Goal: Task Accomplishment & Management: Manage account settings

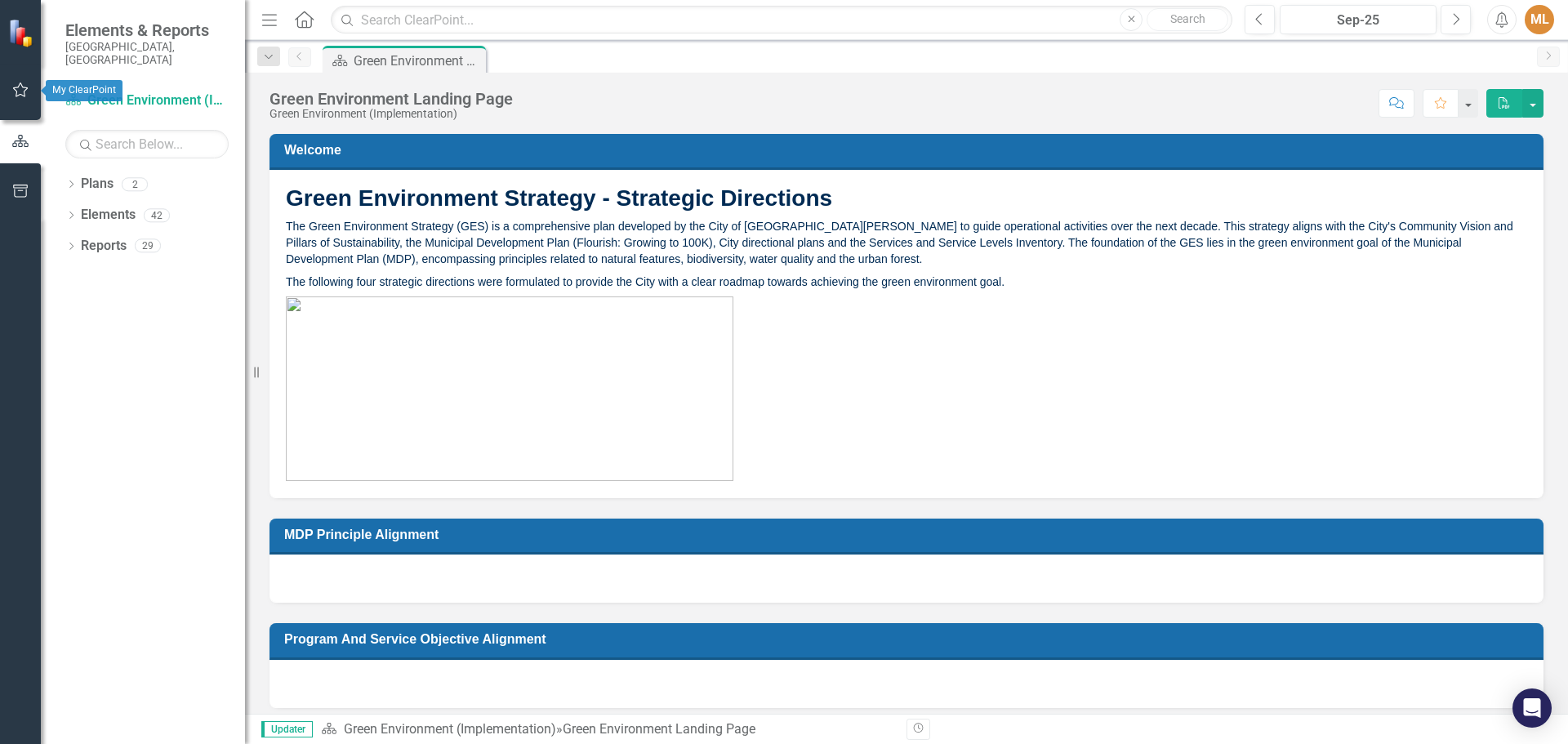
click at [11, 87] on button "button" at bounding box center [21, 90] width 37 height 34
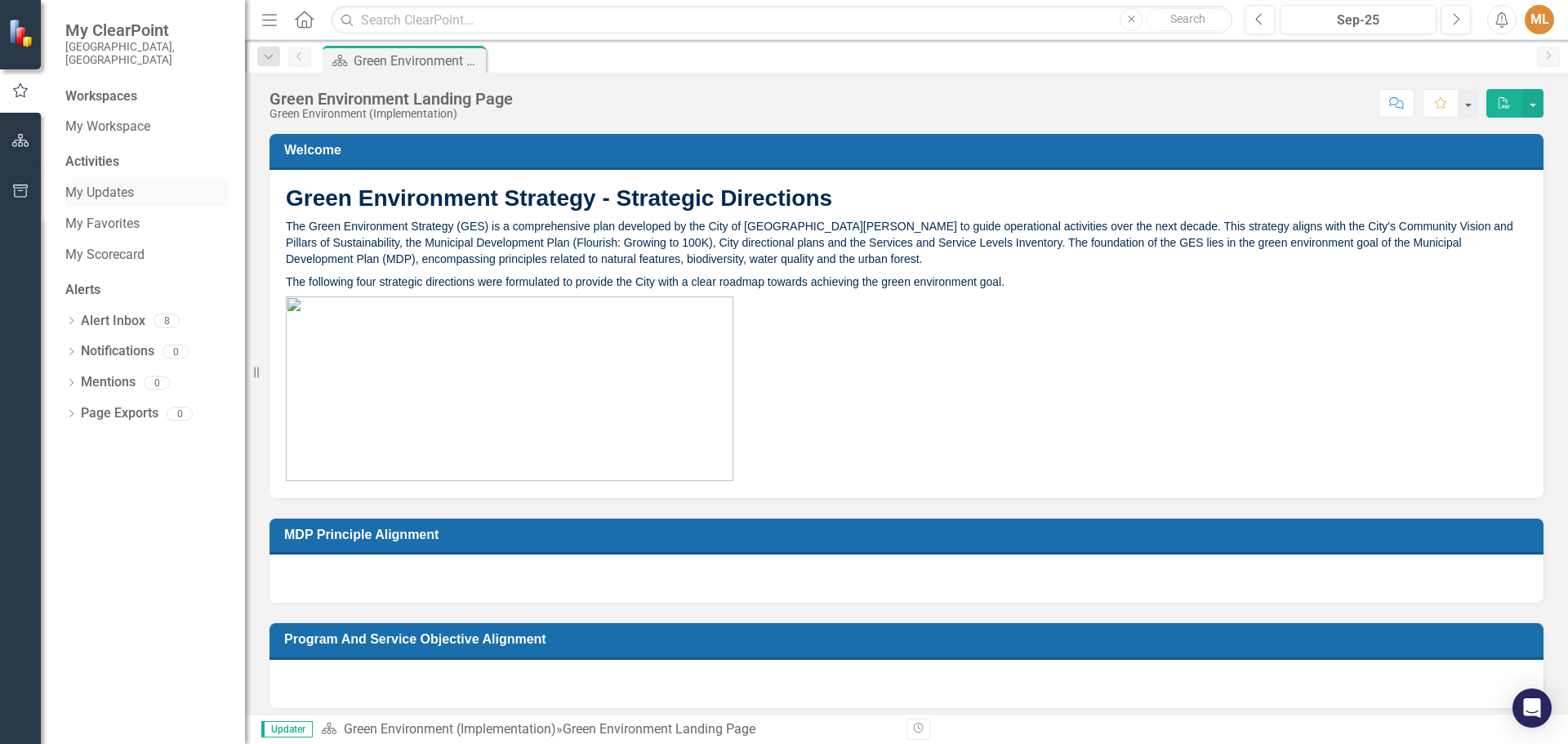
click at [93, 183] on link "My Updates" at bounding box center [147, 192] width 163 height 18
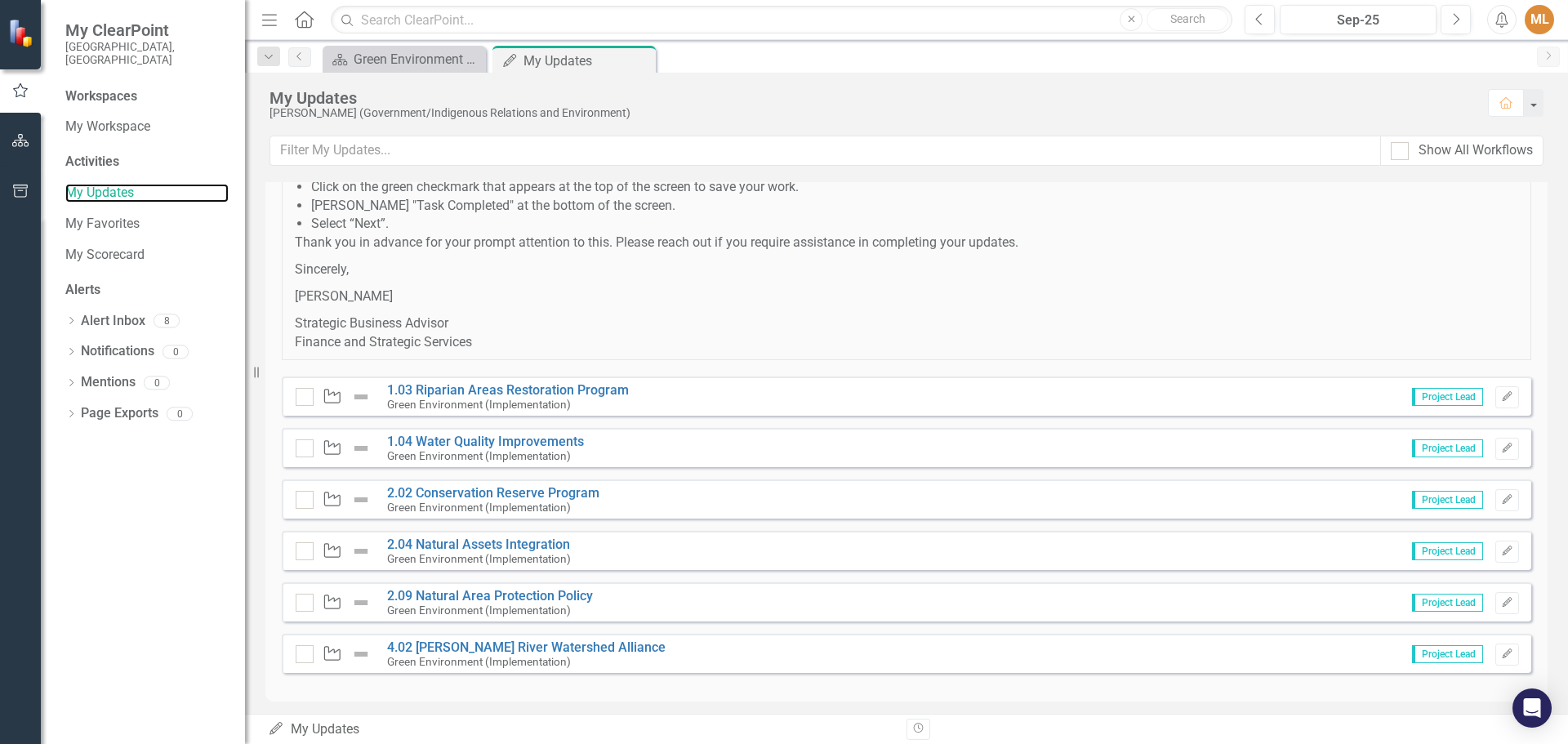
scroll to position [416, 0]
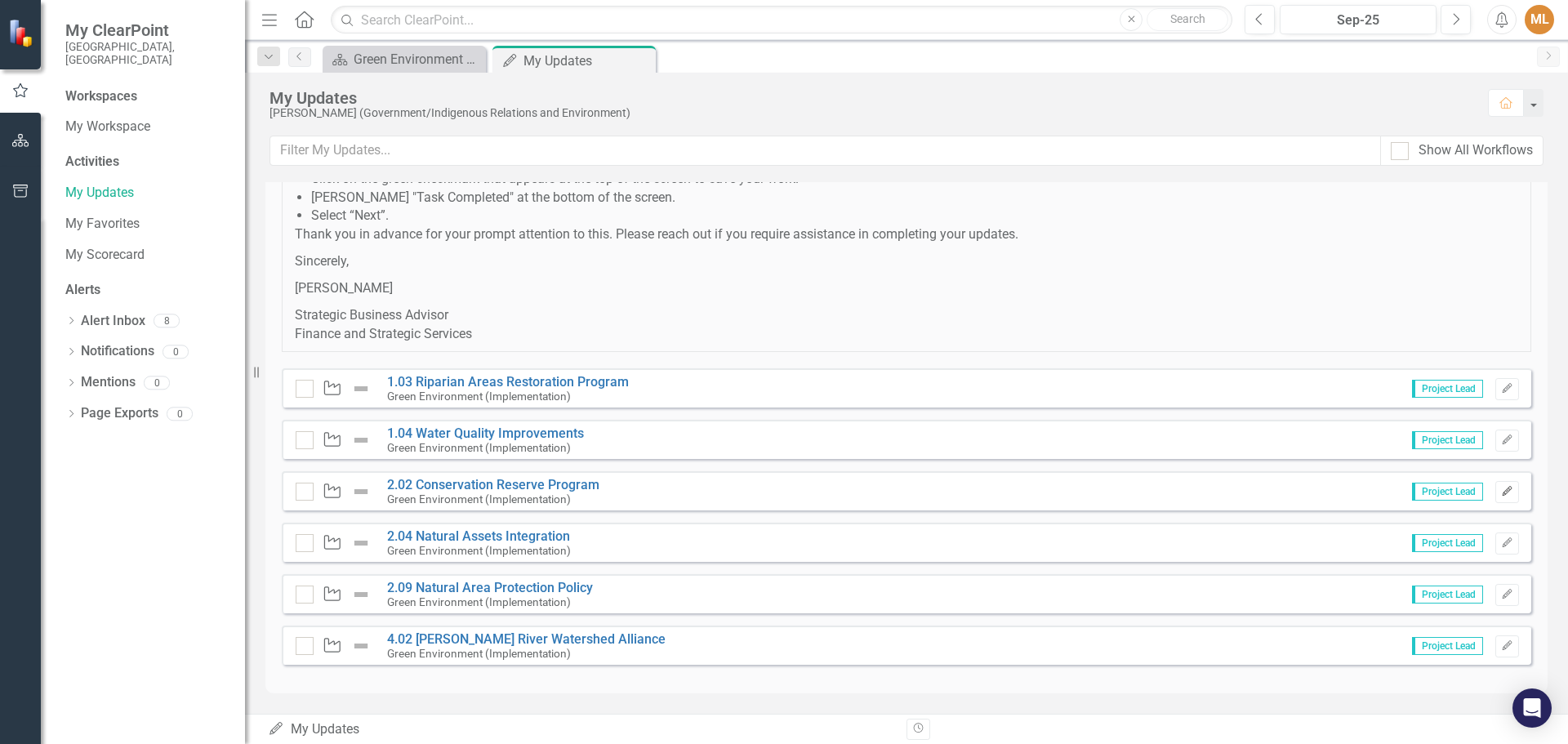
click at [1495, 493] on button "Edit" at bounding box center [1507, 492] width 23 height 21
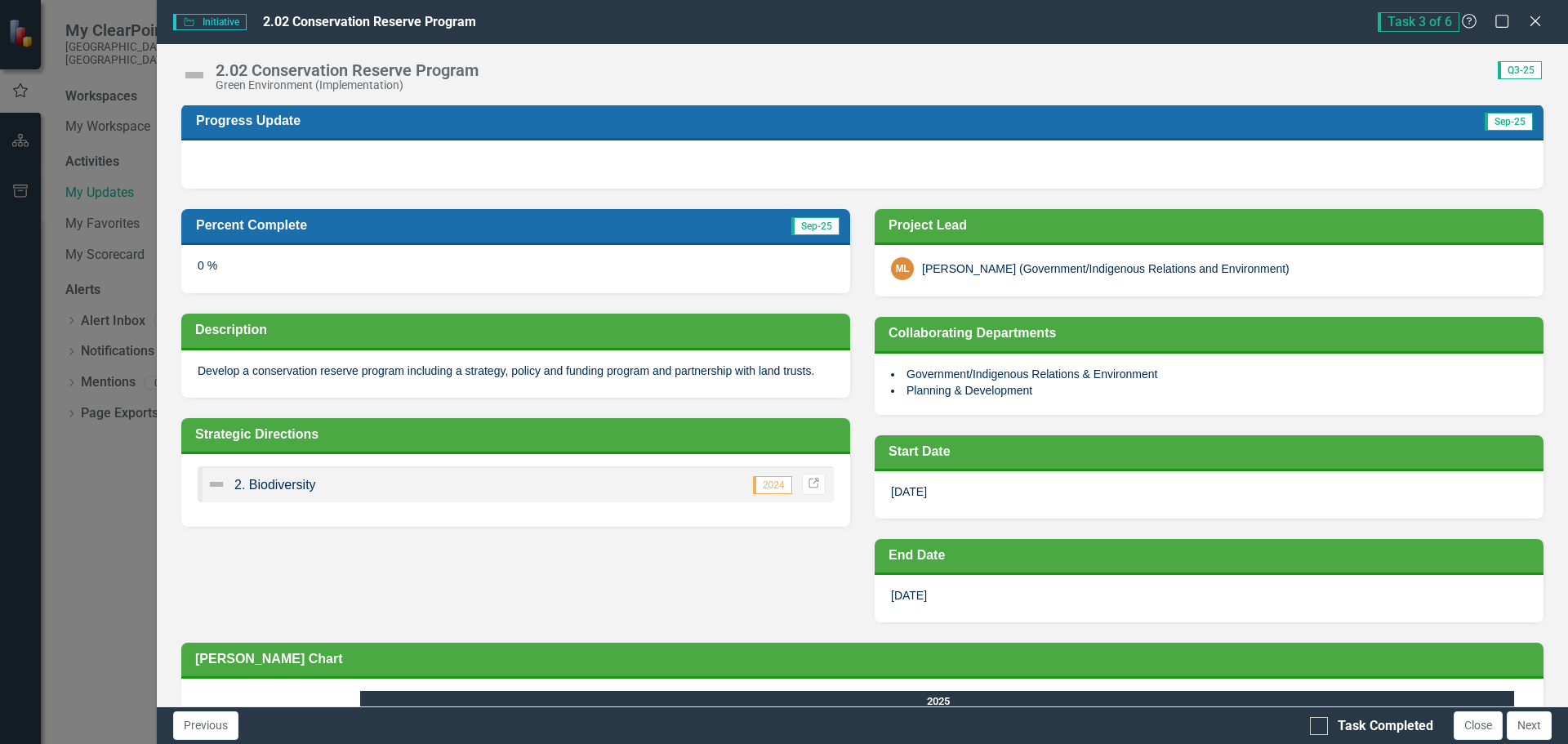
scroll to position [0, 0]
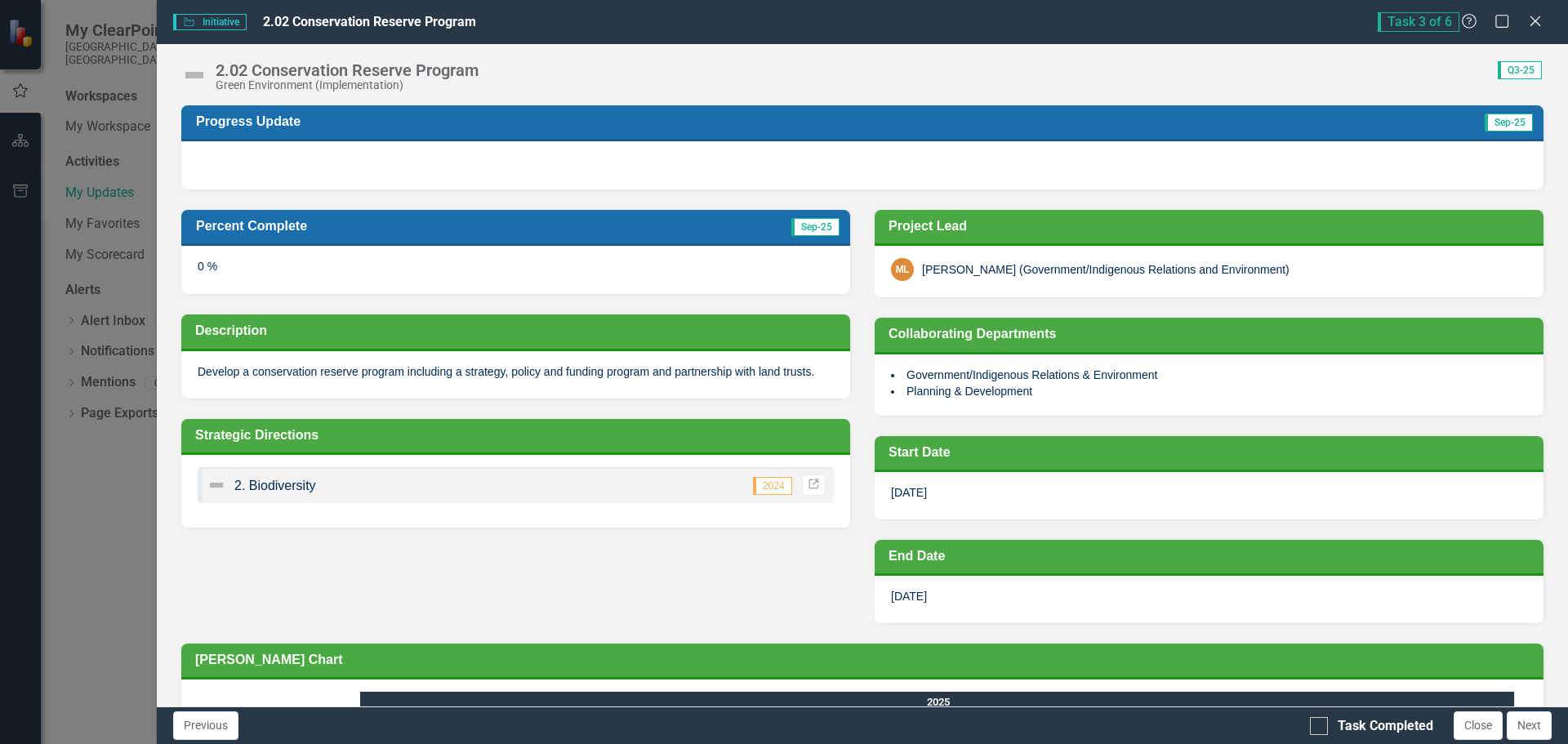
click at [227, 270] on div "0 %" at bounding box center [515, 269] width 669 height 48
click at [306, 158] on div at bounding box center [863, 165] width 1362 height 48
click at [305, 158] on div at bounding box center [863, 165] width 1362 height 48
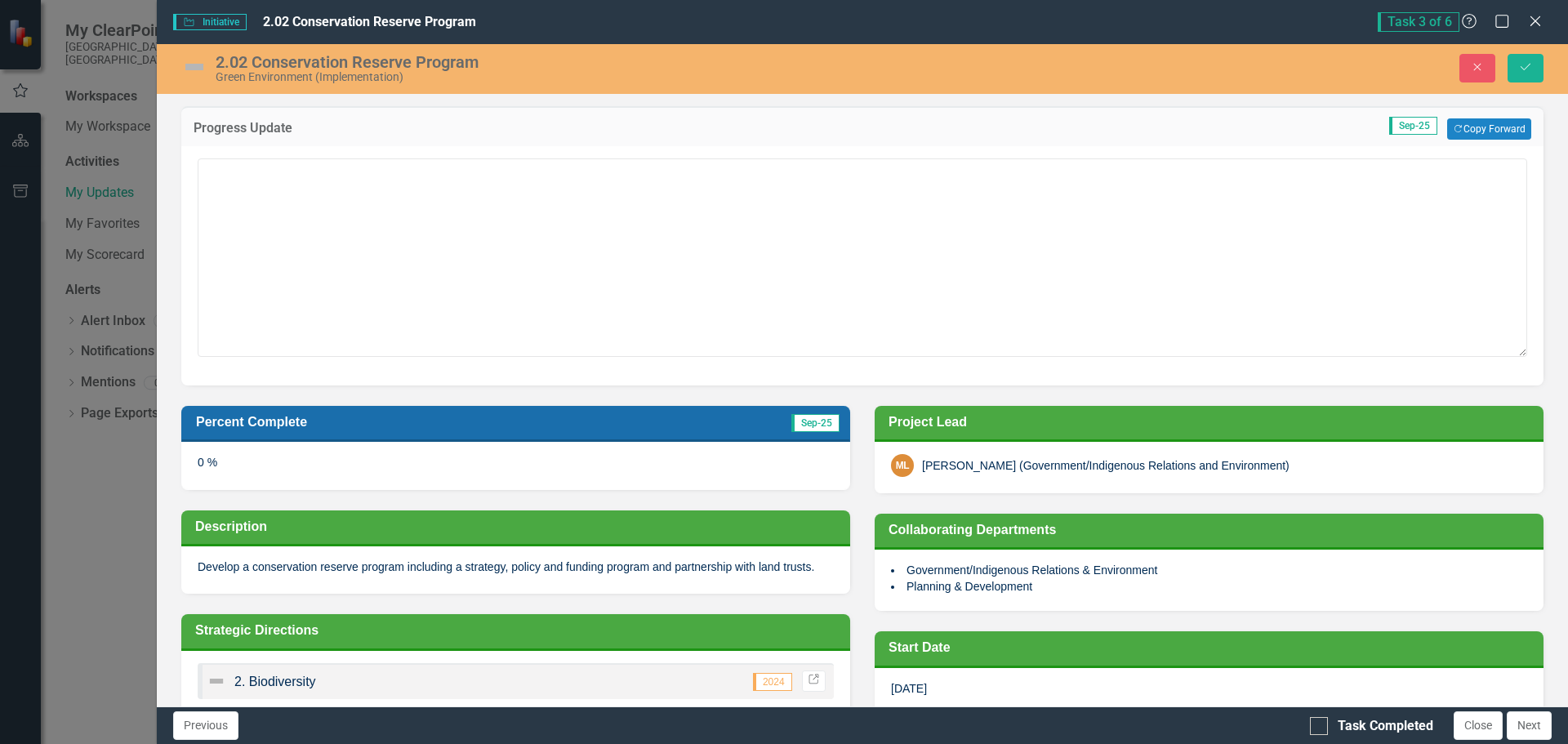
click at [305, 158] on textarea at bounding box center [863, 257] width 1329 height 198
type textarea "RFP has been released as of [DATE] for development of program."
click at [213, 468] on div "0 %" at bounding box center [515, 465] width 669 height 48
click at [204, 463] on div "0 %" at bounding box center [515, 465] width 669 height 48
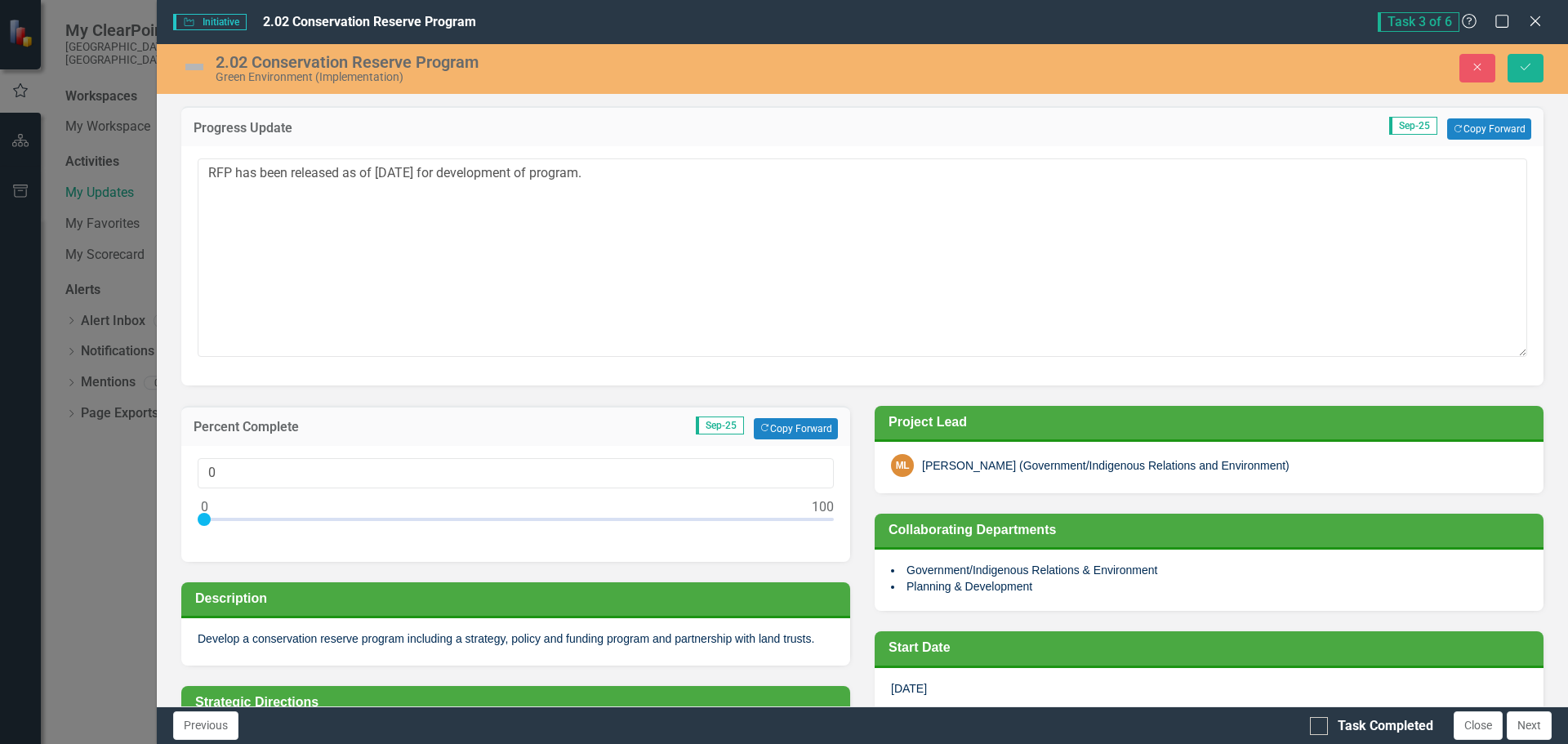
click at [219, 519] on div at bounding box center [516, 523] width 637 height 20
click at [230, 516] on div at bounding box center [516, 523] width 637 height 20
click at [237, 518] on div at bounding box center [516, 523] width 637 height 20
click at [245, 519] on div at bounding box center [516, 523] width 637 height 20
click at [258, 519] on div at bounding box center [516, 523] width 637 height 20
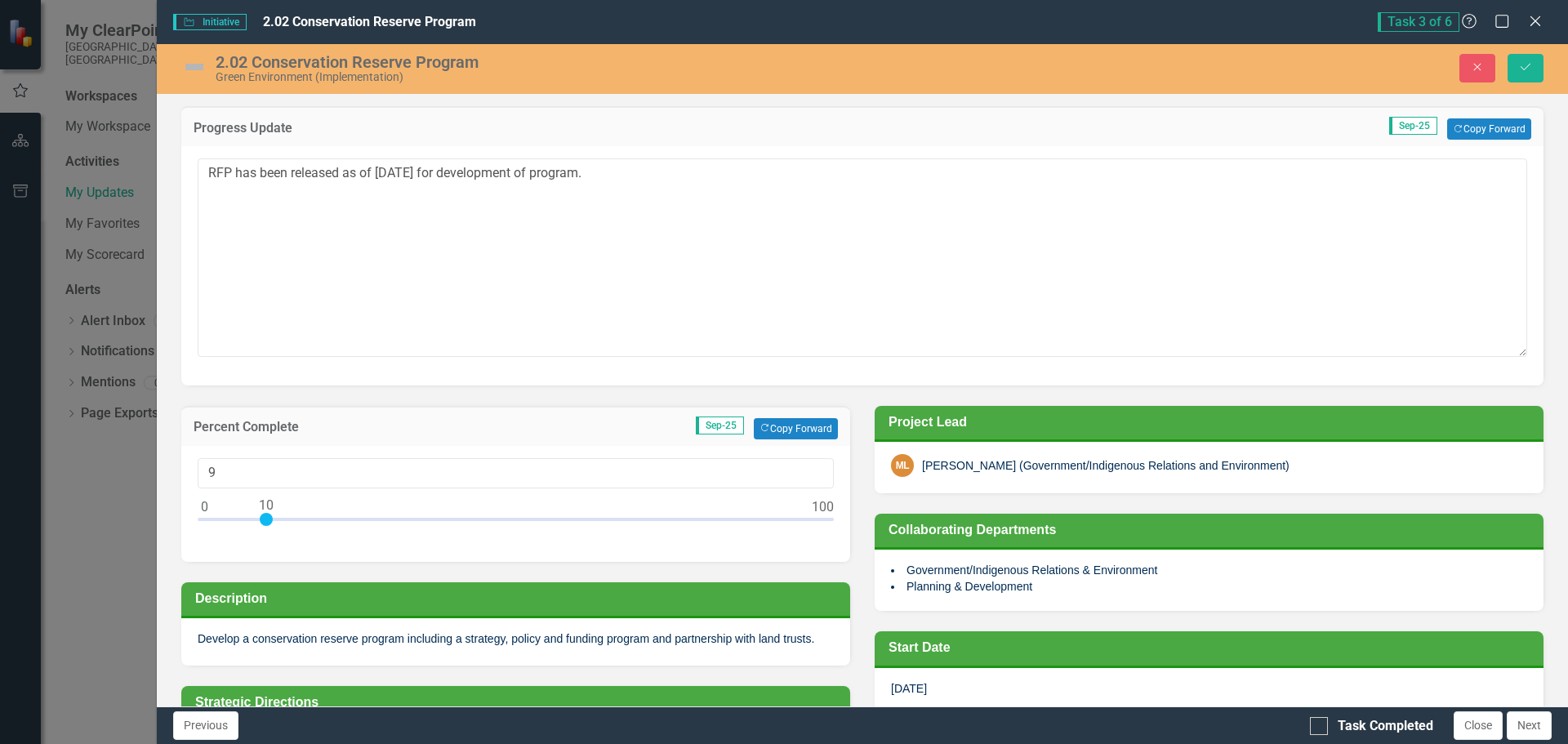
click at [268, 520] on div at bounding box center [516, 523] width 637 height 20
type input "10"
click at [206, 173] on textarea "RFP has been released as of [DATE] for development of program." at bounding box center [863, 257] width 1329 height 198
click at [929, 172] on textarea "Project plan complete, internal stakeholders identified, RFP has been released …" at bounding box center [863, 257] width 1329 height 198
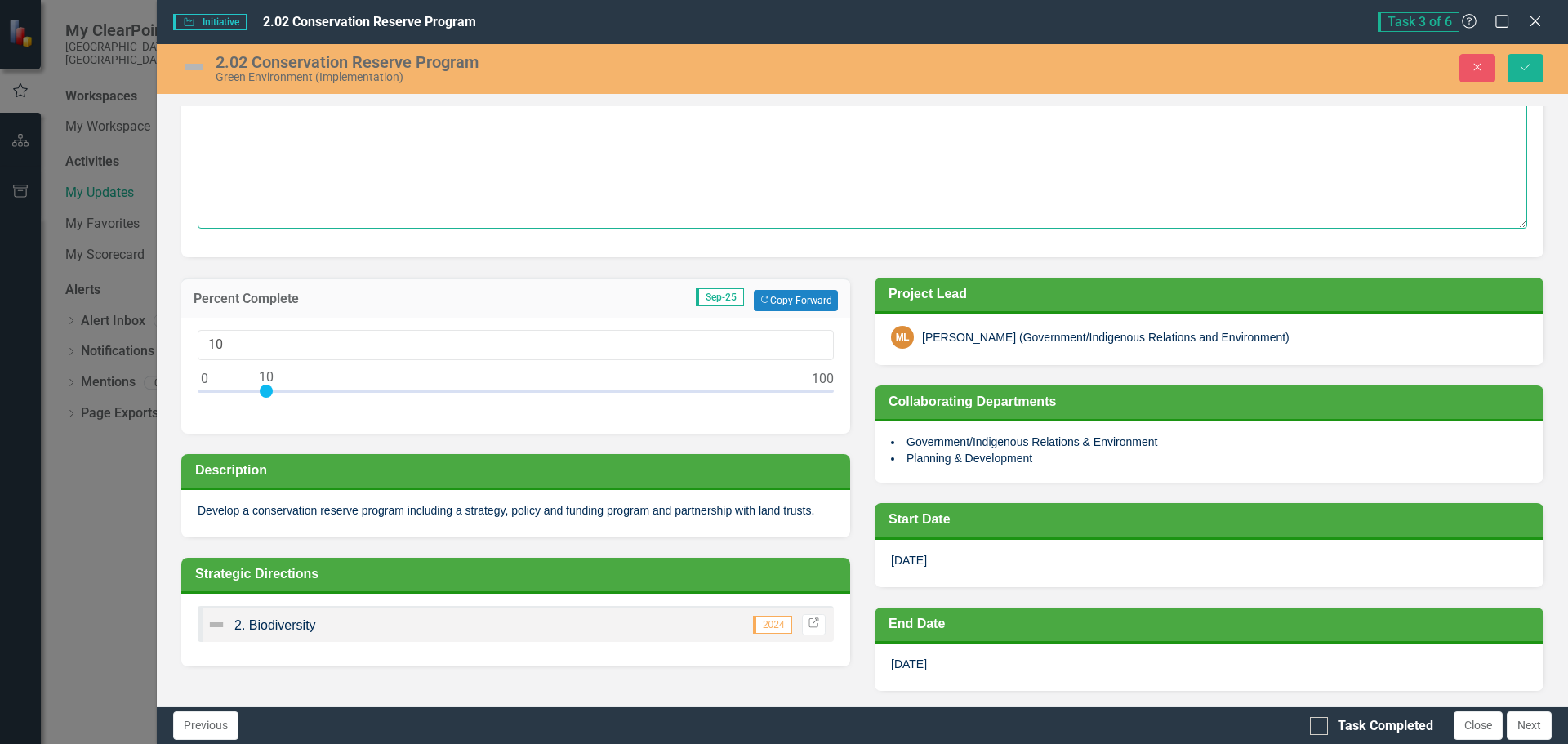
scroll to position [163, 0]
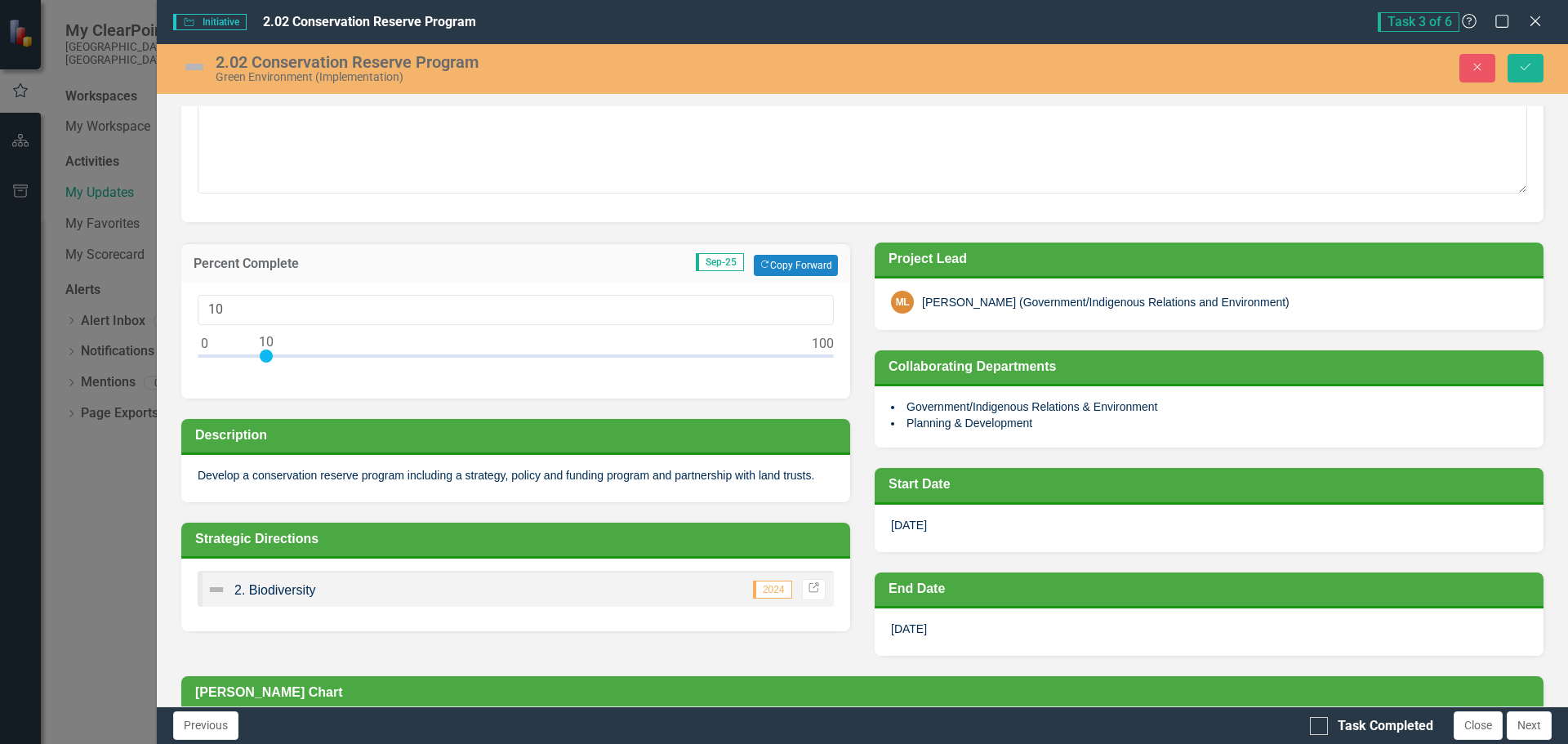
click at [908, 629] on span "[DATE]" at bounding box center [908, 628] width 36 height 13
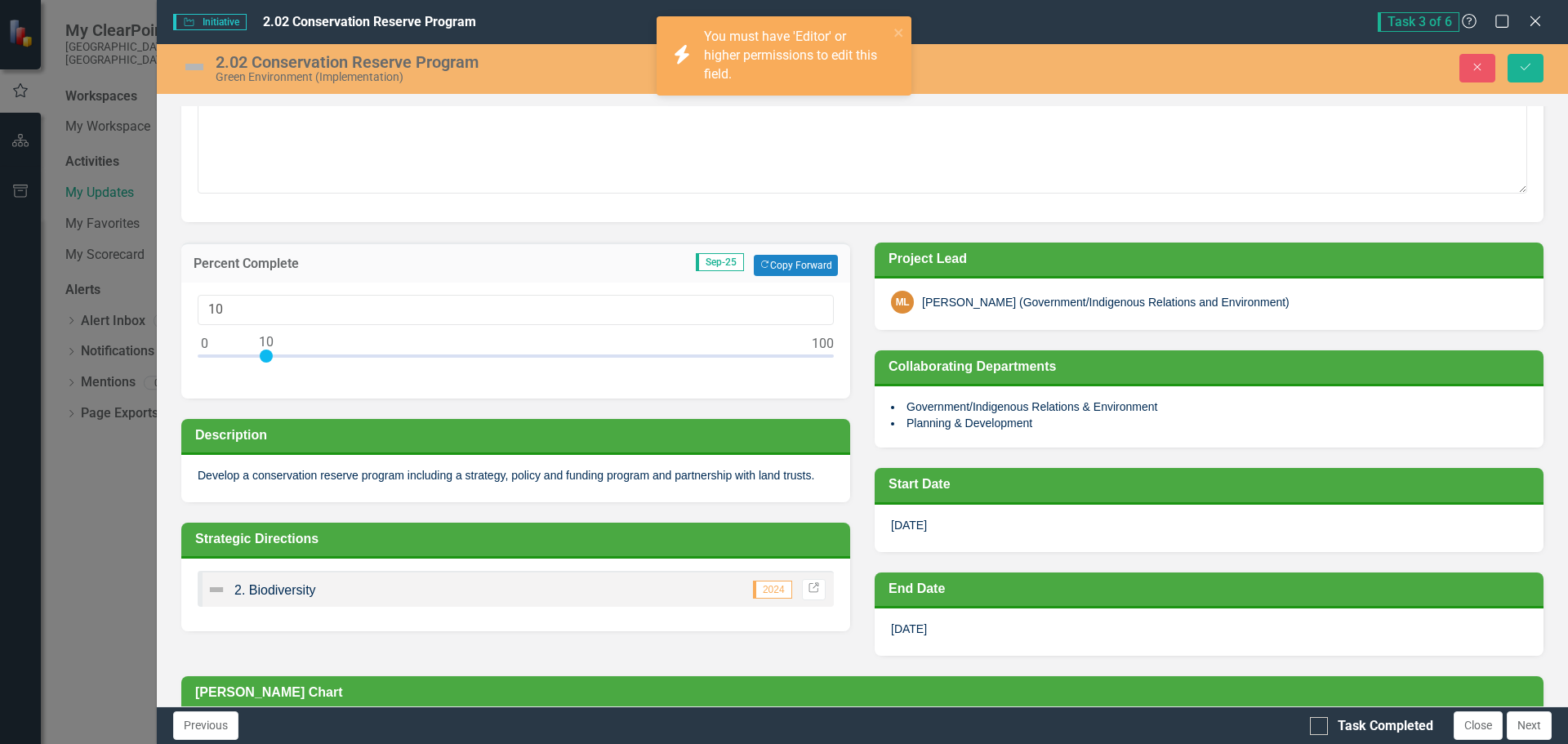
click at [892, 527] on span "[DATE]" at bounding box center [908, 525] width 36 height 13
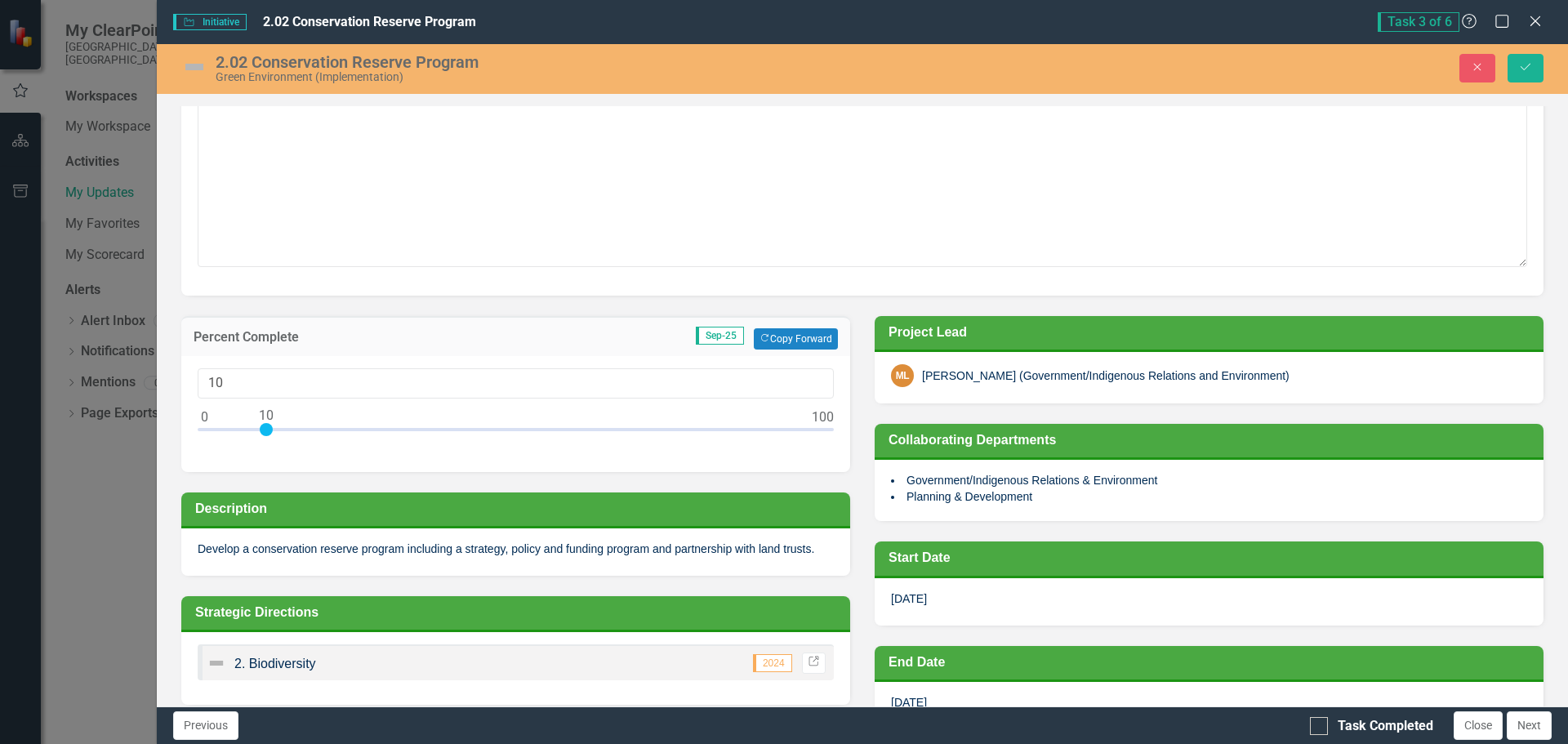
scroll to position [0, 0]
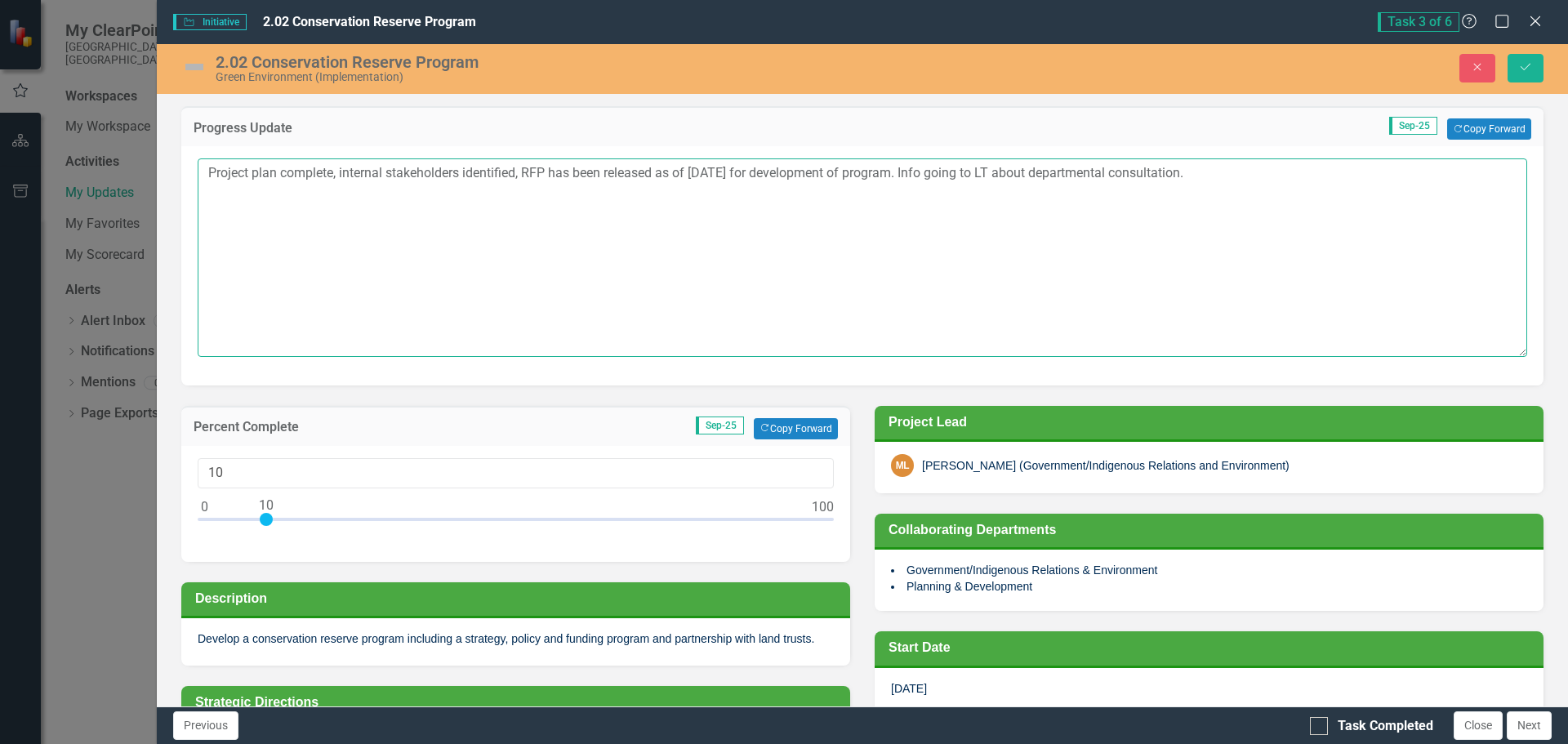
click at [1229, 178] on textarea "Project plan complete, internal stakeholders identified, RFP has been released …" at bounding box center [863, 257] width 1329 height 198
type textarea "Project plan complete, internal stakeholders identified, RFP has been released …"
click at [1527, 63] on icon "Save" at bounding box center [1525, 67] width 15 height 12
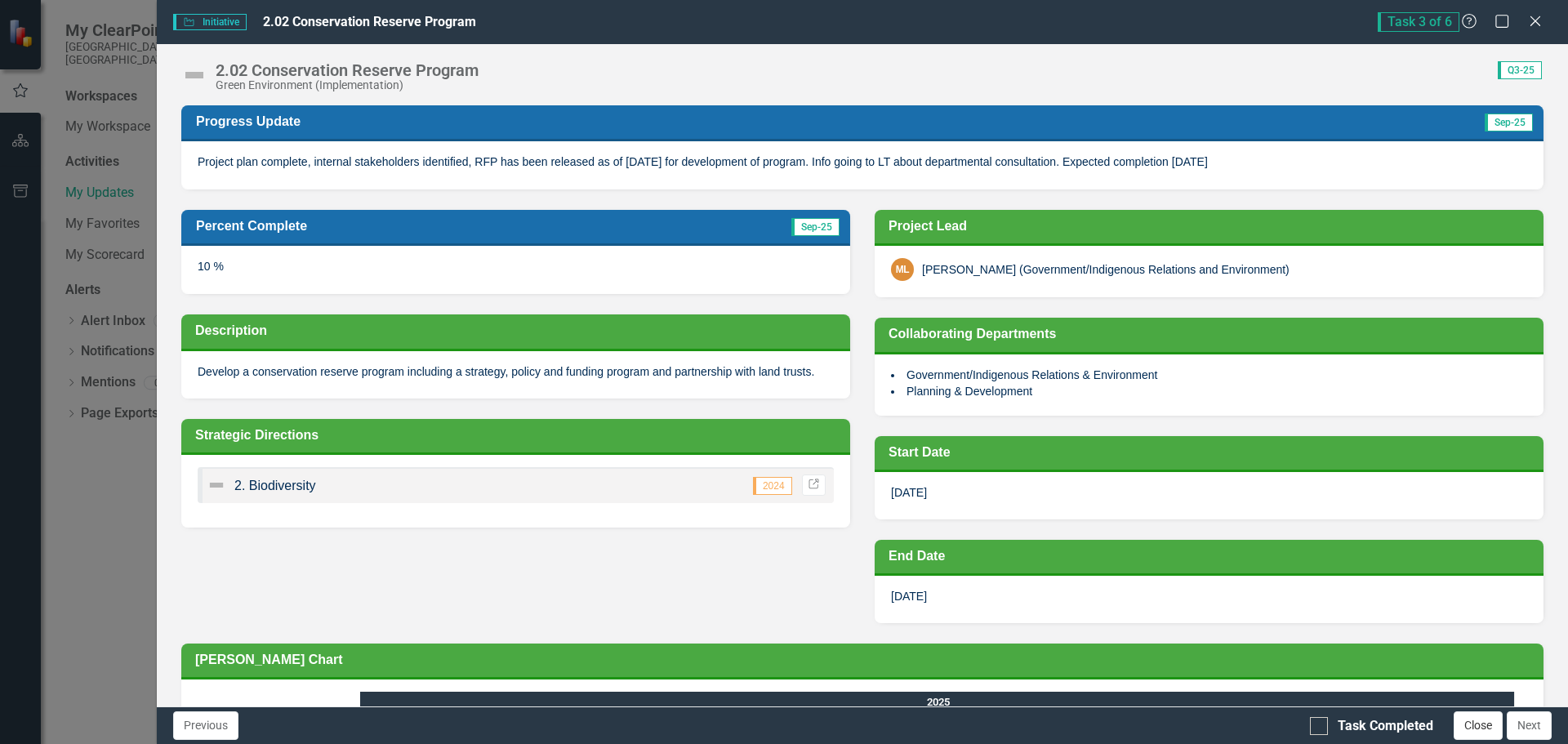
click at [1474, 728] on button "Close" at bounding box center [1478, 725] width 49 height 28
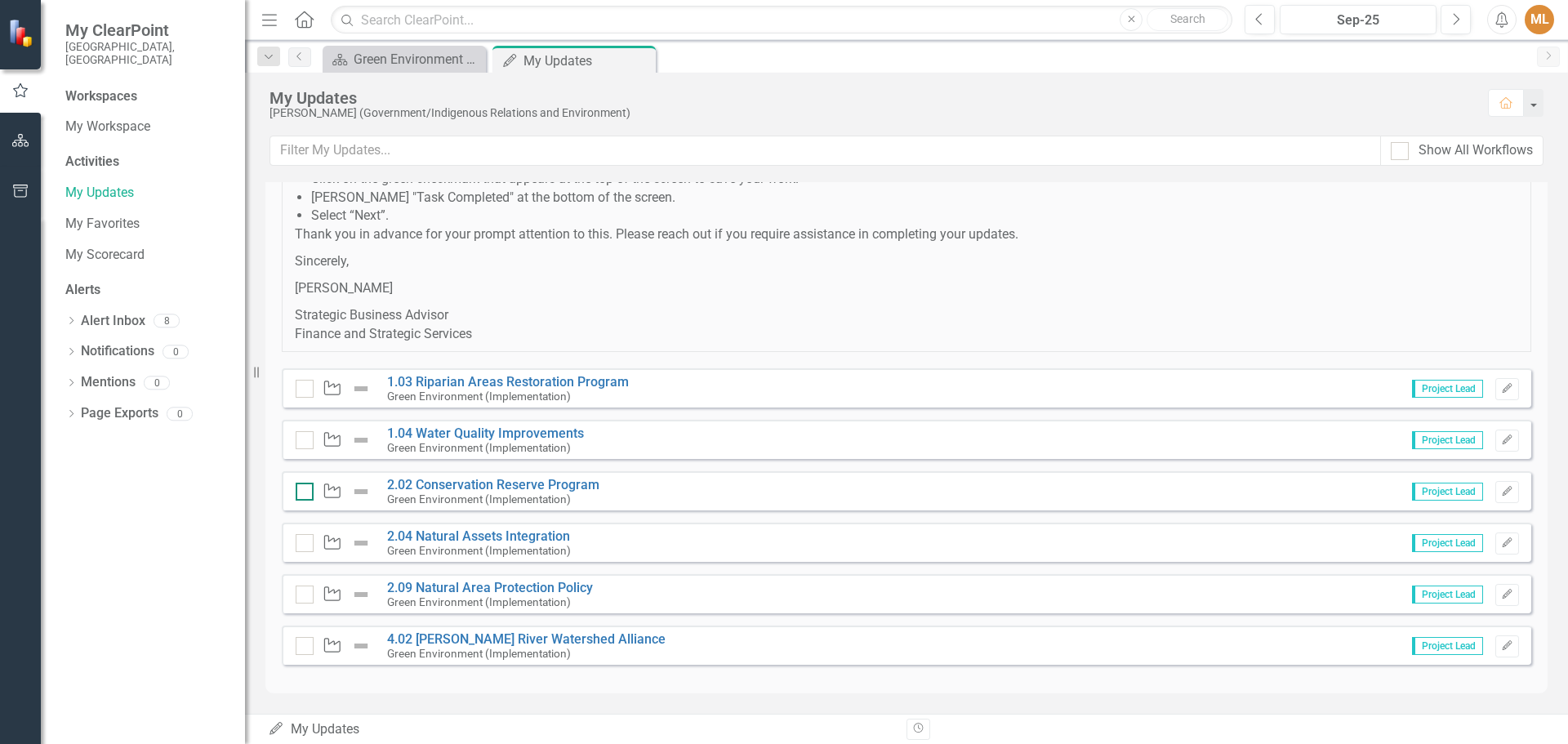
click at [301, 488] on input "checkbox" at bounding box center [301, 487] width 11 height 11
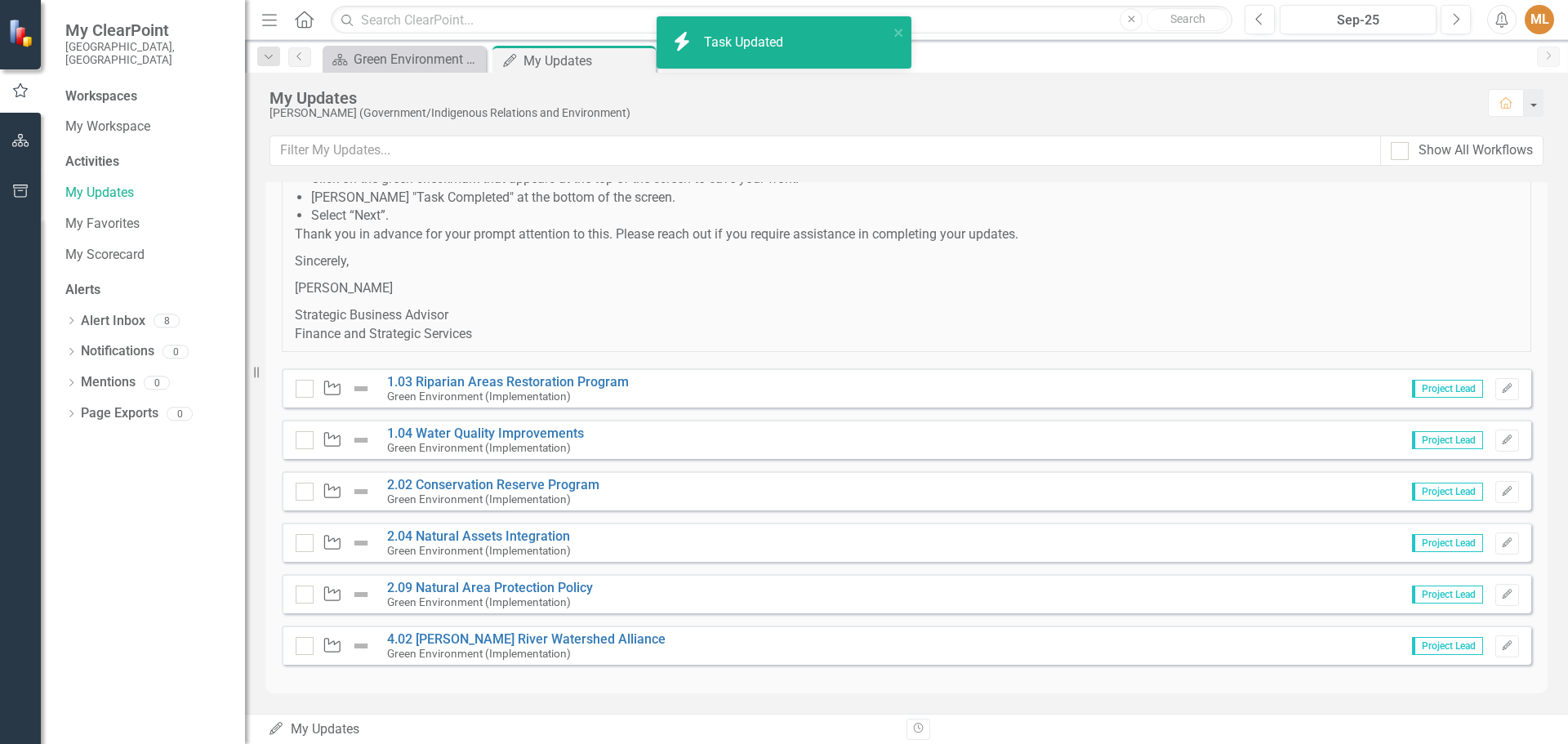
checkbox input "true"
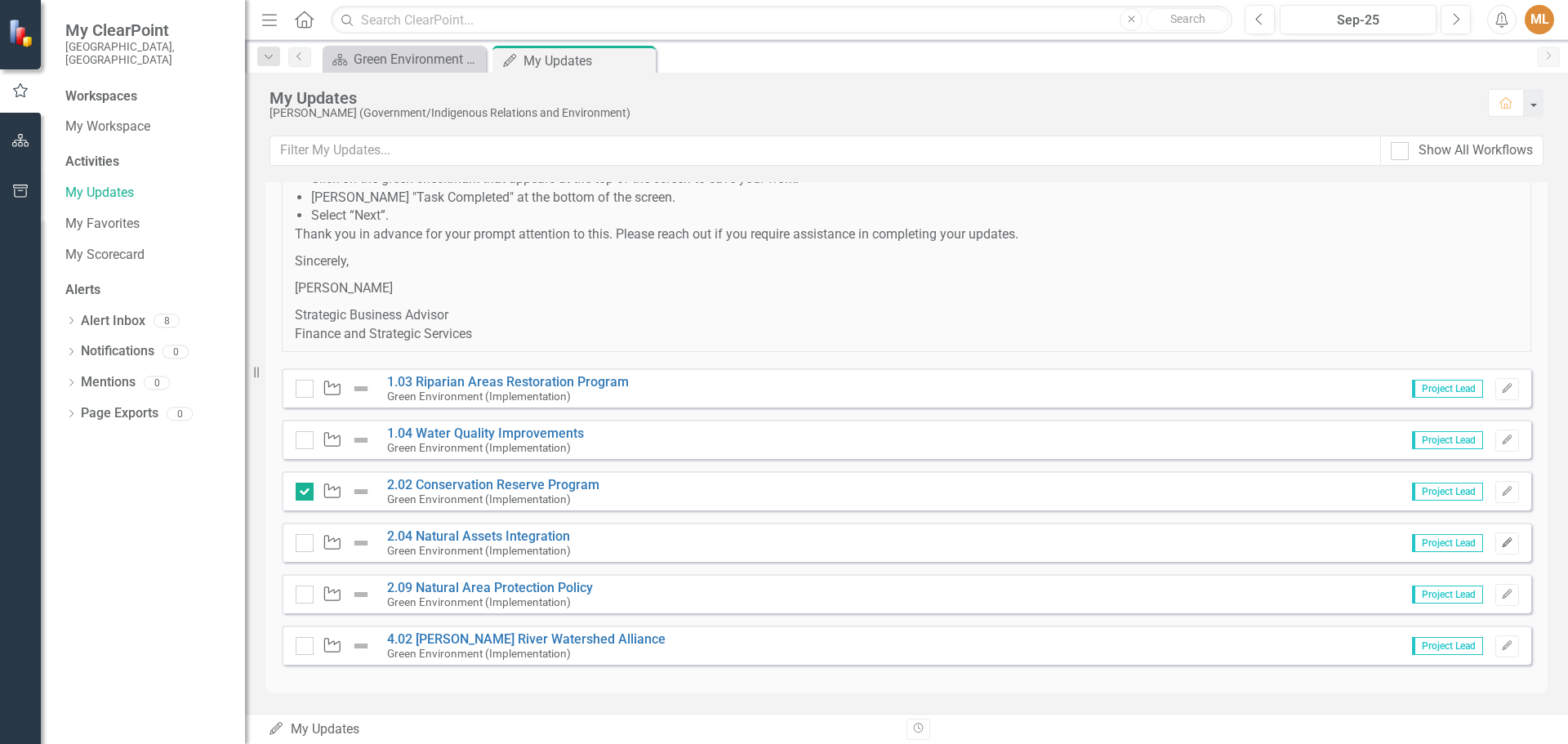
click at [1501, 539] on icon "Edit" at bounding box center [1507, 543] width 13 height 10
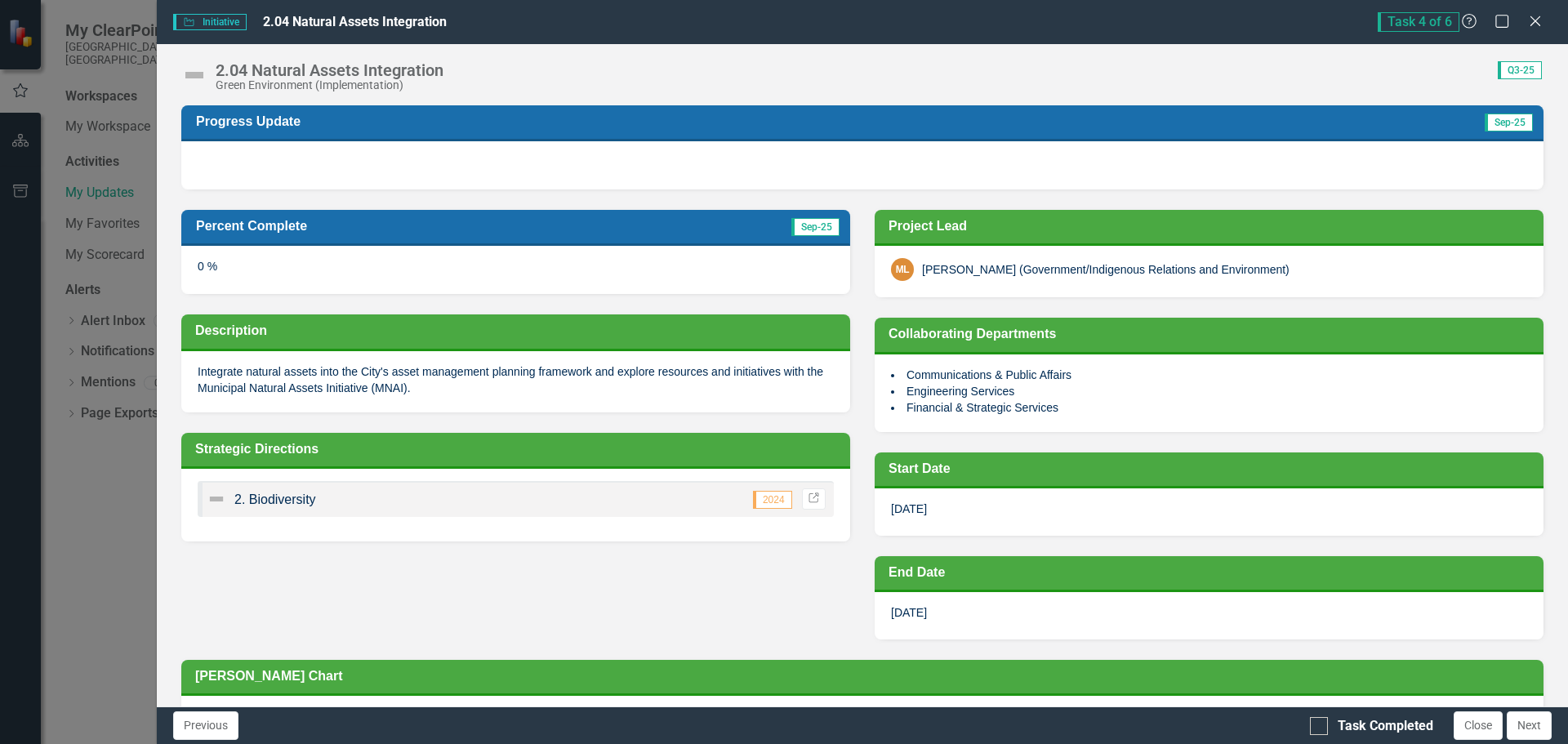
click at [312, 157] on div at bounding box center [863, 165] width 1362 height 48
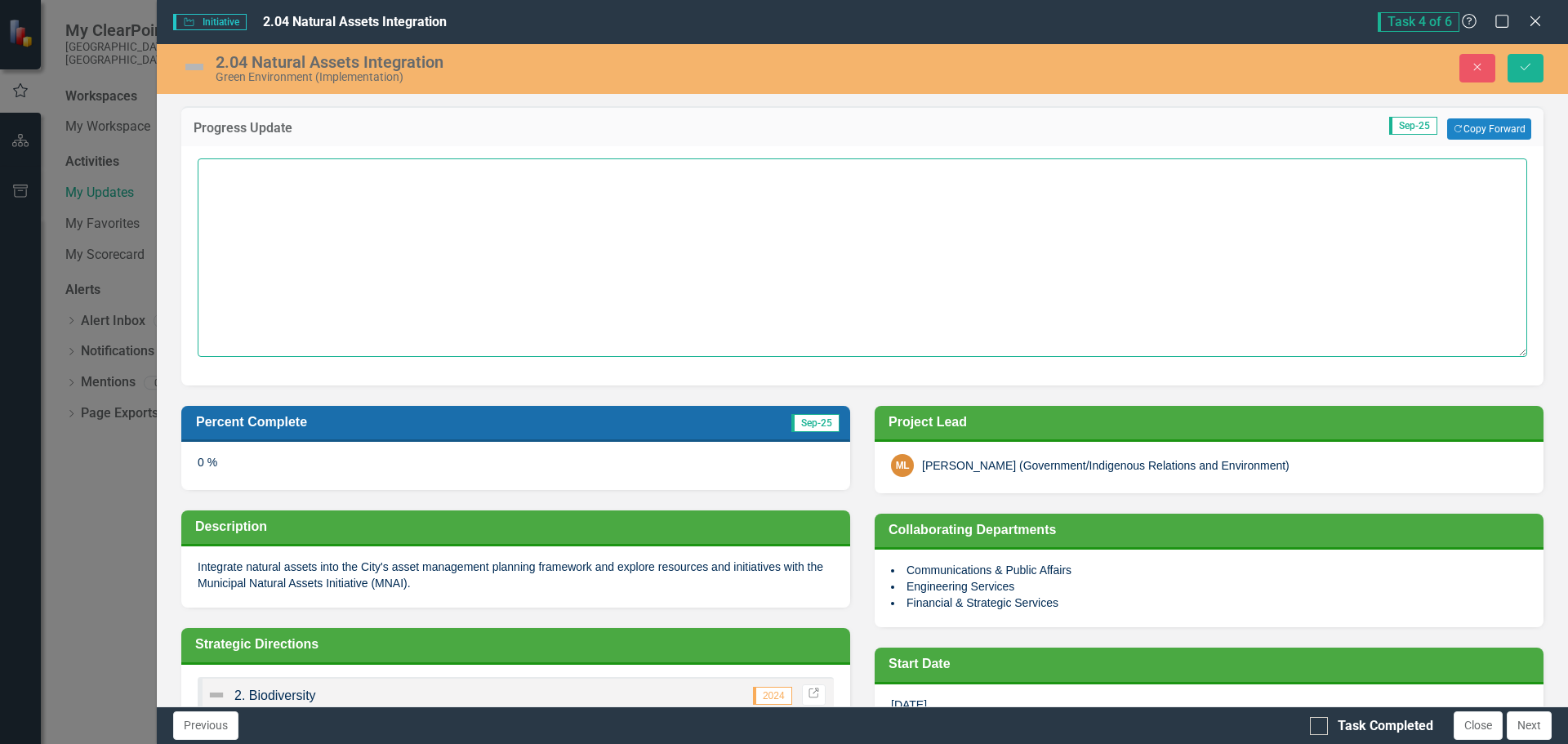
click at [297, 194] on textarea at bounding box center [863, 257] width 1329 height 198
type textarea "City GIS datasets have been provided to consultant for merging and standardizat…"
click at [242, 467] on div "0 %" at bounding box center [515, 465] width 669 height 48
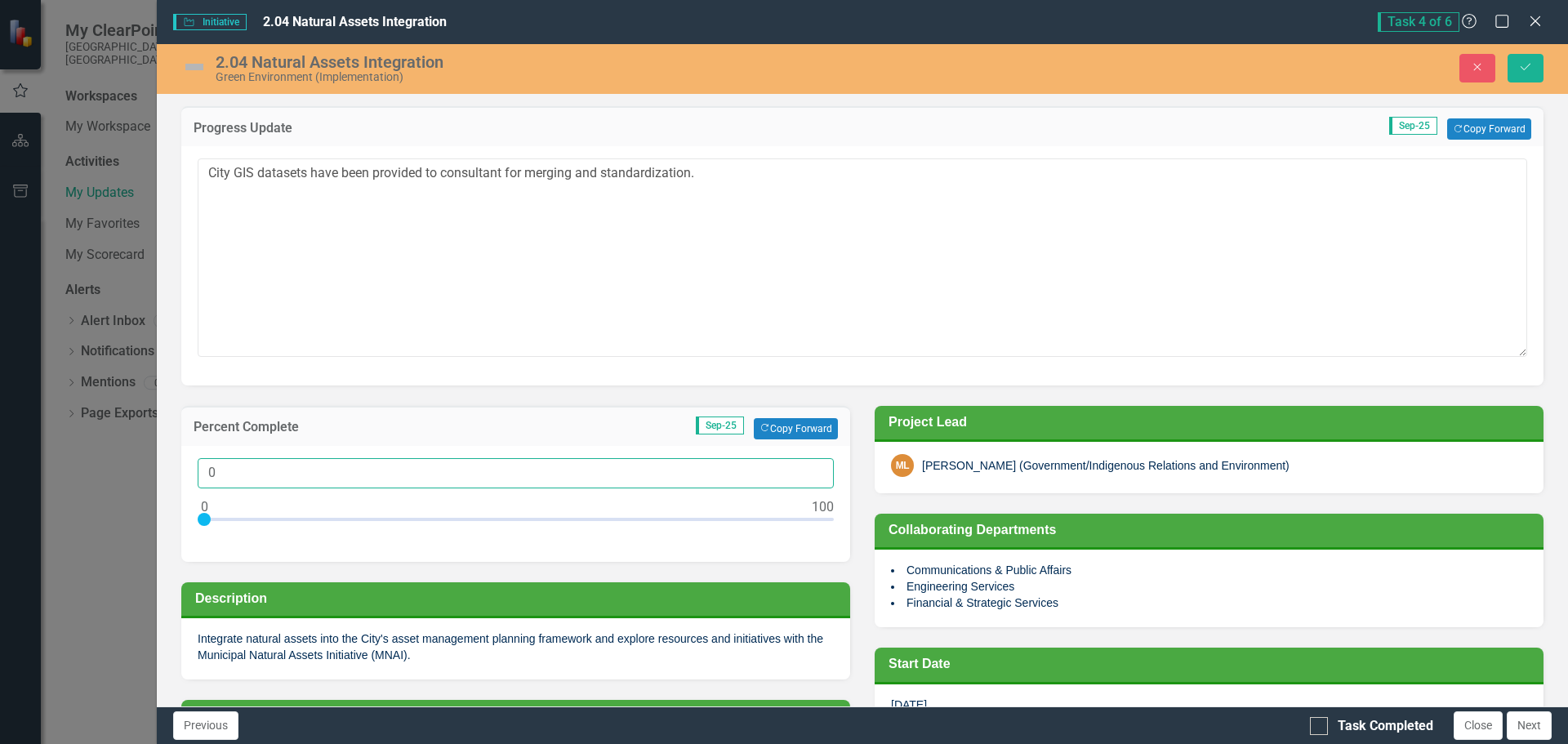
click at [242, 467] on input "0" at bounding box center [516, 472] width 637 height 30
click at [235, 518] on div at bounding box center [516, 523] width 637 height 20
click at [255, 520] on div at bounding box center [516, 523] width 637 height 20
click at [262, 519] on div at bounding box center [516, 523] width 637 height 20
click at [274, 518] on div at bounding box center [516, 523] width 637 height 20
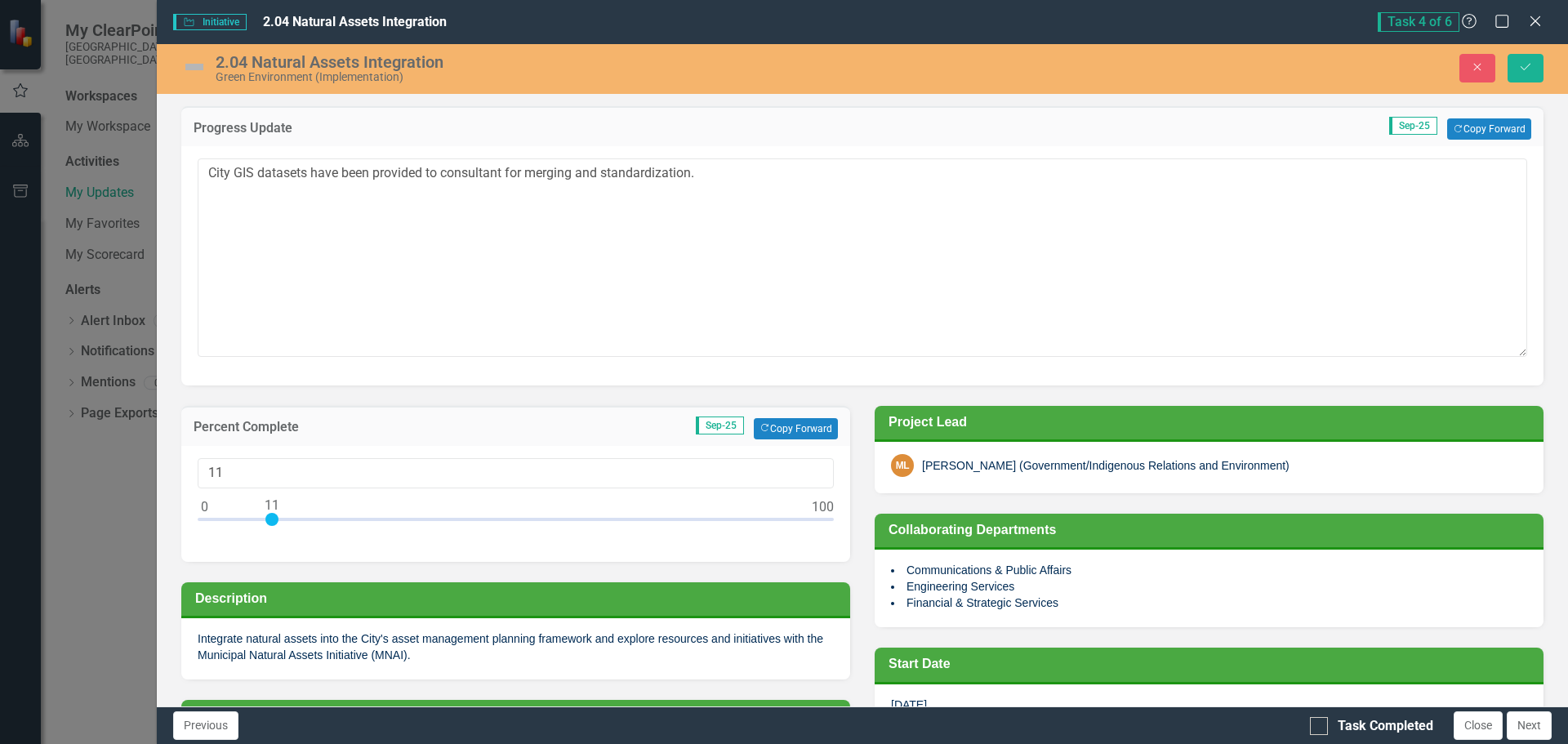
click at [283, 516] on div at bounding box center [516, 523] width 637 height 20
click at [297, 519] on div at bounding box center [516, 523] width 637 height 20
type input "15"
click at [698, 175] on textarea "City GIS datasets have been provided to consultant for merging and standardizat…" at bounding box center [863, 257] width 1329 height 198
click at [714, 184] on textarea "City GIS datasets have been provided to consultant for merging and standardizat…" at bounding box center [863, 257] width 1329 height 198
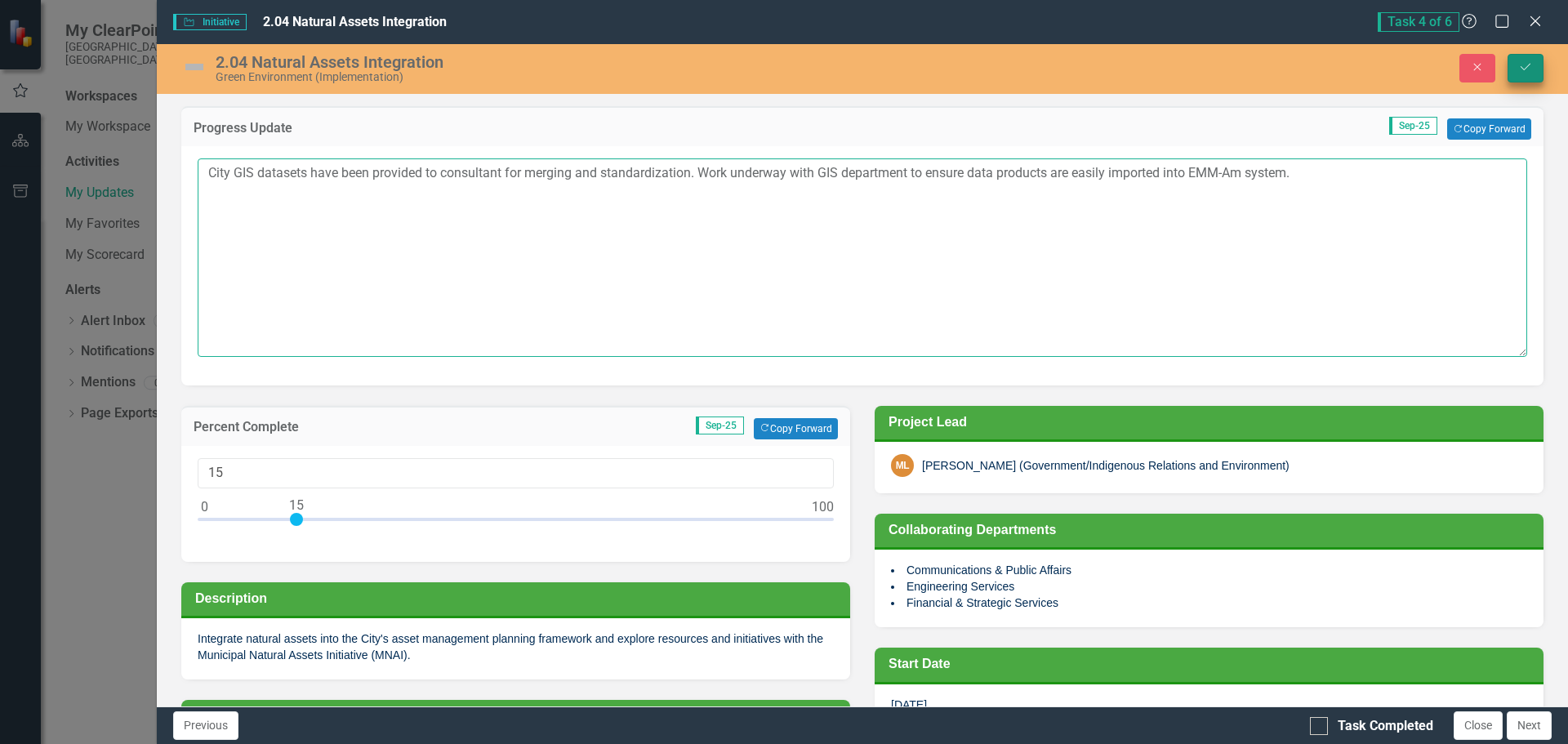
type textarea "City GIS datasets have been provided to consultant for merging and standardizat…"
click at [1521, 59] on button "Save" at bounding box center [1525, 68] width 36 height 28
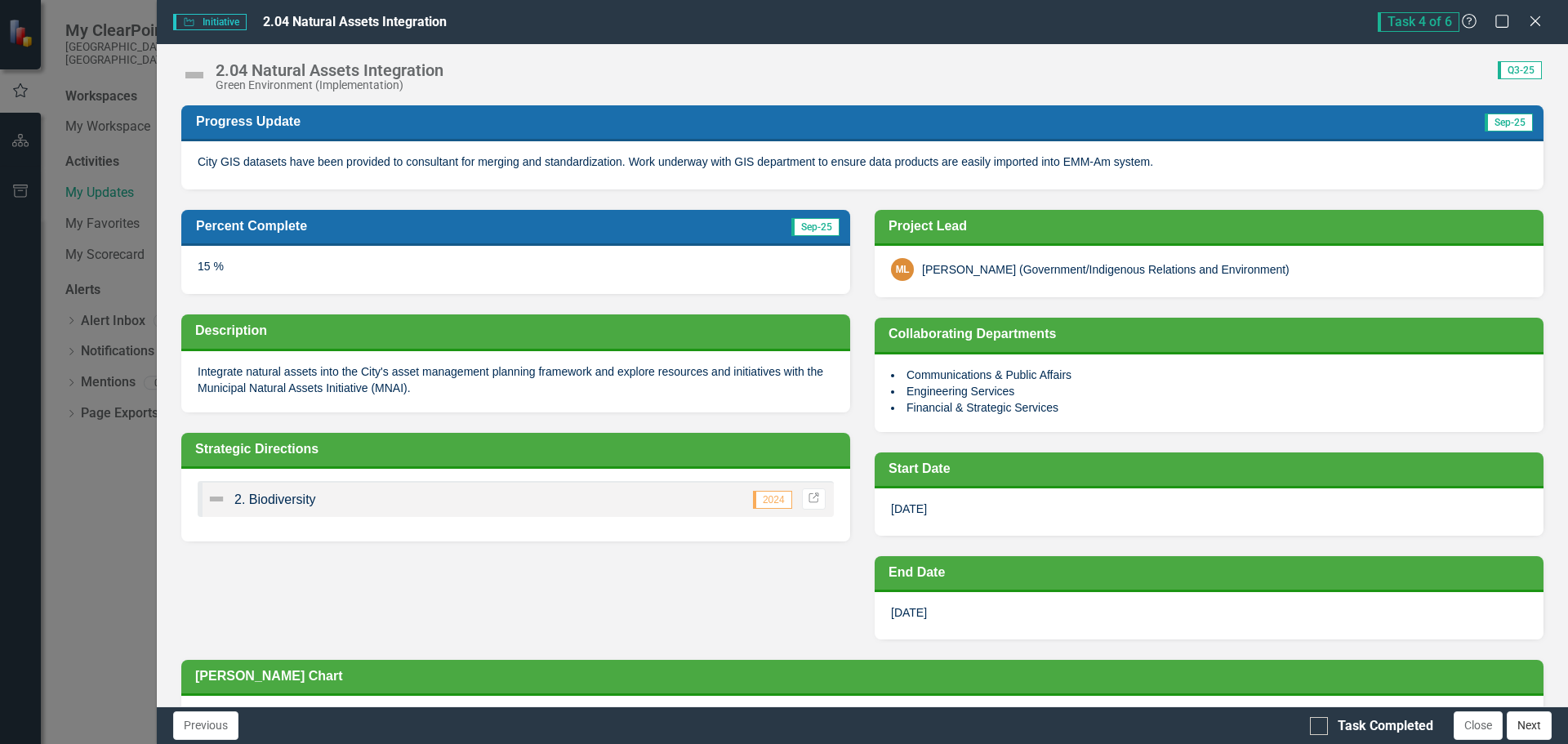
click at [1525, 730] on button "Next" at bounding box center [1529, 725] width 45 height 28
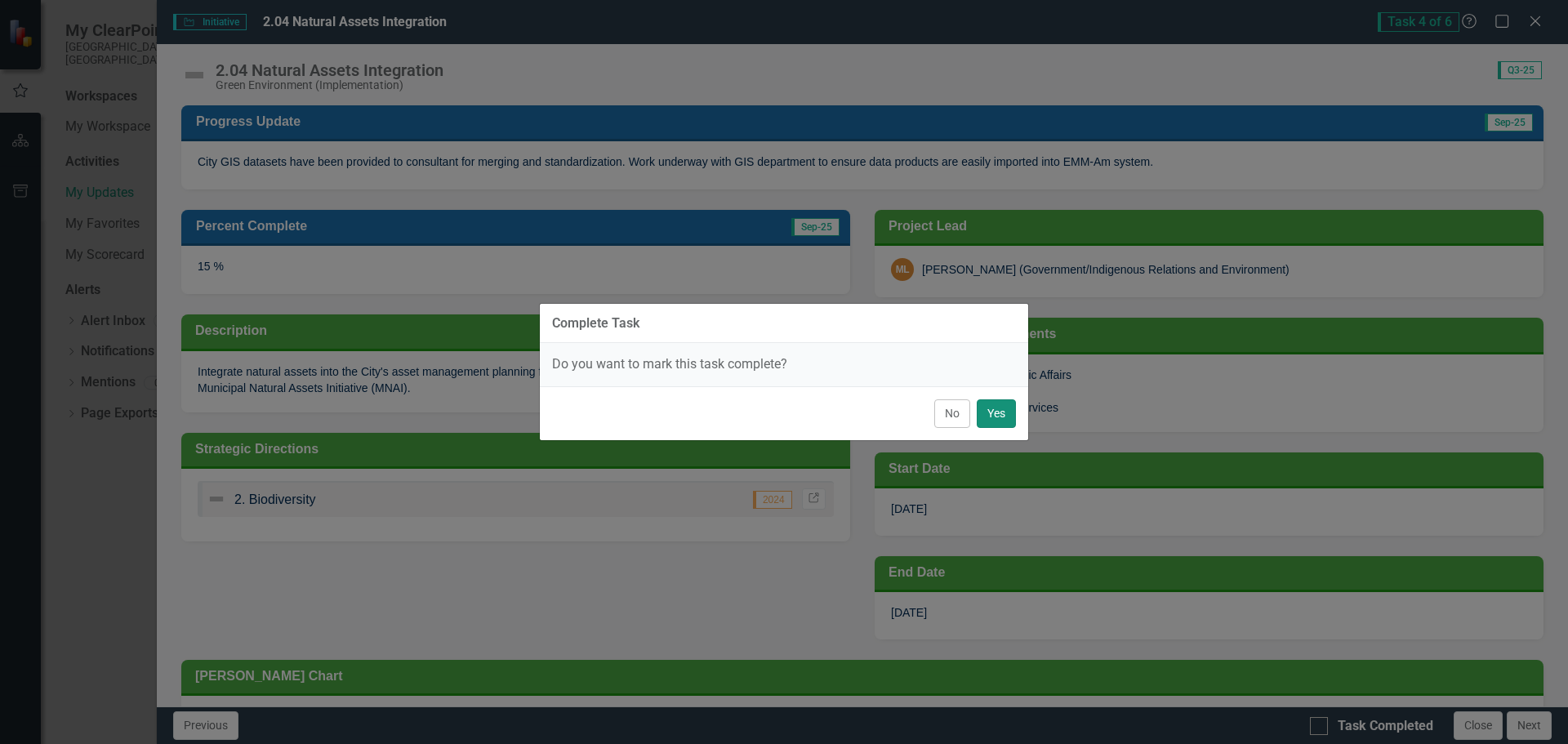
click at [986, 420] on button "Yes" at bounding box center [996, 413] width 39 height 28
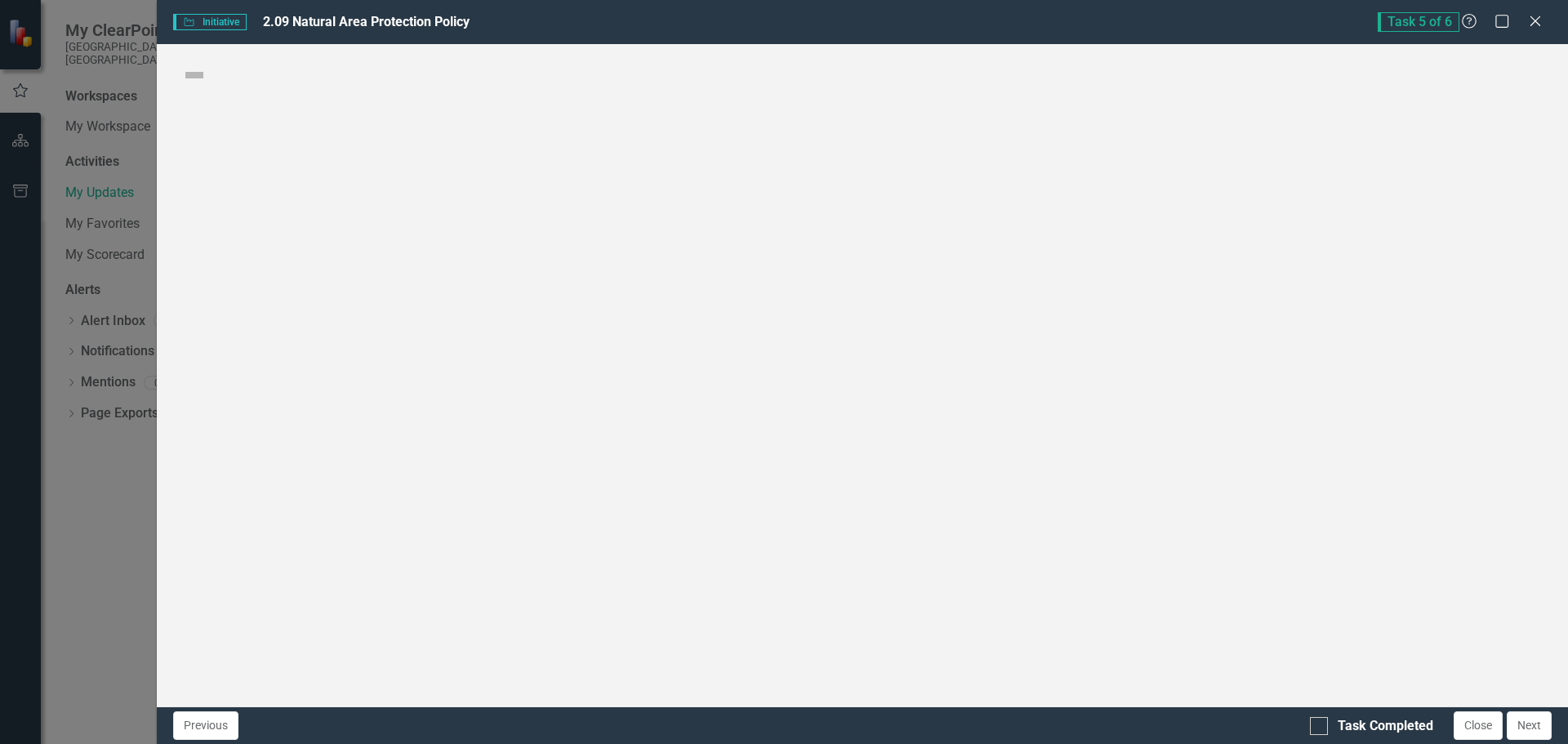
checkbox input "true"
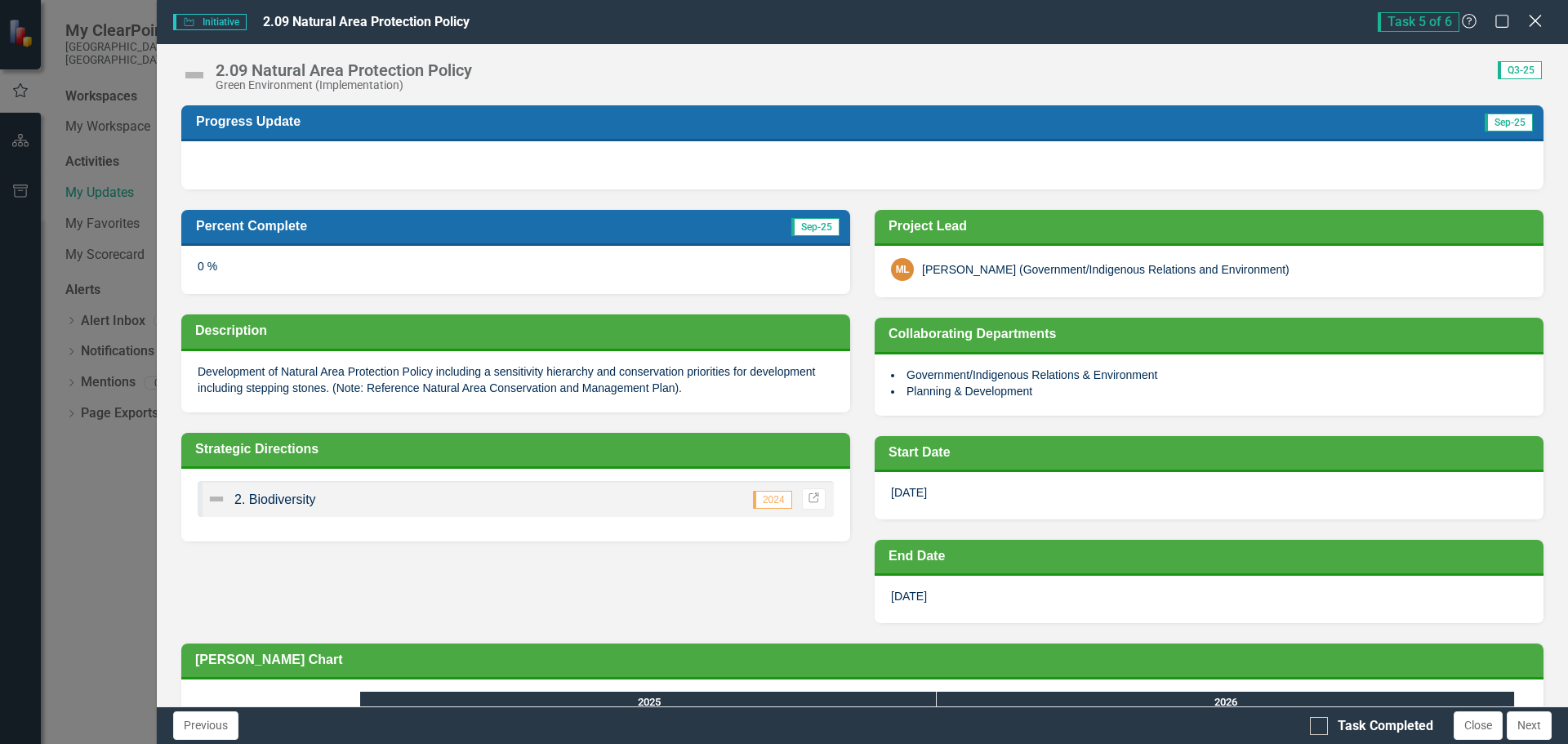
click at [1535, 19] on icon at bounding box center [1535, 20] width 13 height 13
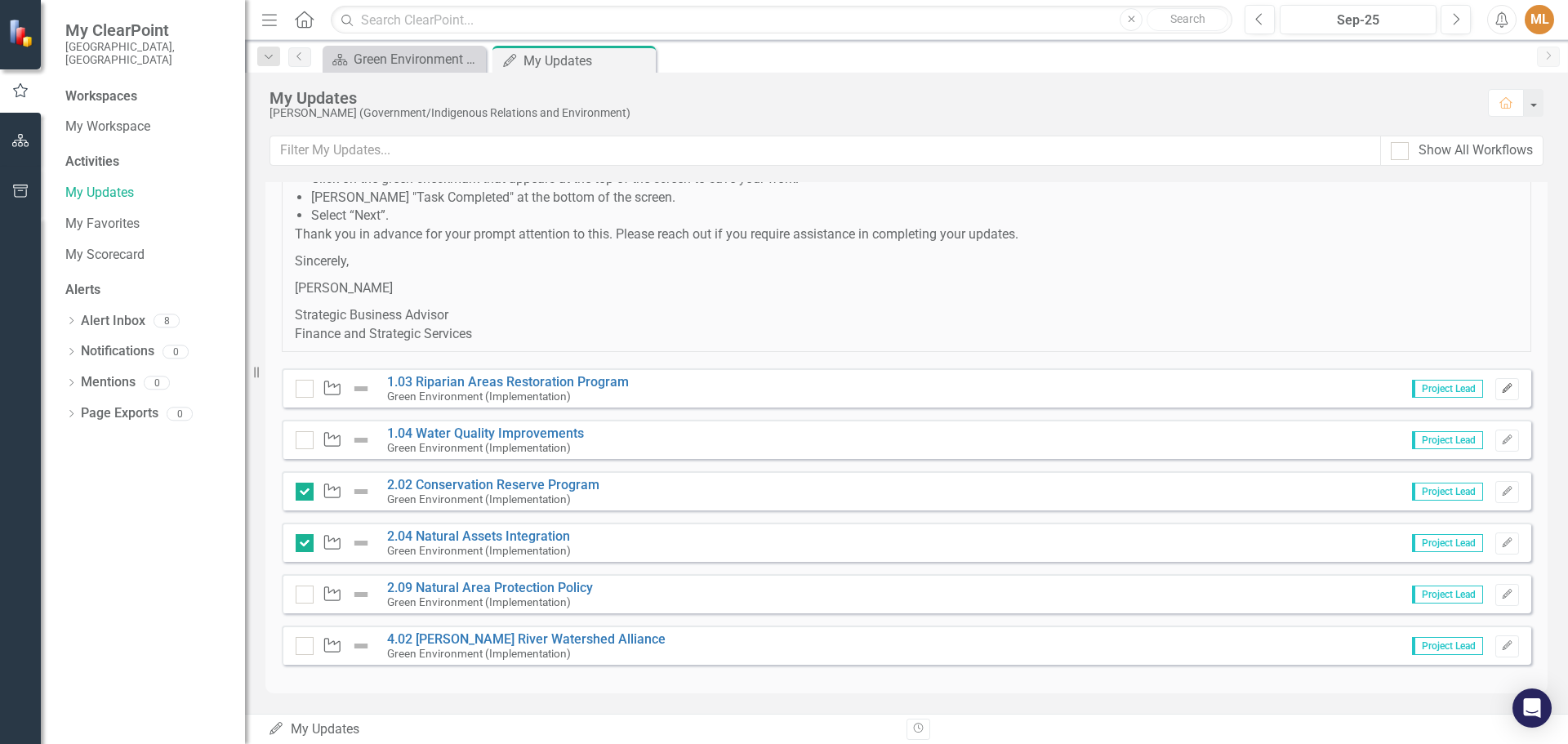
click at [1501, 390] on icon "Edit" at bounding box center [1507, 389] width 13 height 10
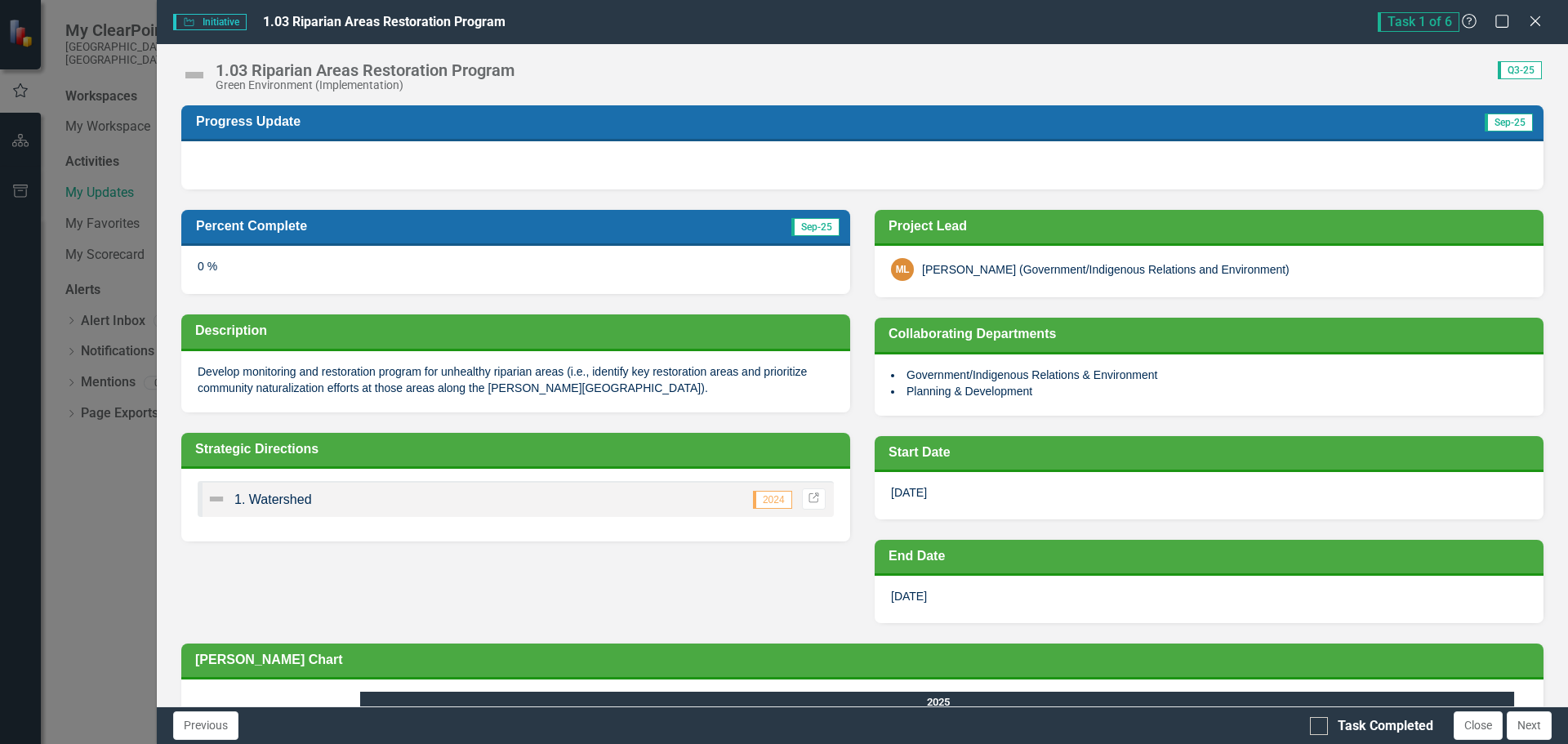
click at [363, 270] on div "0 %" at bounding box center [515, 269] width 669 height 48
click at [397, 273] on div "0 %" at bounding box center [515, 269] width 669 height 48
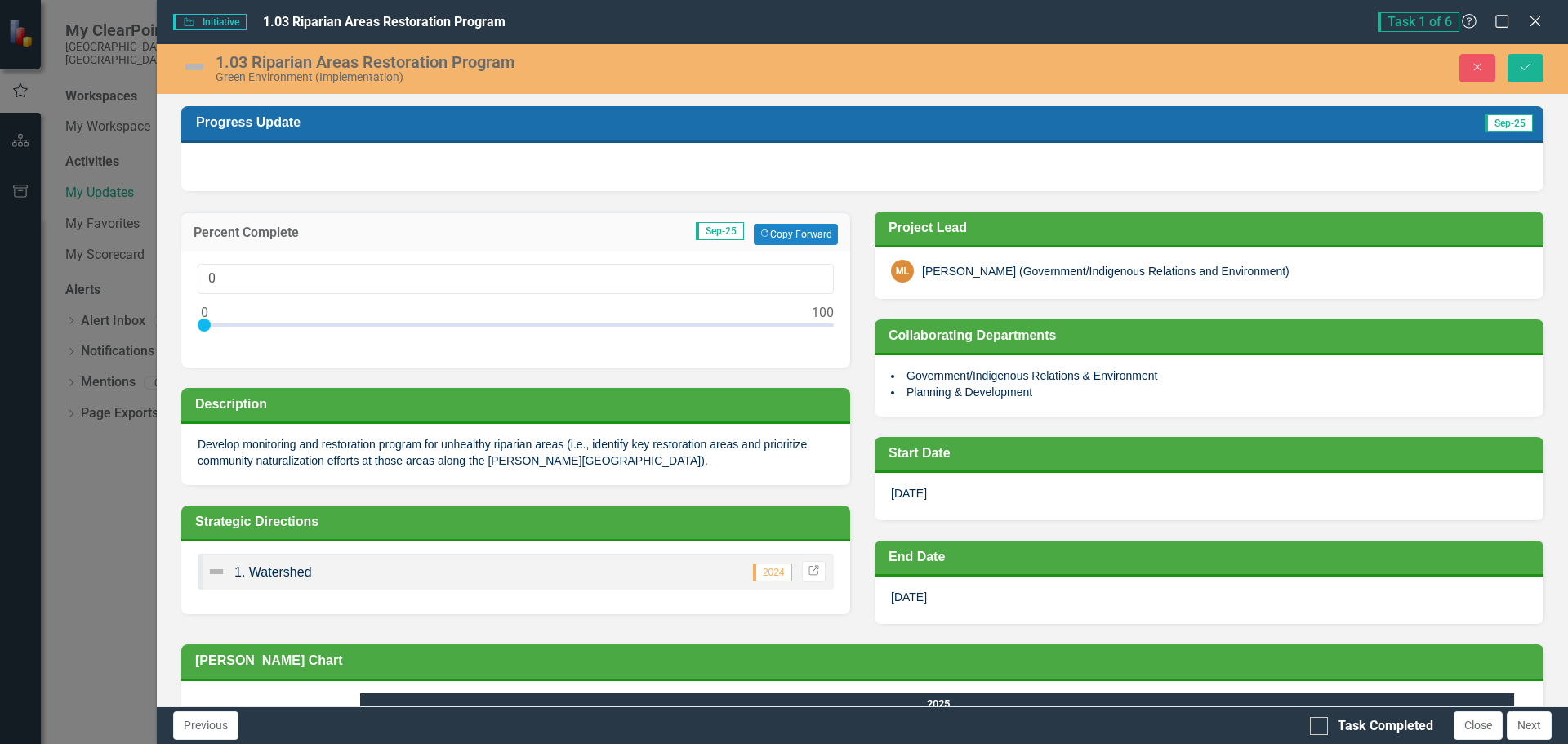
click at [506, 326] on div at bounding box center [516, 328] width 637 height 20
click at [512, 326] on div at bounding box center [506, 324] width 13 height 13
click at [516, 324] on div at bounding box center [516, 328] width 637 height 20
click at [509, 324] on div at bounding box center [516, 328] width 637 height 20
type input "50"
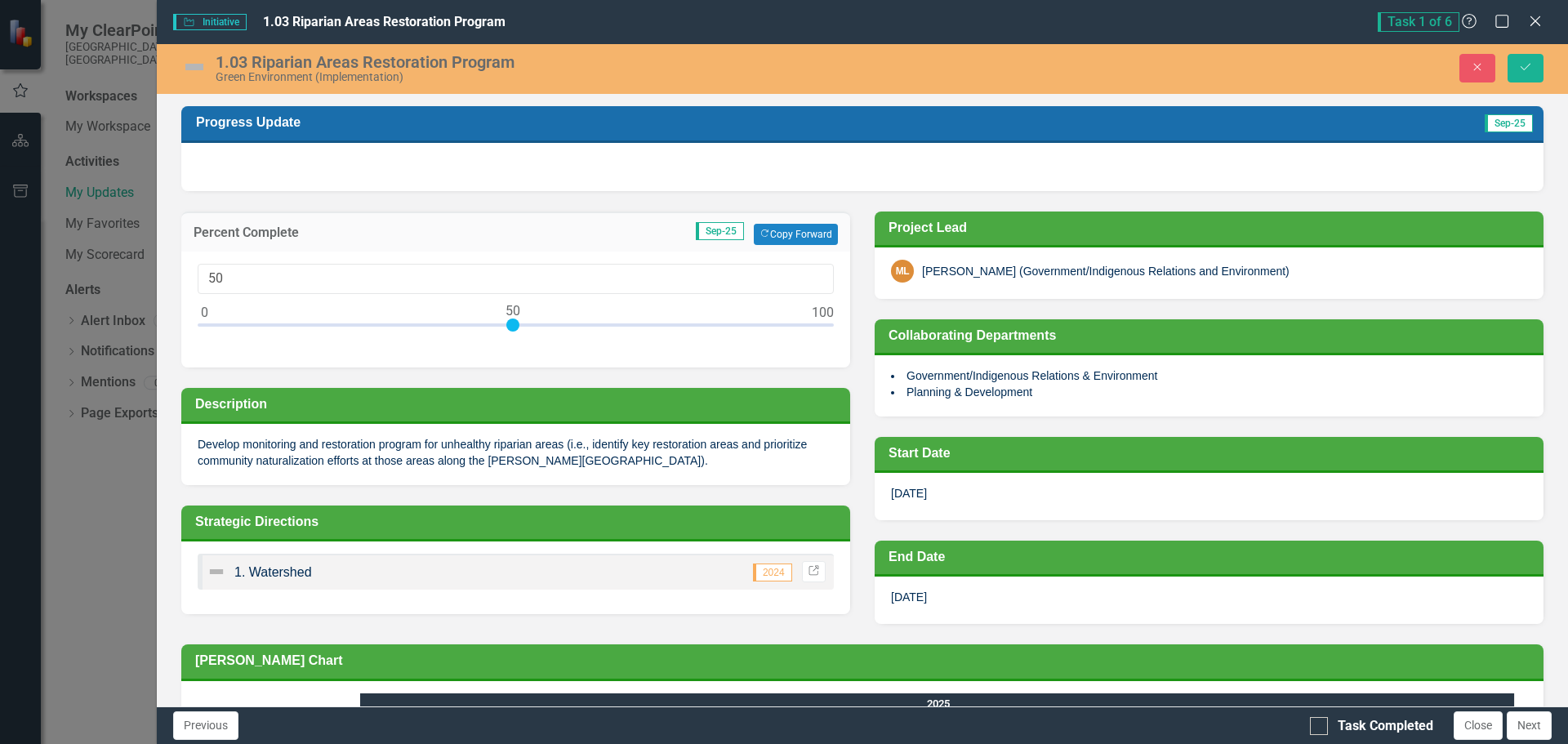
click at [513, 325] on div at bounding box center [512, 324] width 13 height 13
click at [330, 166] on div at bounding box center [863, 166] width 1362 height 48
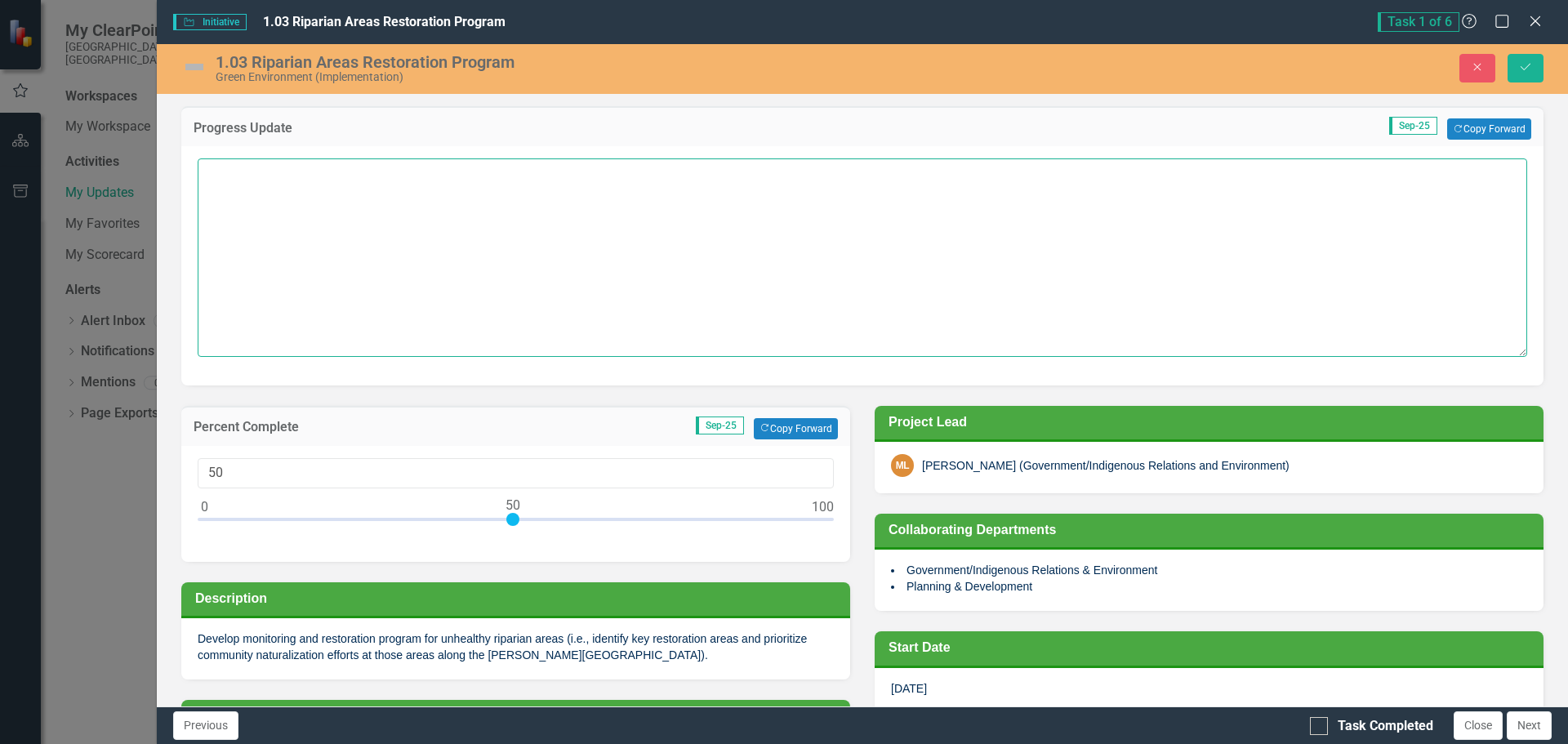
click at [302, 178] on textarea at bounding box center [863, 257] width 1329 height 198
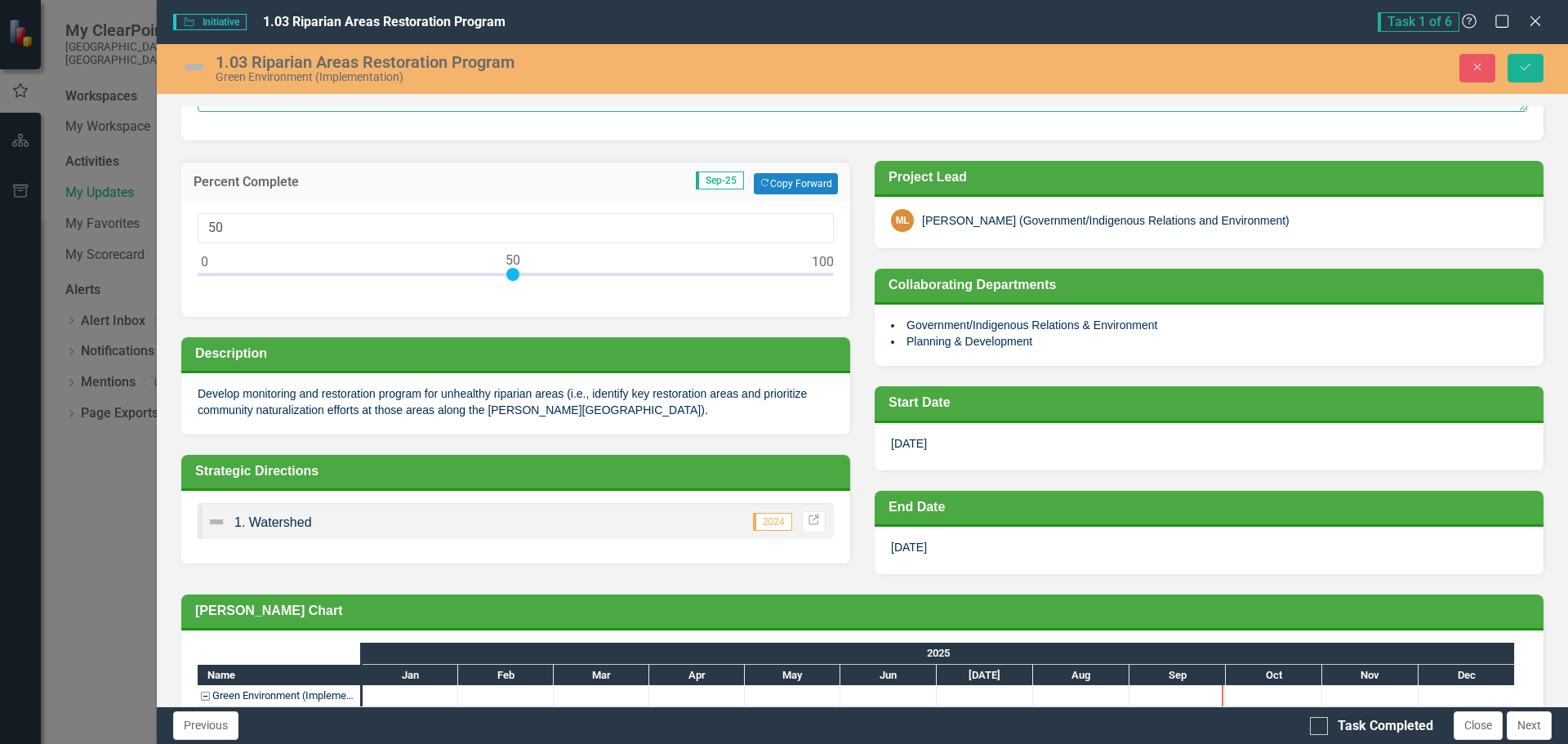
scroll to position [299, 0]
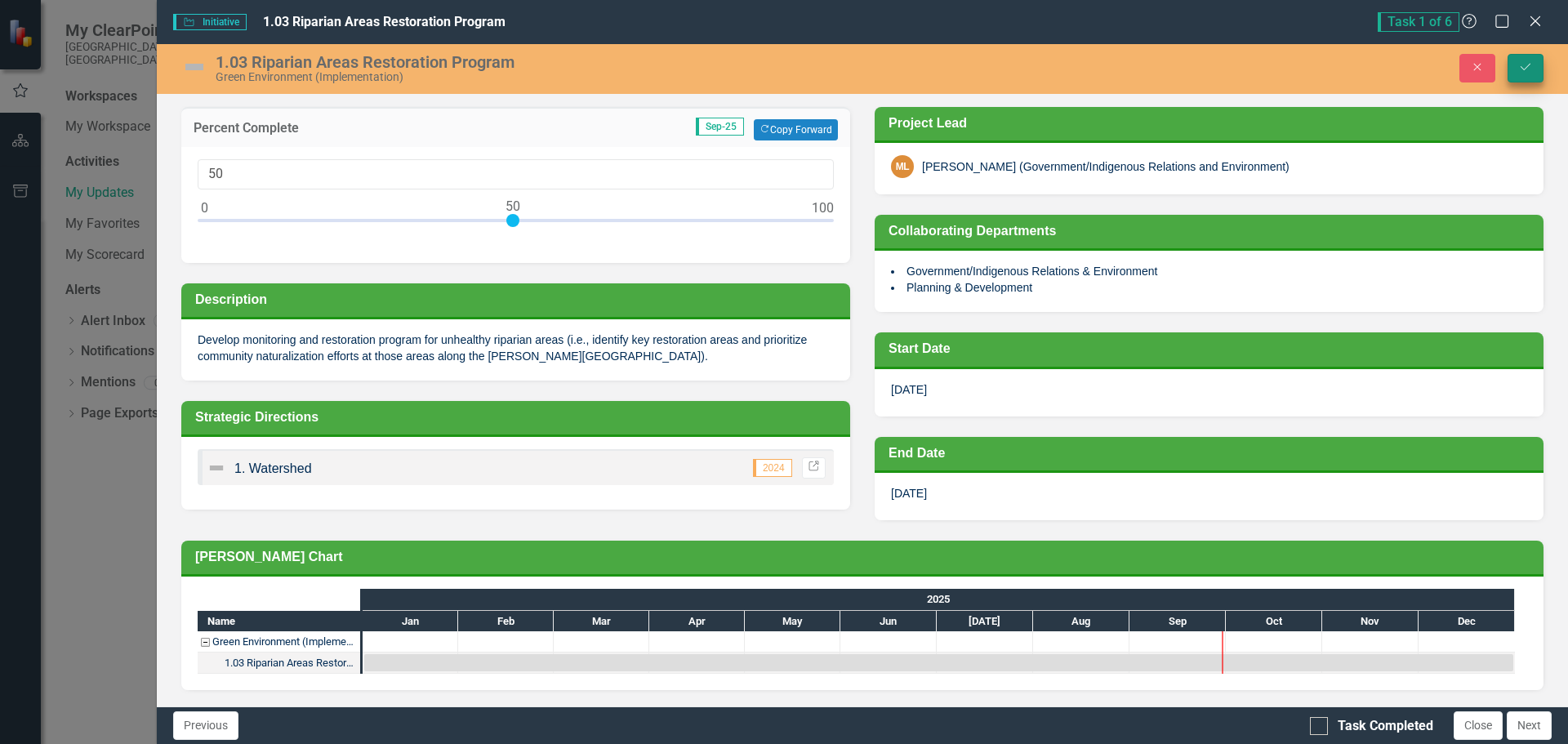
type textarea "GIS data compiled, site specific field visits incomplete due to other prioritie…"
click at [1535, 69] on button "Save" at bounding box center [1525, 68] width 36 height 28
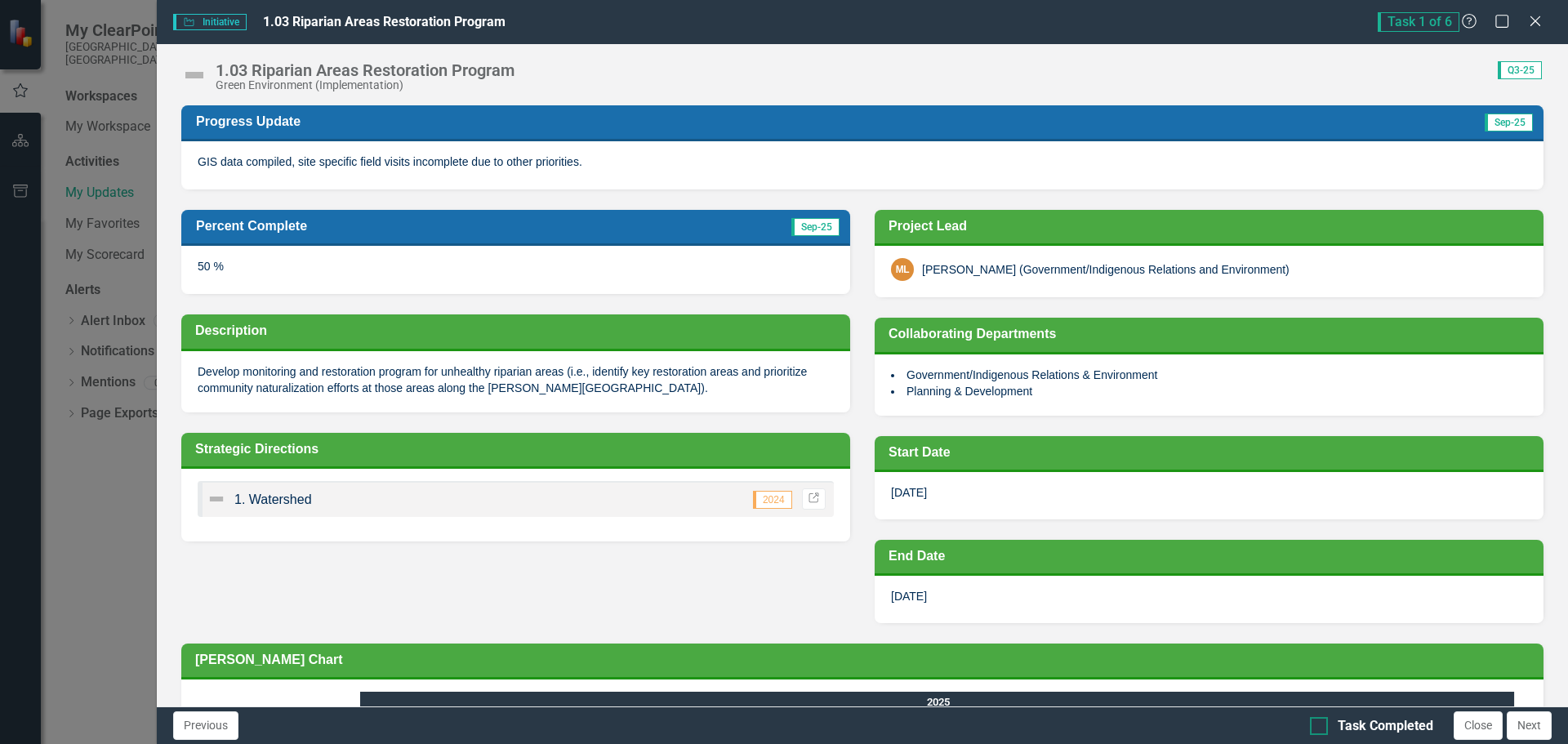
click at [1324, 728] on div at bounding box center [1319, 726] width 18 height 18
click at [1321, 728] on input "Task Completed" at bounding box center [1315, 722] width 11 height 11
checkbox input "true"
click at [1490, 728] on button "Close" at bounding box center [1478, 725] width 49 height 28
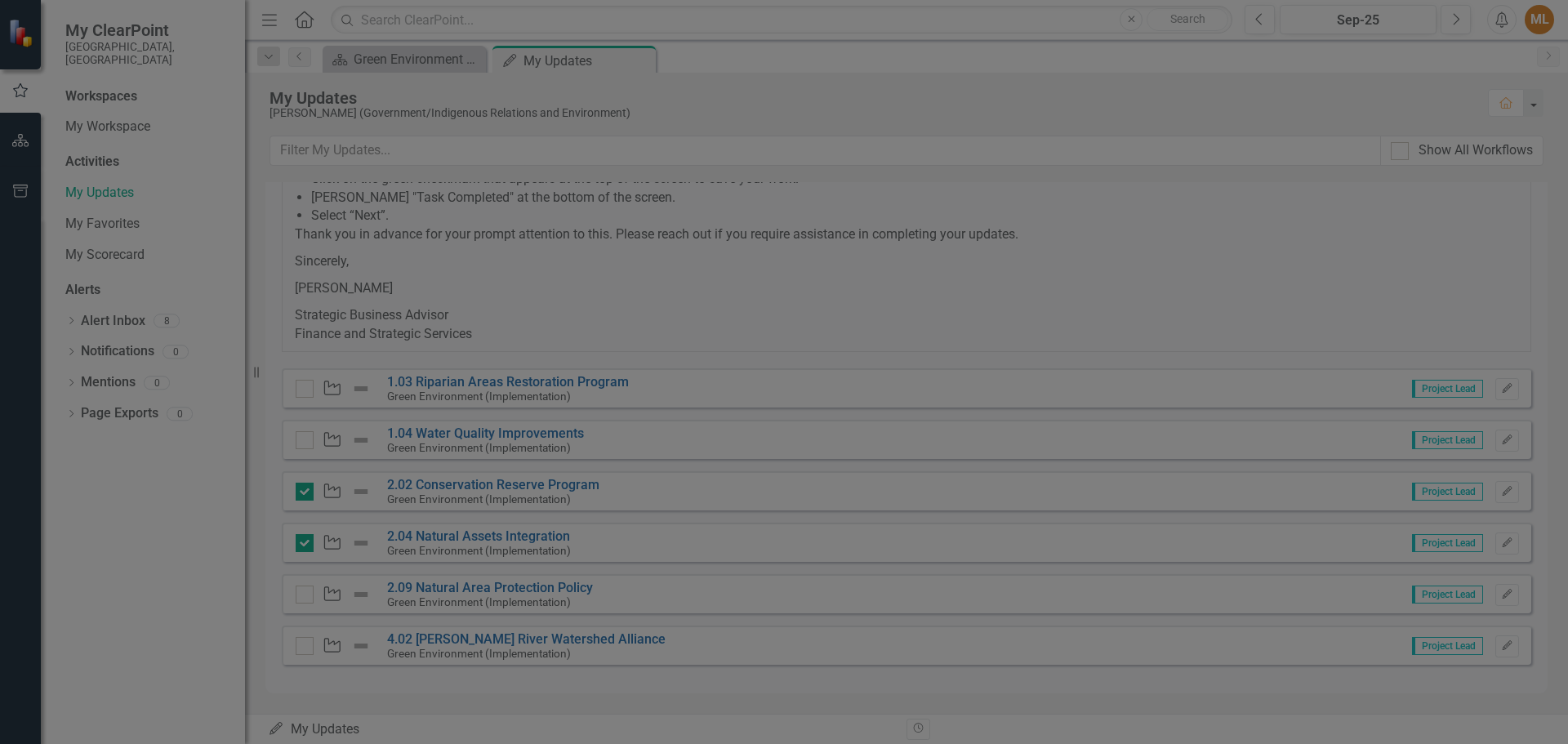
checkbox input "true"
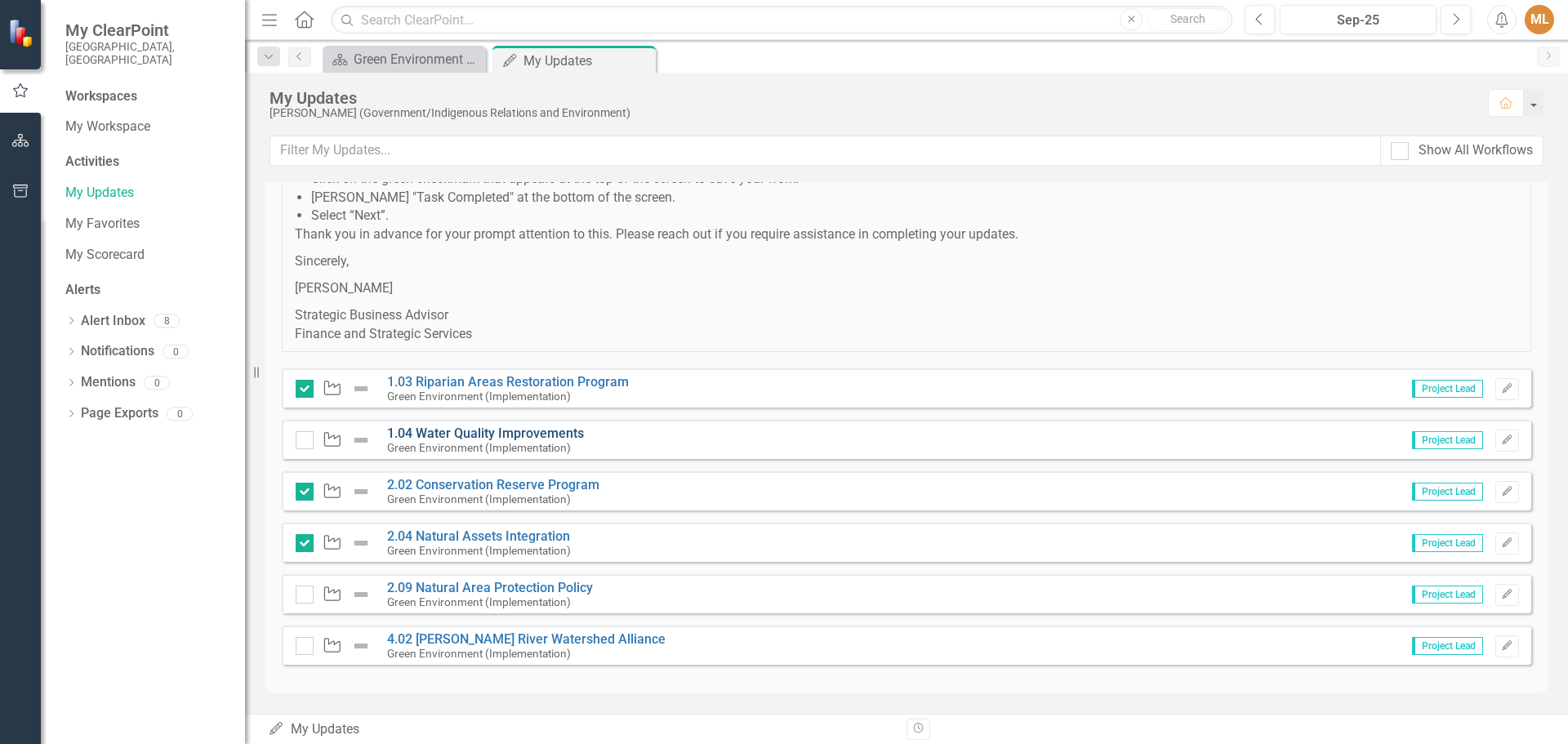
click at [493, 431] on link "1.04 Water Quality Improvements" at bounding box center [485, 434] width 197 height 16
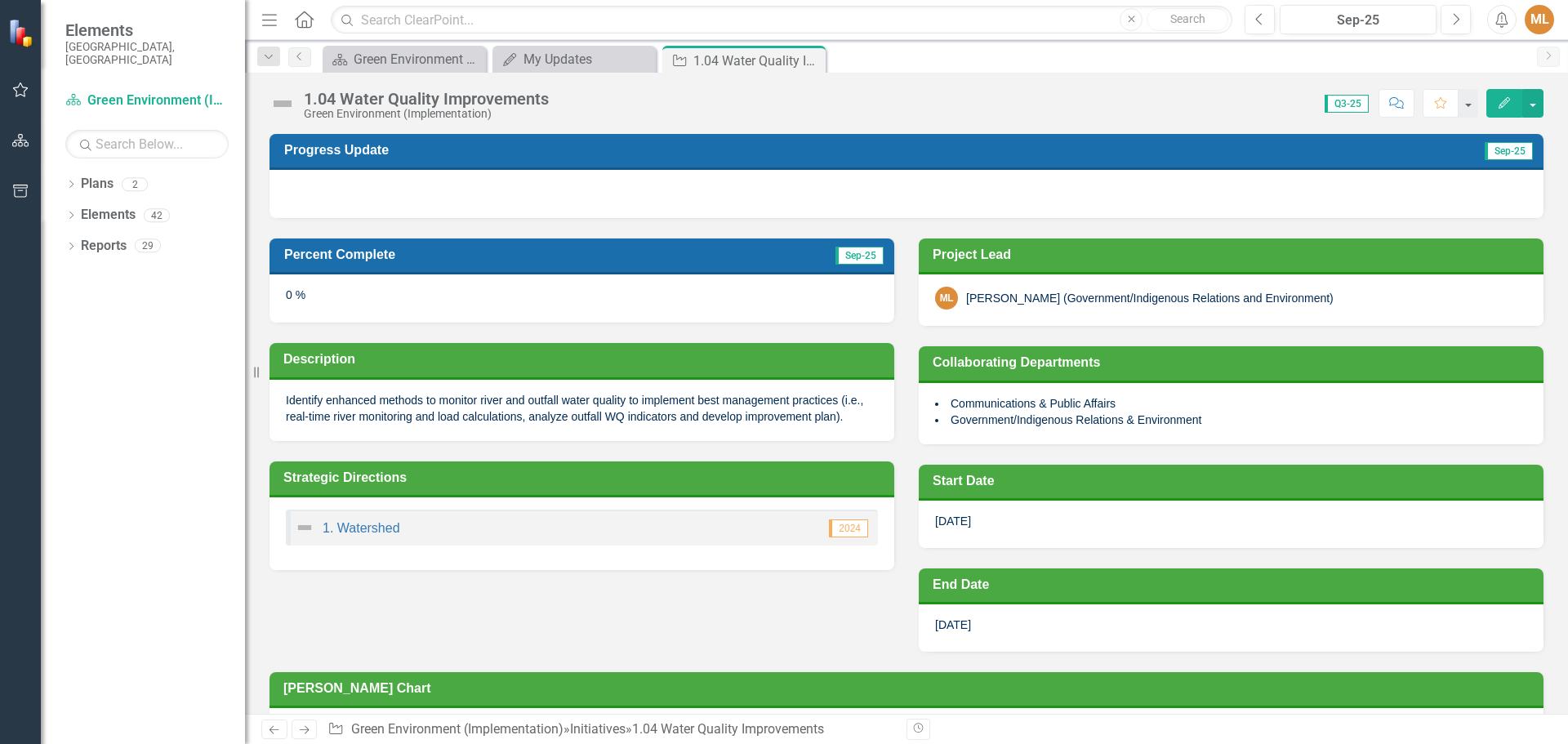
click at [339, 182] on div at bounding box center [906, 193] width 1274 height 48
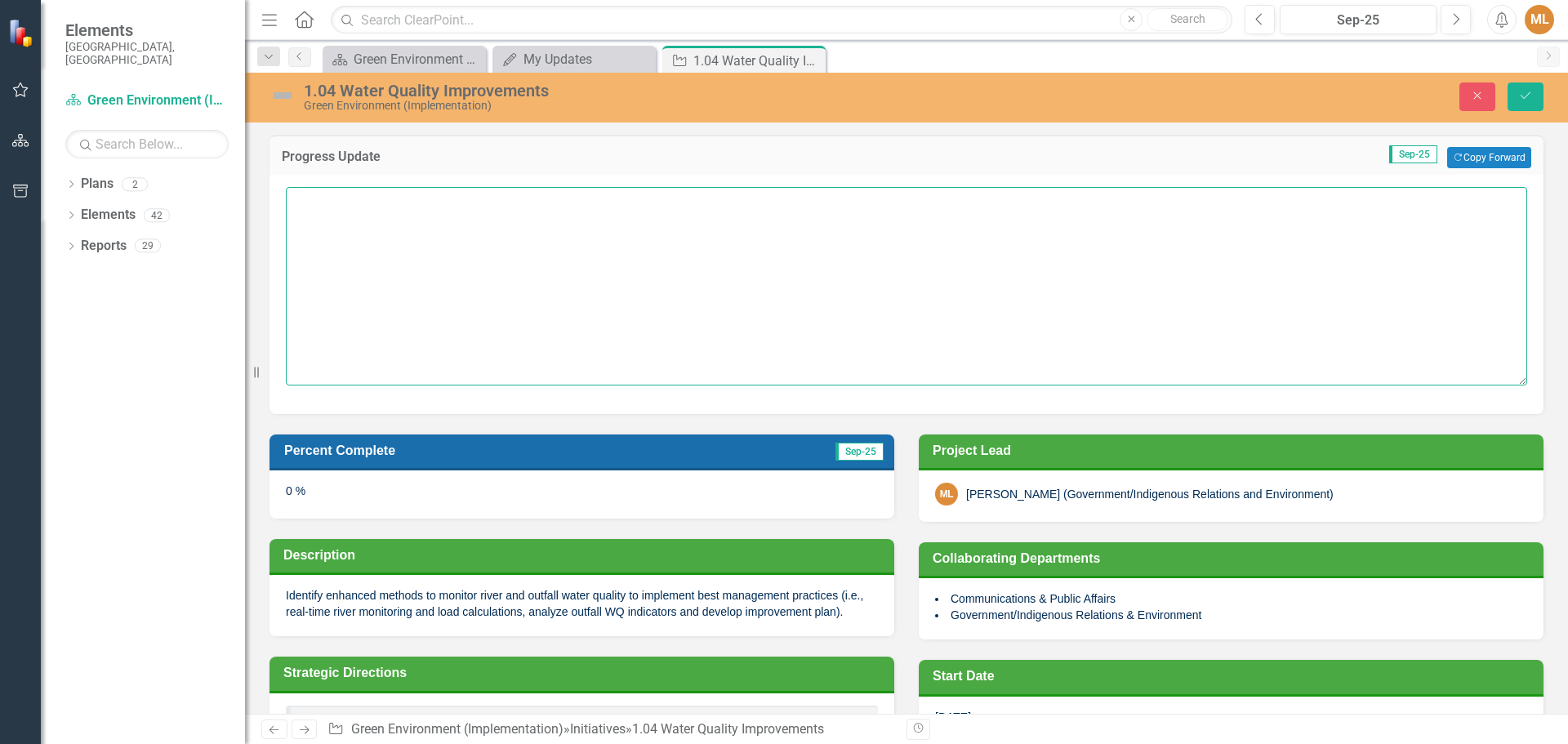
click at [347, 219] on textarea at bounding box center [907, 286] width 1242 height 198
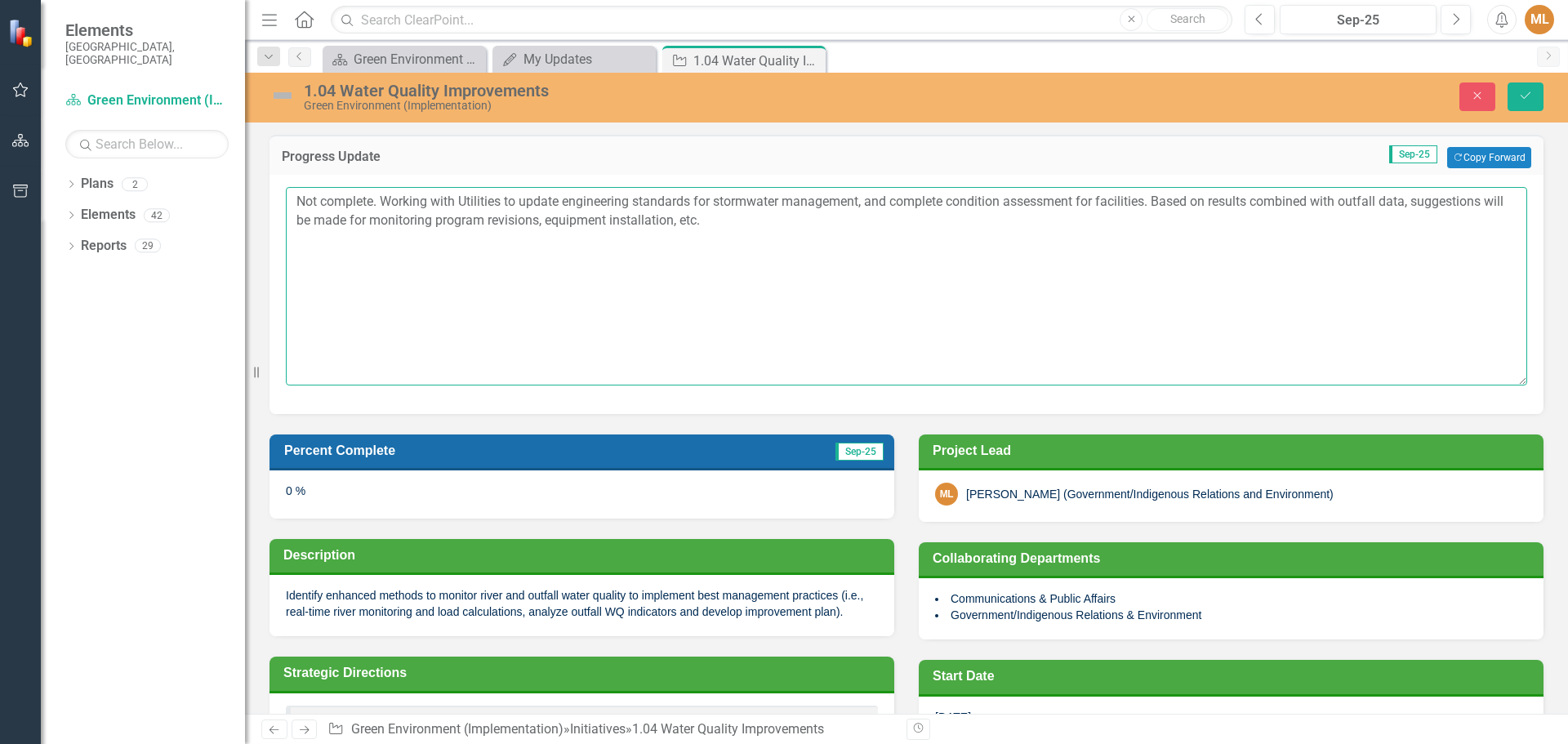
type textarea "Not complete. Working with Utilities to update engineering standards for stormw…"
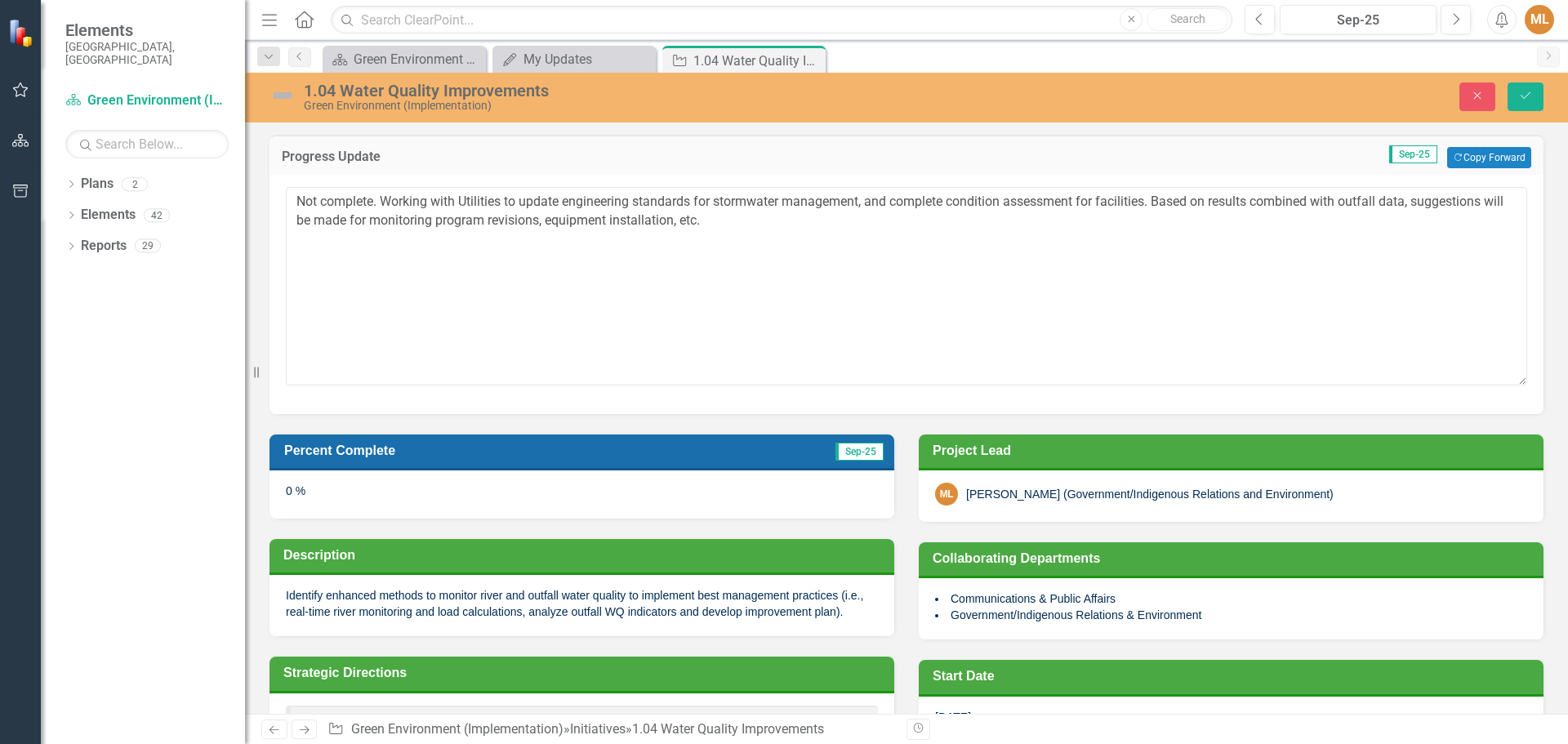
click at [307, 498] on div "0 %" at bounding box center [582, 494] width 625 height 48
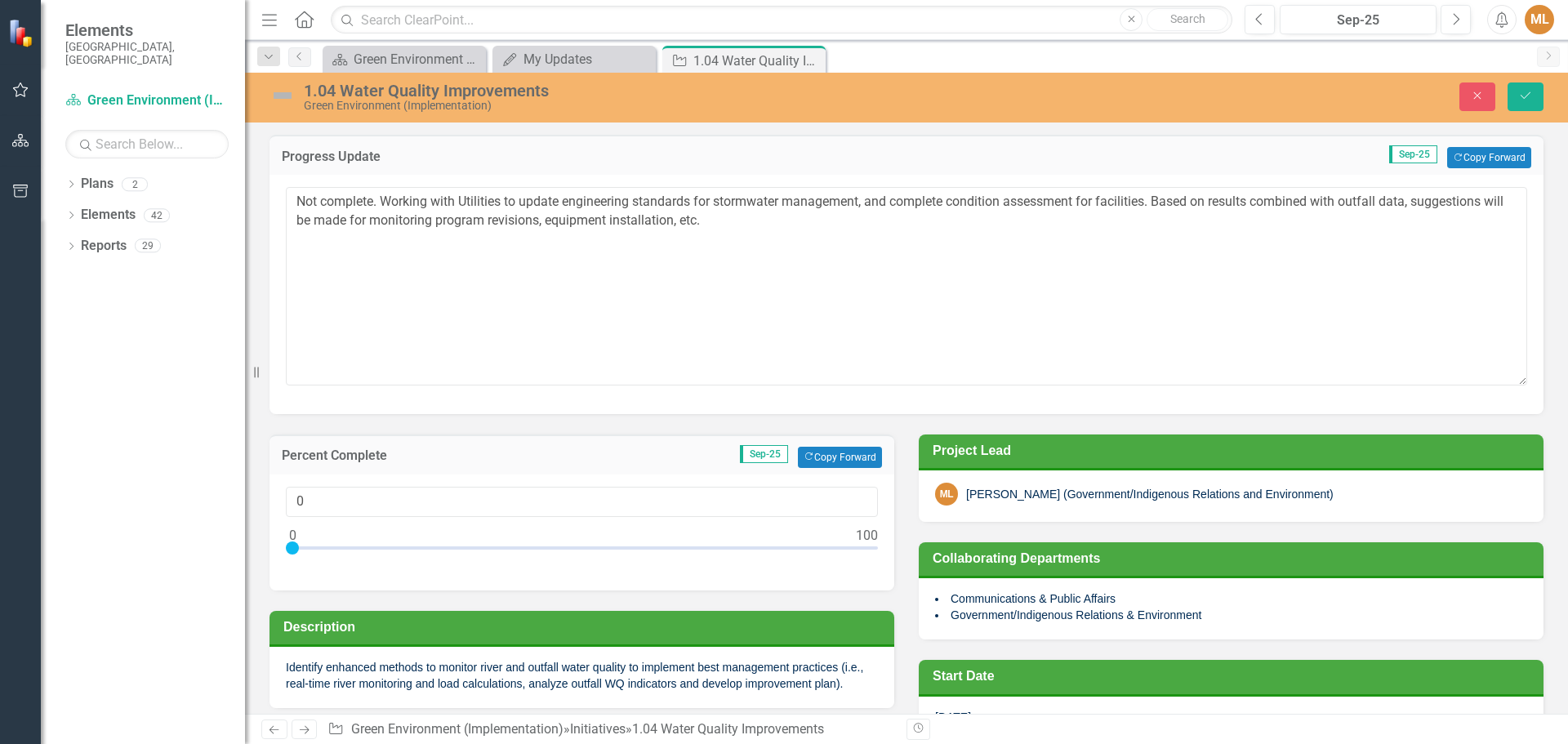
click at [321, 548] on div at bounding box center [582, 551] width 592 height 20
click at [332, 548] on div at bounding box center [582, 551] width 592 height 20
type input "10"
drag, startPoint x: 335, startPoint y: 549, endPoint x: 352, endPoint y: 549, distance: 17.0
click at [352, 549] on div at bounding box center [349, 547] width 13 height 13
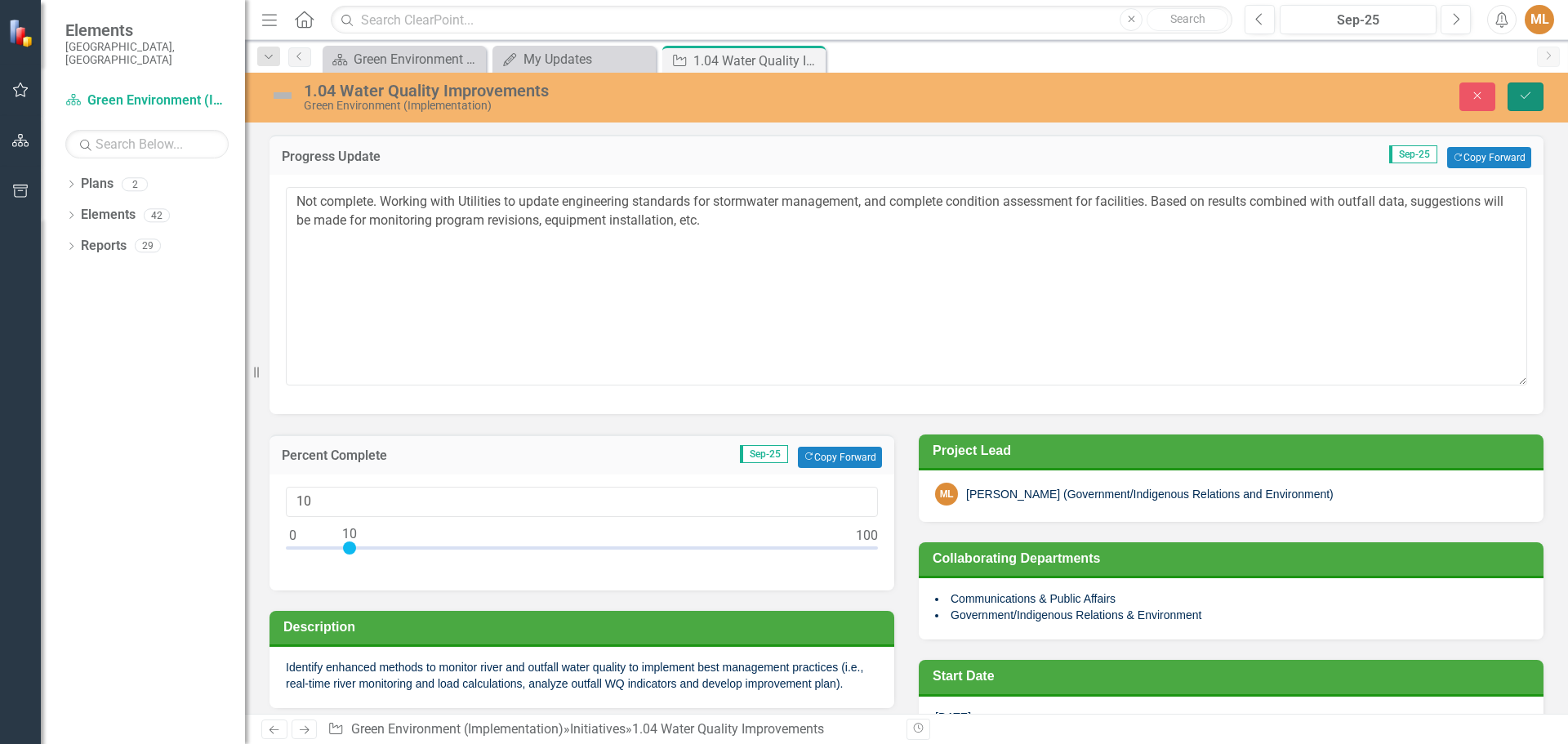
click at [1525, 97] on icon "Save" at bounding box center [1525, 96] width 15 height 12
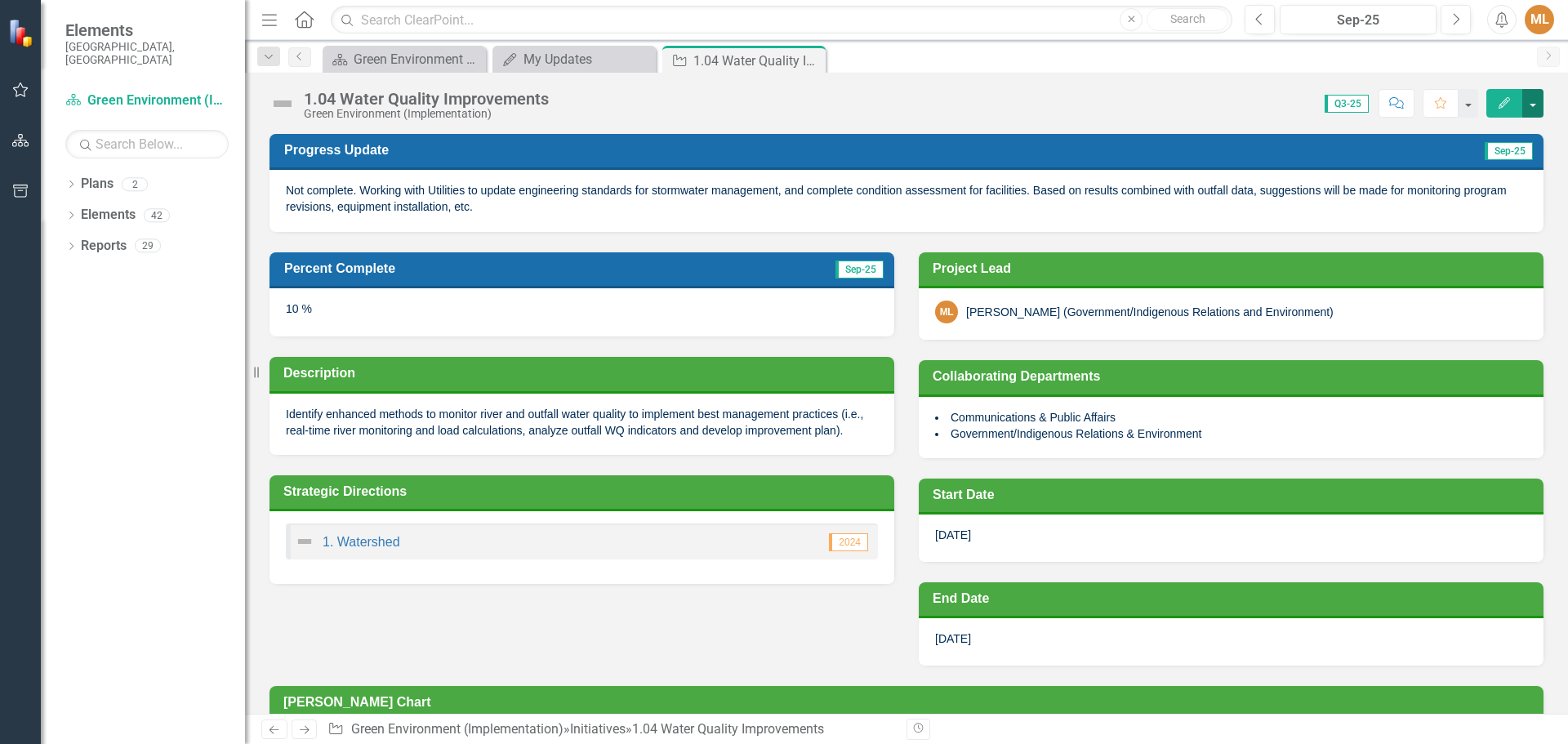
click at [1525, 101] on button "button" at bounding box center [1533, 103] width 21 height 28
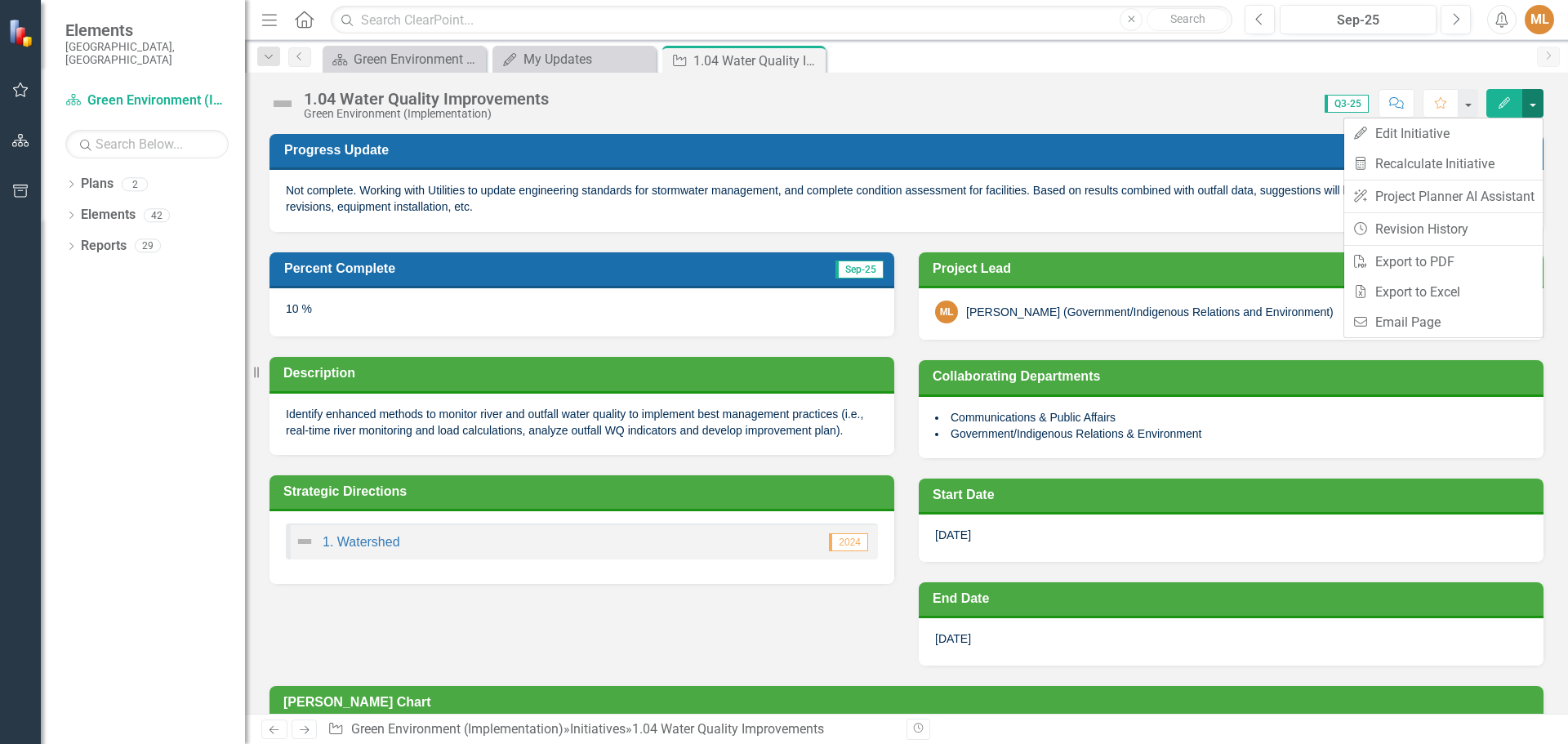
click at [1525, 101] on button "button" at bounding box center [1533, 103] width 21 height 28
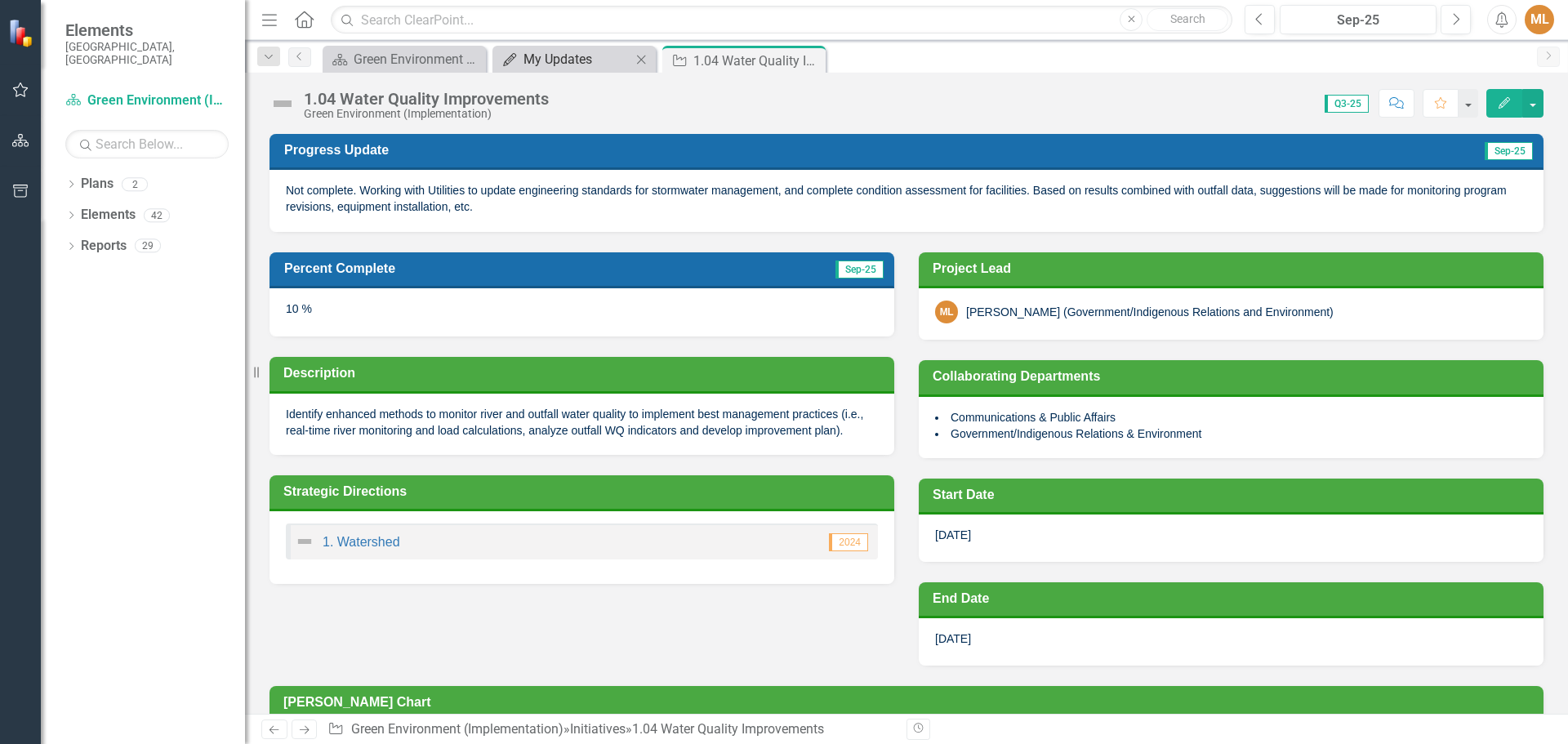
click at [541, 59] on div "My Updates" at bounding box center [577, 59] width 108 height 20
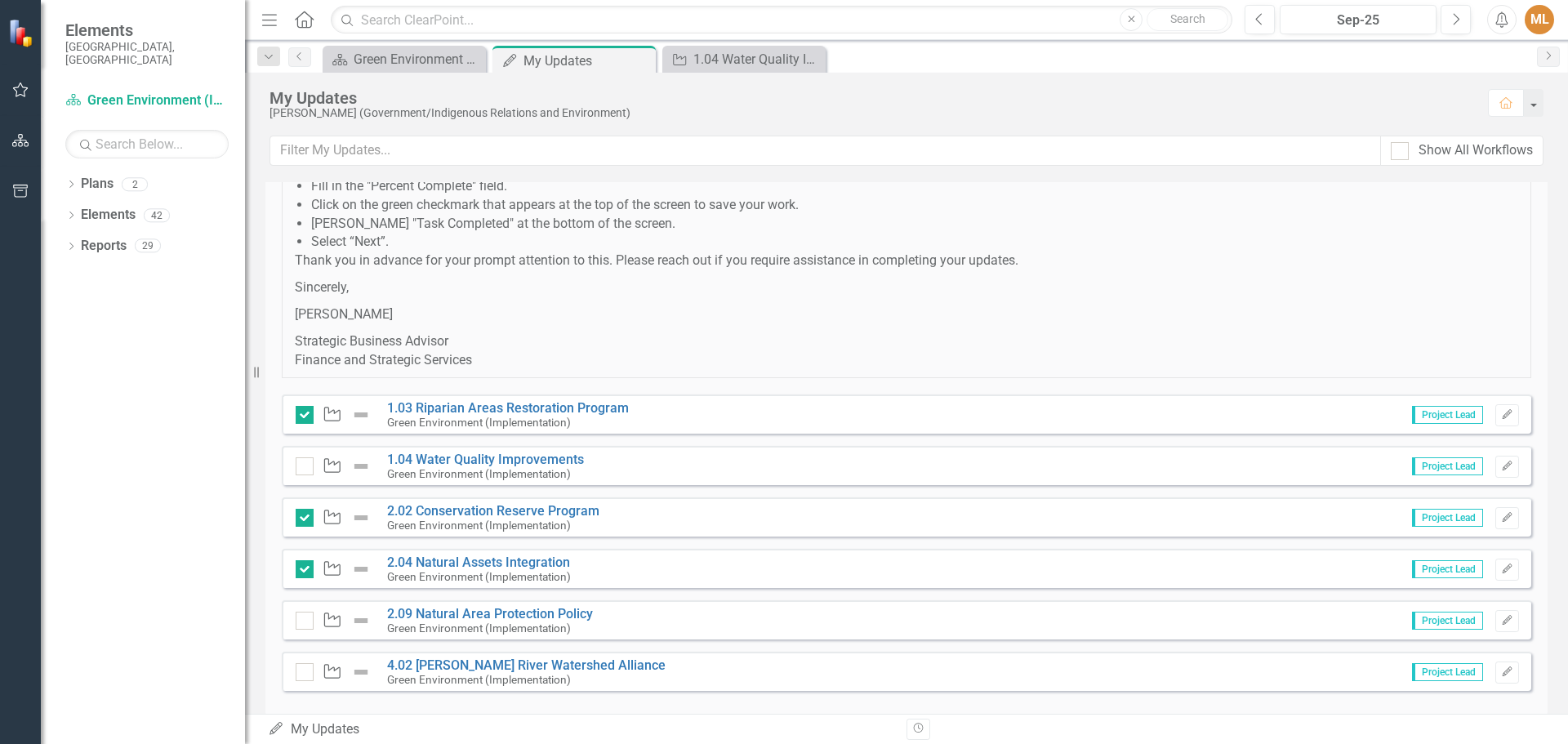
scroll to position [335, 0]
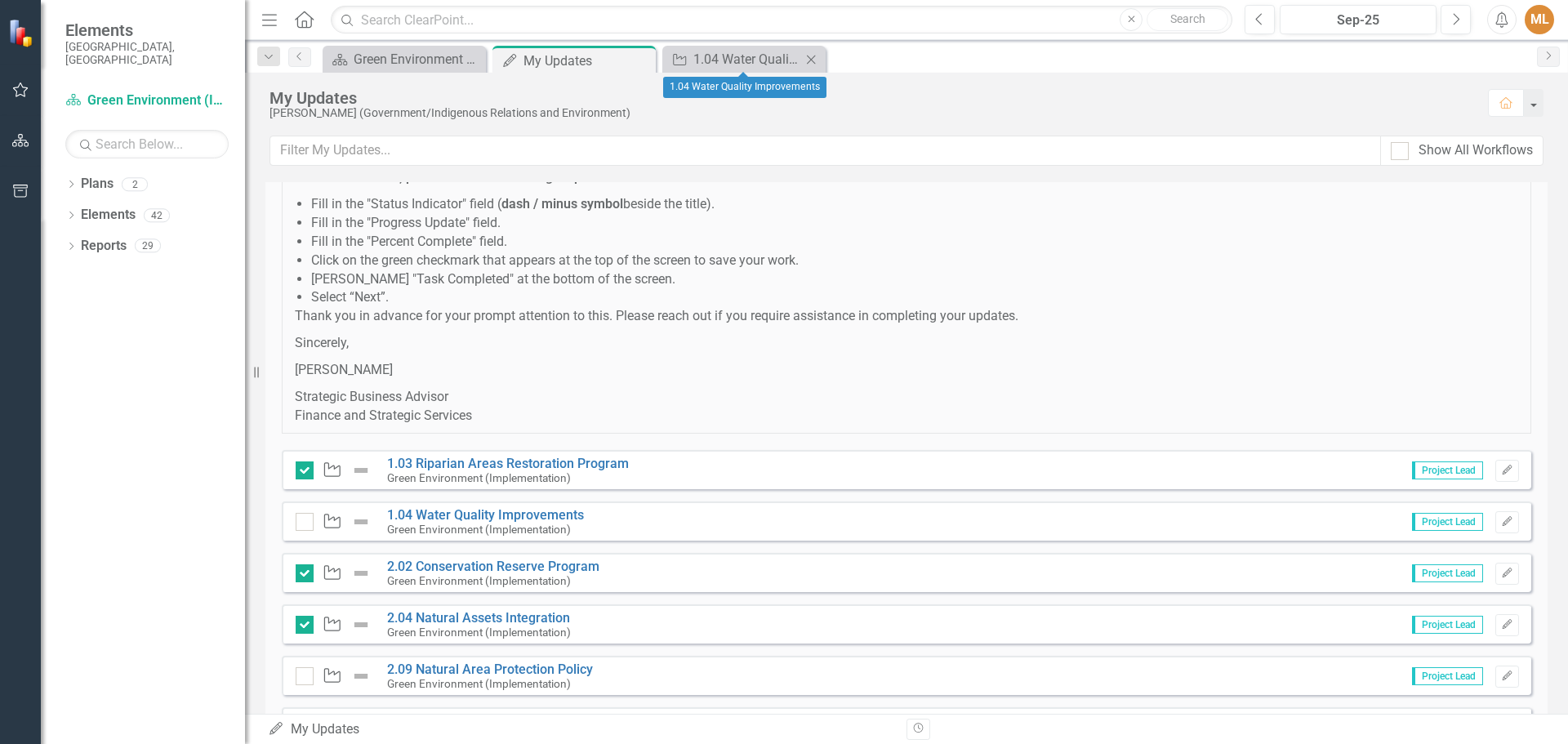
click at [805, 55] on icon "Close" at bounding box center [810, 59] width 16 height 13
click at [297, 521] on input "checkbox" at bounding box center [301, 518] width 11 height 11
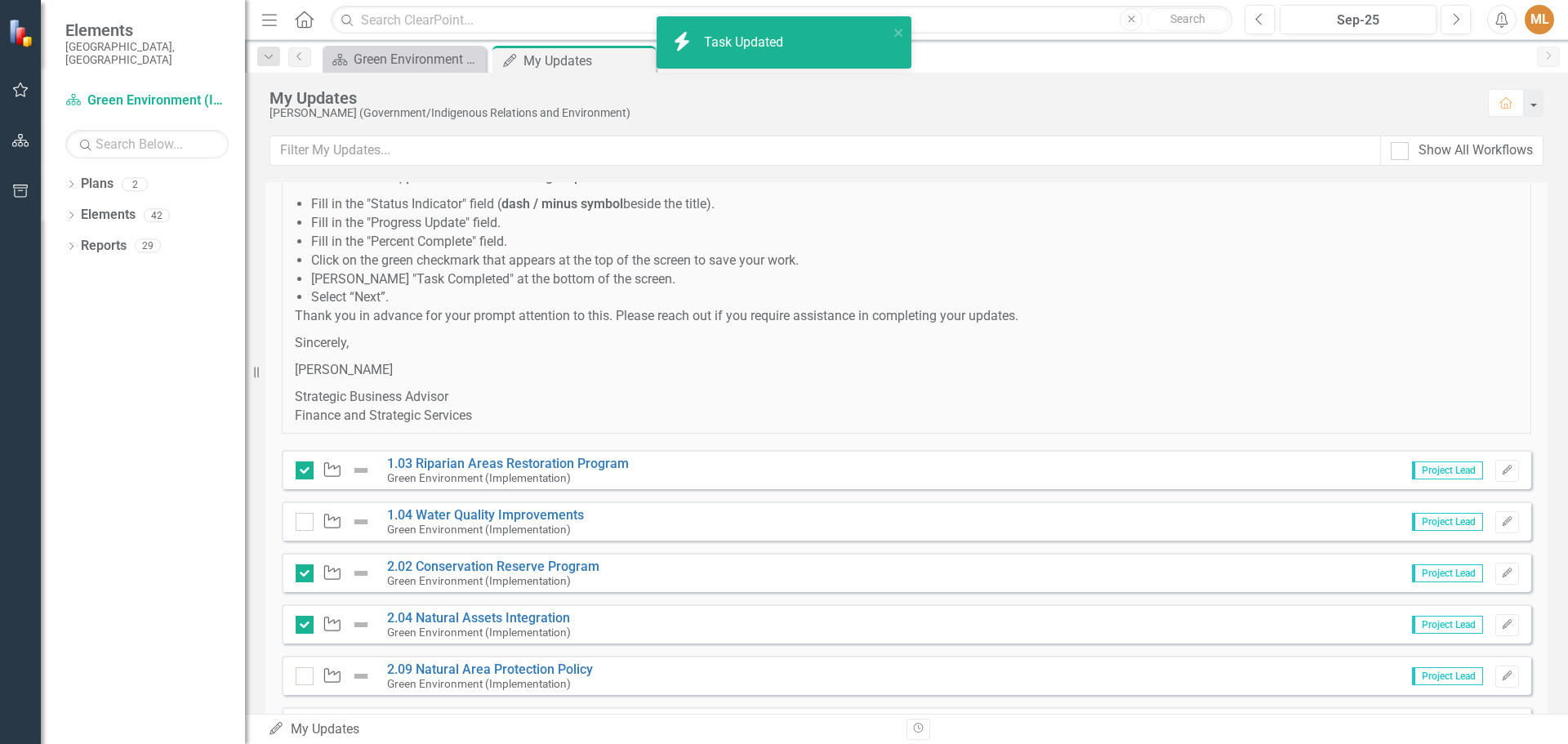
checkbox input "true"
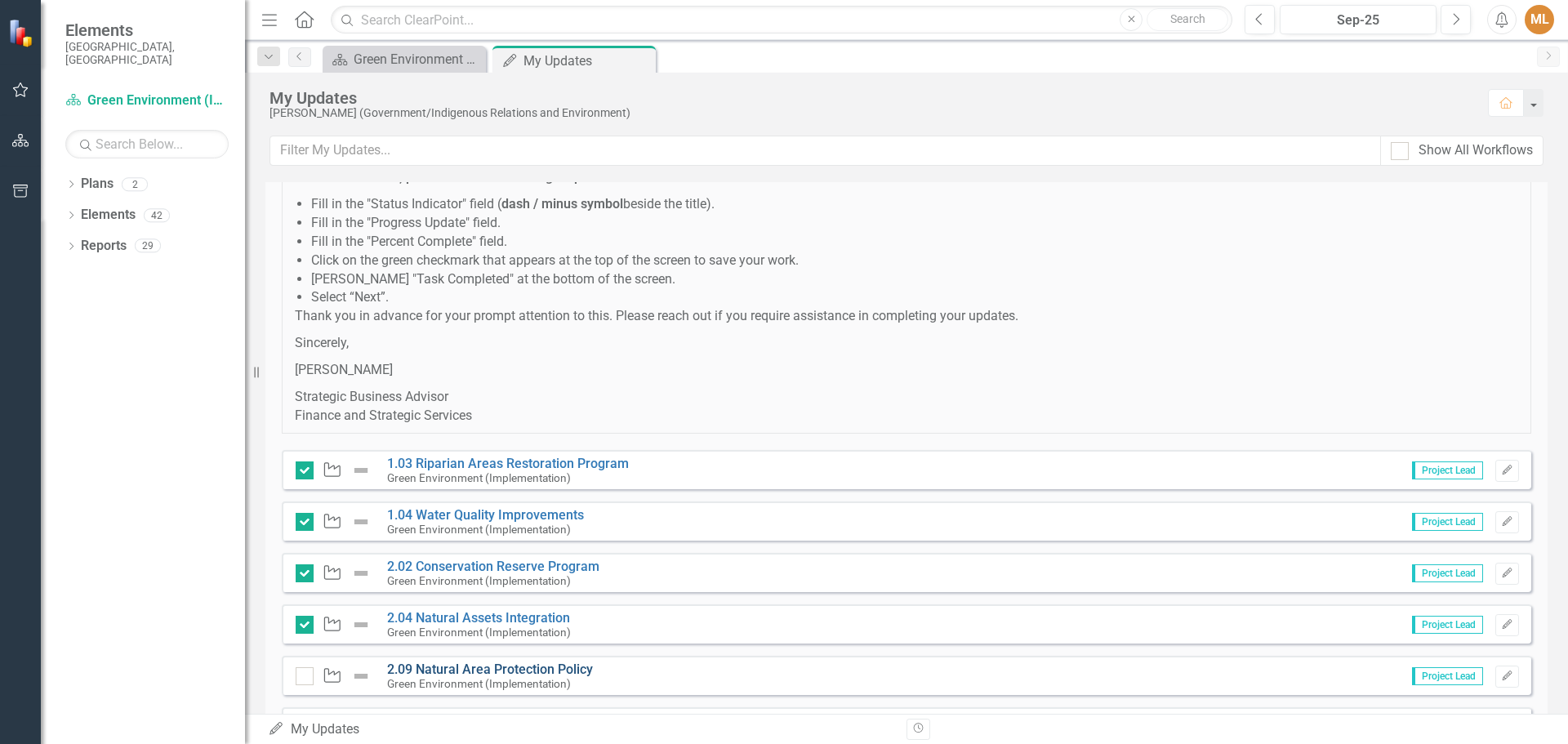
click at [505, 665] on link "2.09 Natural Area Protection Policy" at bounding box center [490, 669] width 206 height 16
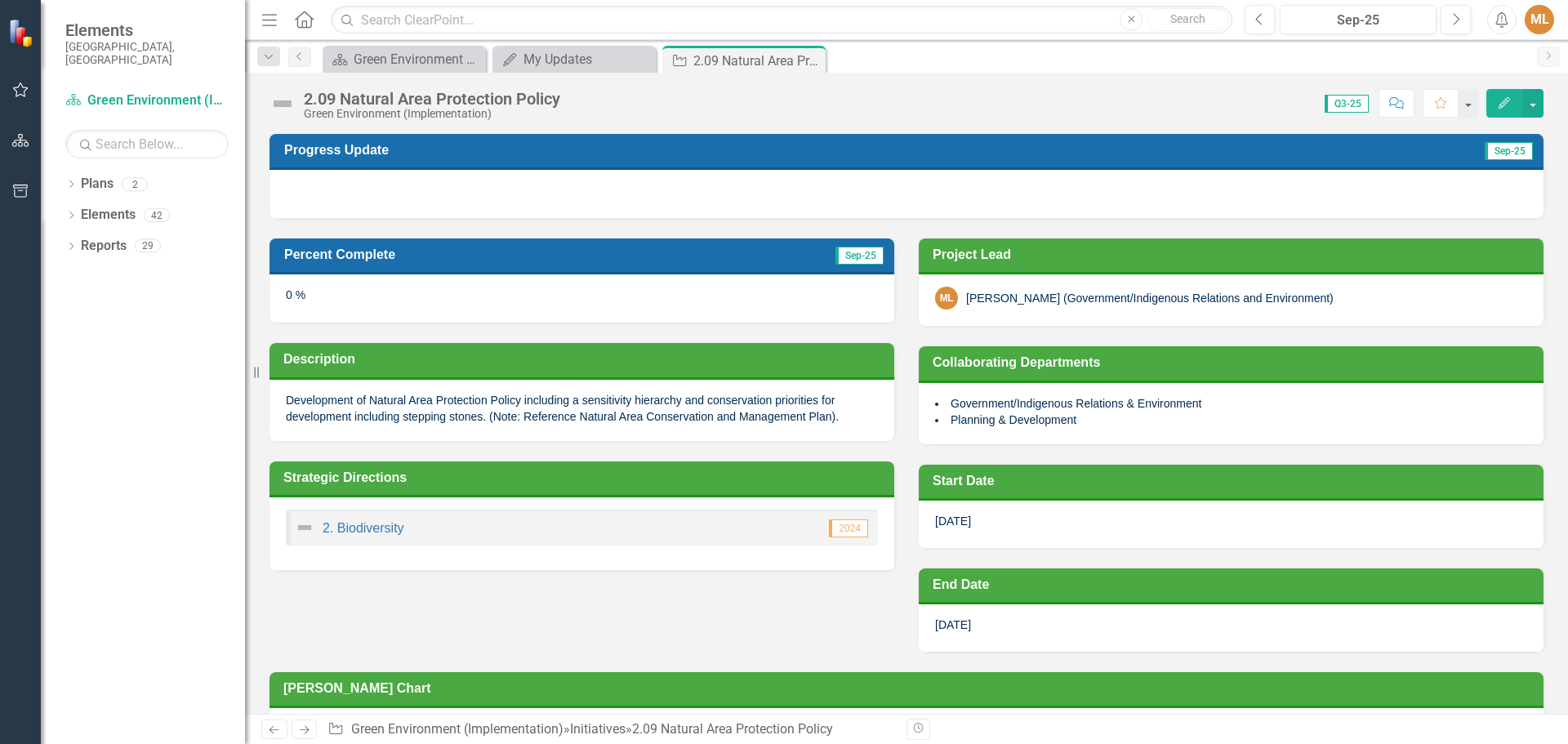
click at [346, 188] on div at bounding box center [906, 193] width 1274 height 48
click at [343, 192] on div at bounding box center [906, 193] width 1274 height 48
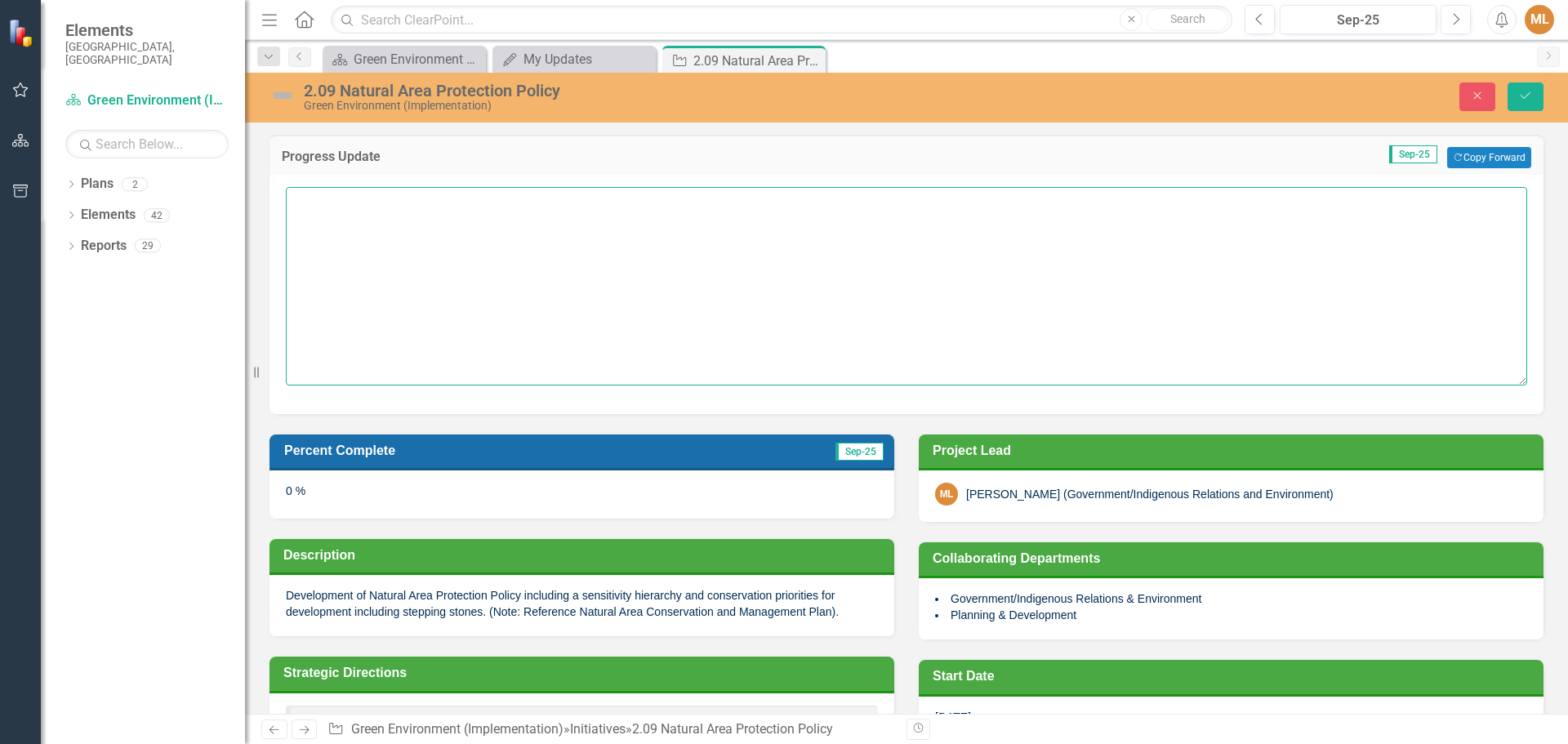
click at [338, 203] on textarea at bounding box center [907, 286] width 1242 height 198
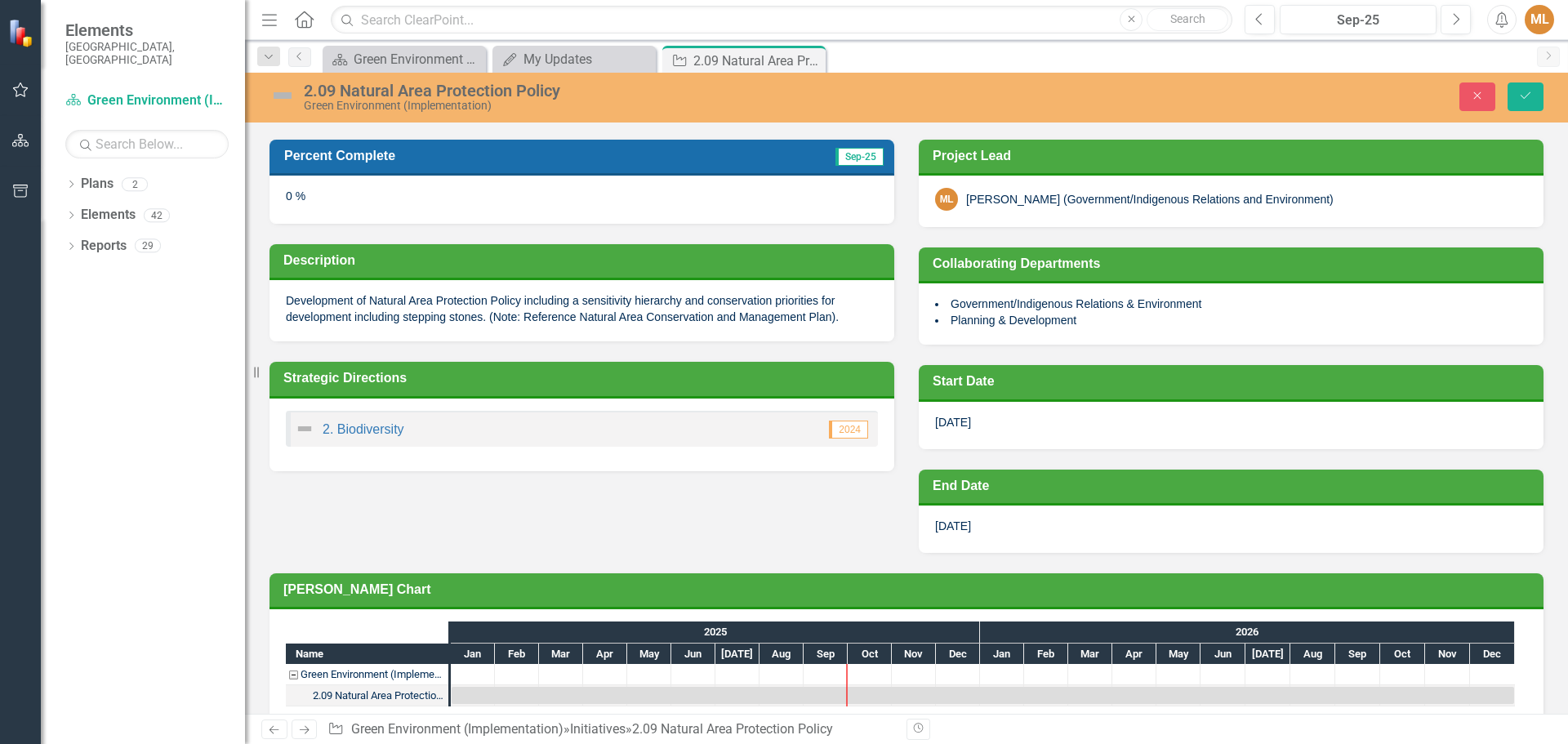
scroll to position [320, 0]
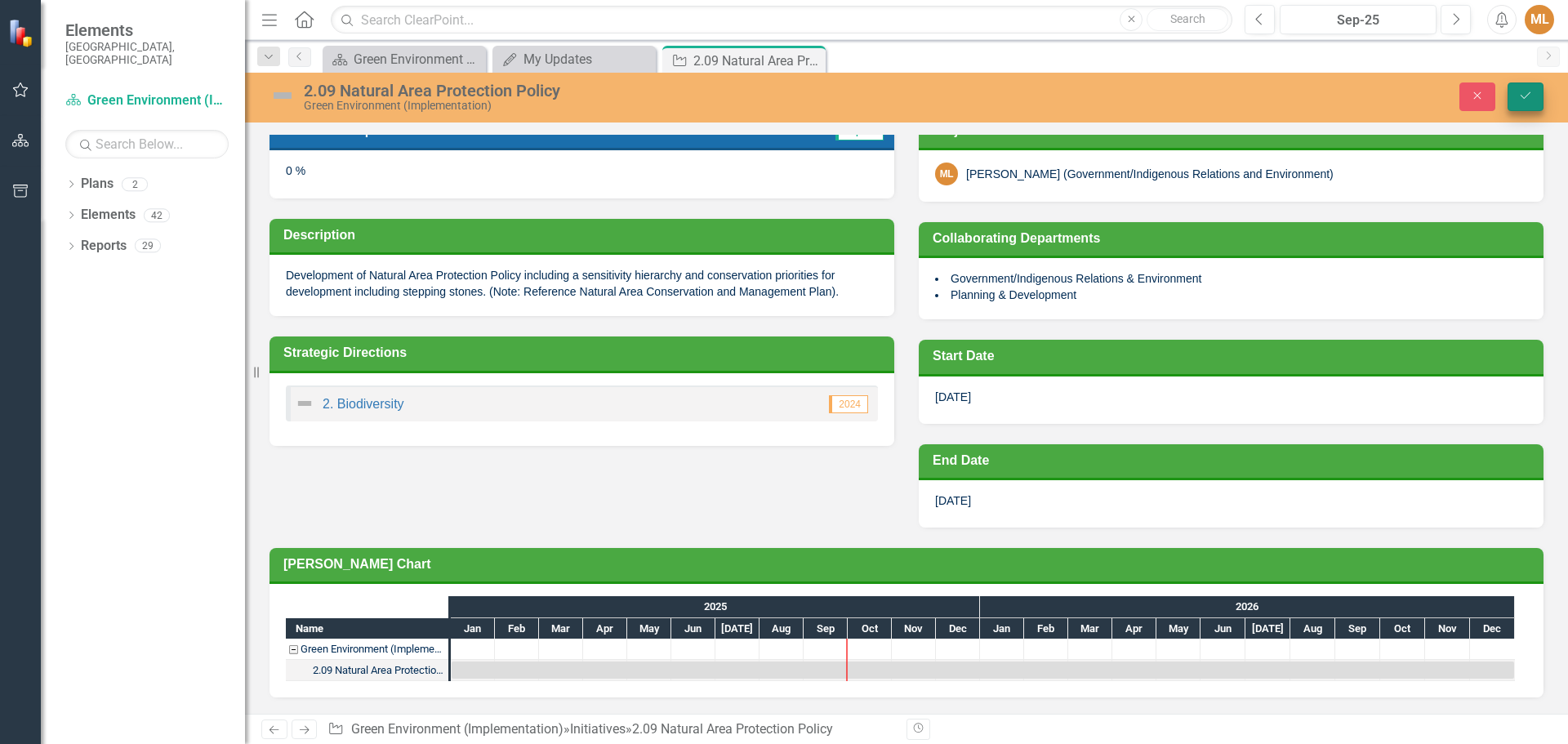
type textarea "On hold until inventory and valuation completed."
click at [1519, 95] on icon "Save" at bounding box center [1525, 96] width 15 height 12
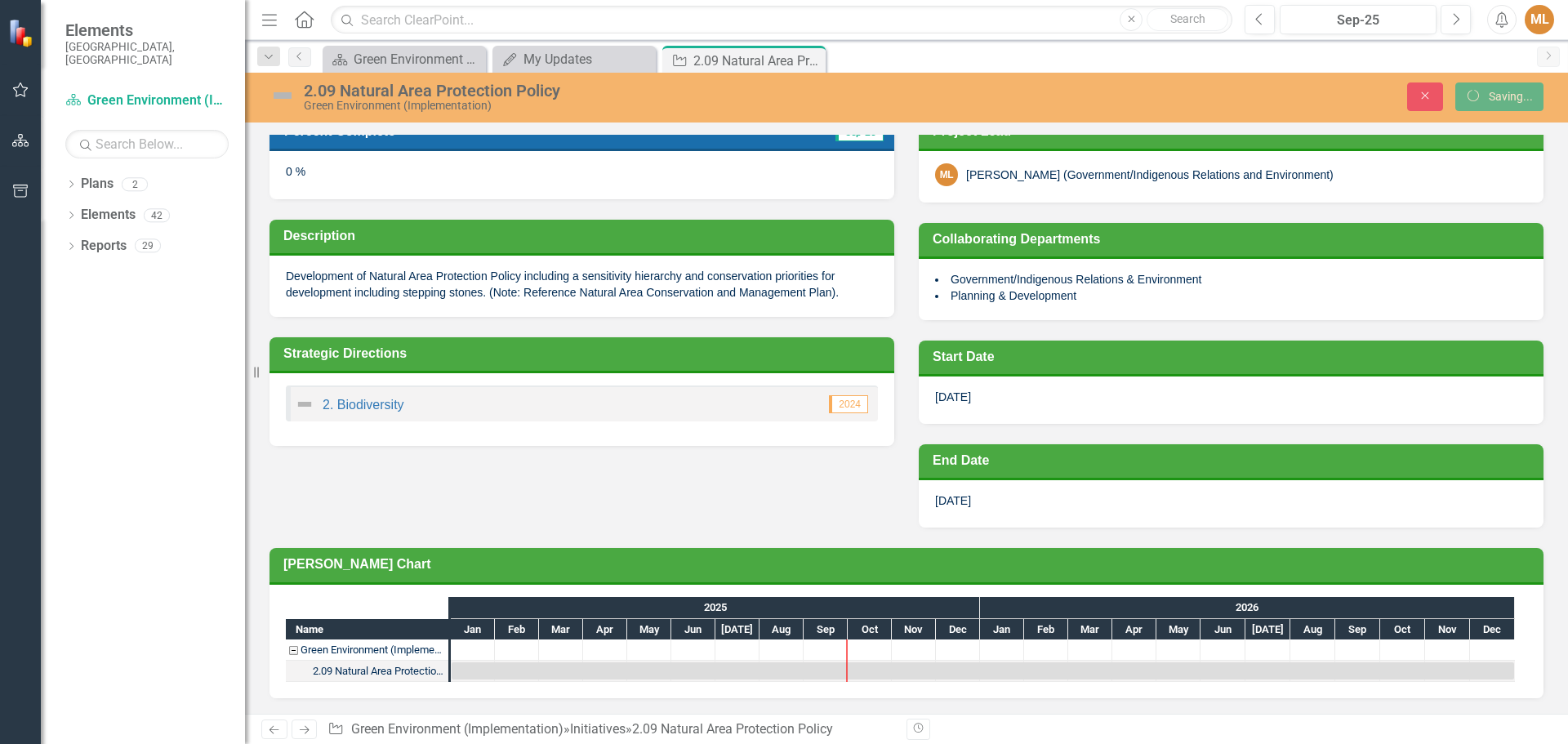
scroll to position [125, 0]
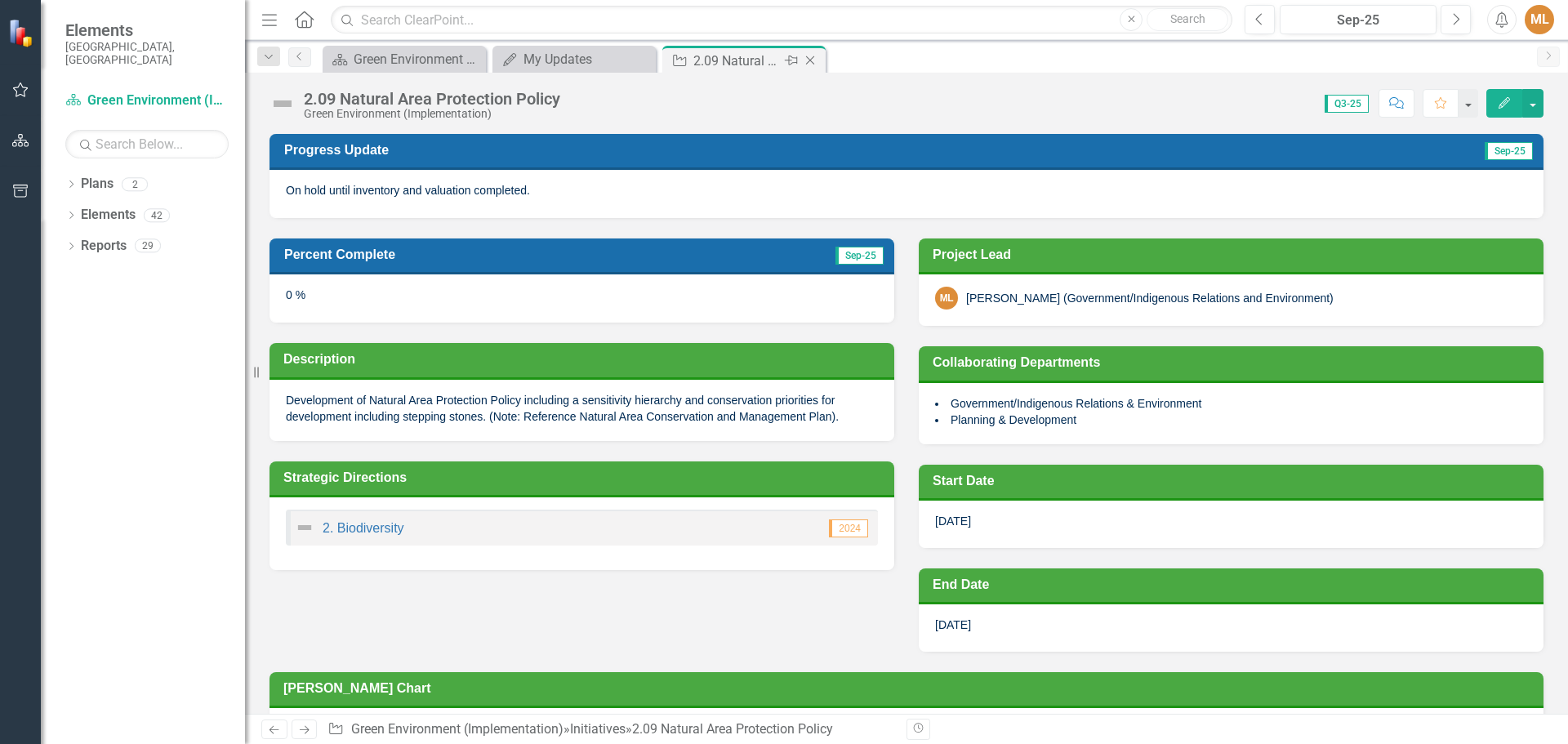
click at [806, 59] on icon "Close" at bounding box center [810, 60] width 16 height 13
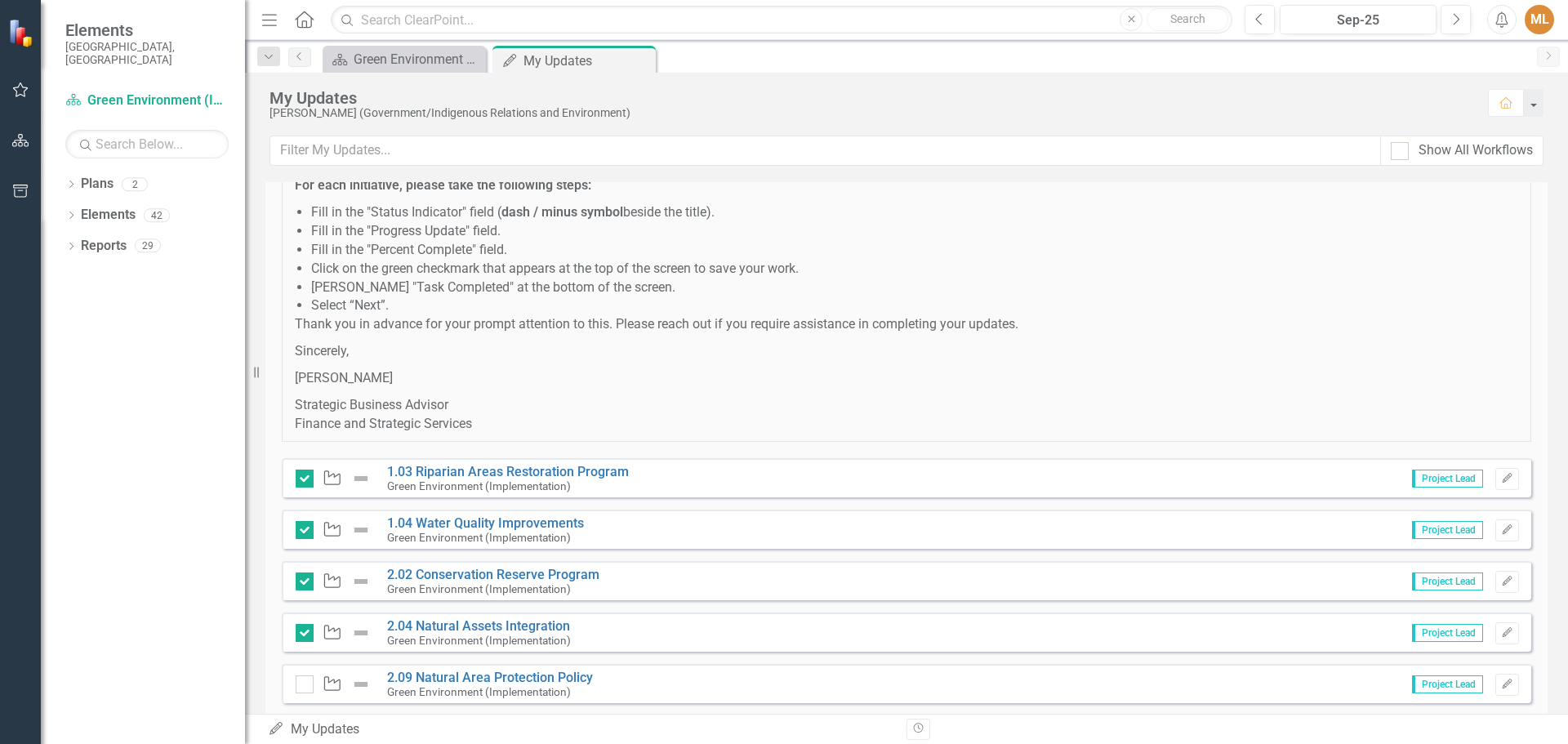
scroll to position [416, 0]
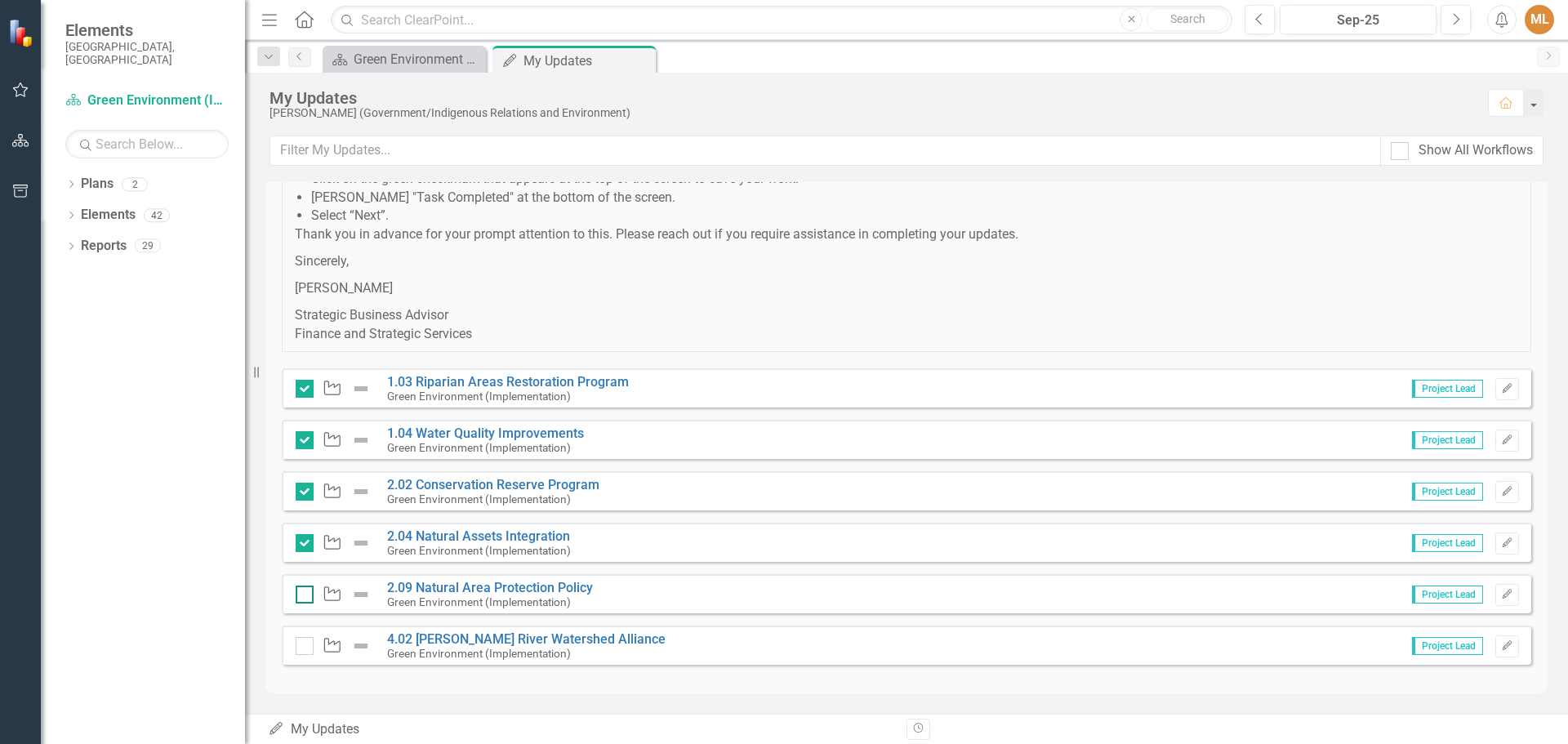
click at [305, 597] on input "checkbox" at bounding box center [301, 591] width 11 height 11
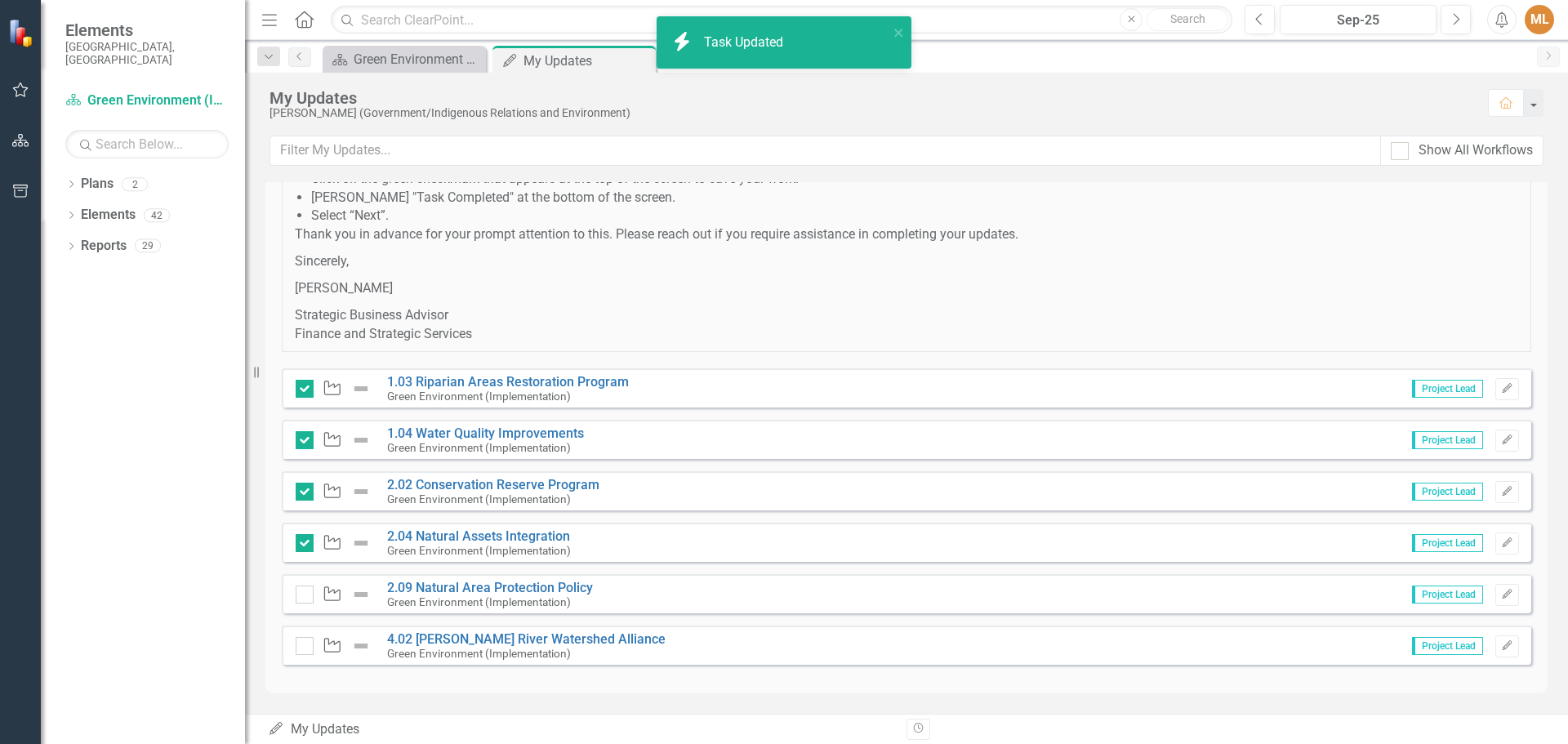
checkbox input "true"
click at [468, 643] on link "4.02 [PERSON_NAME] River Watershed Alliance" at bounding box center [526, 639] width 278 height 16
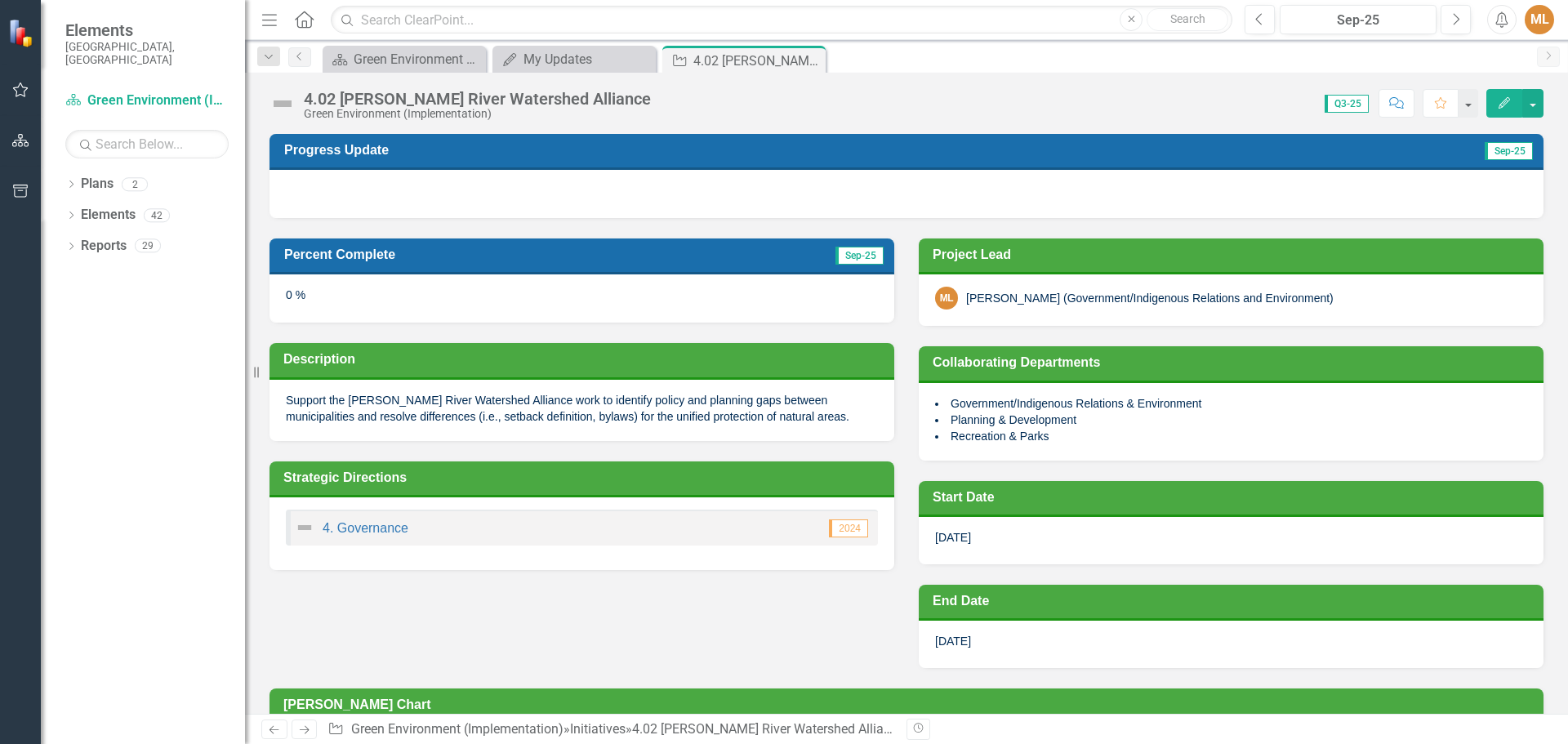
click at [319, 182] on div at bounding box center [906, 193] width 1274 height 48
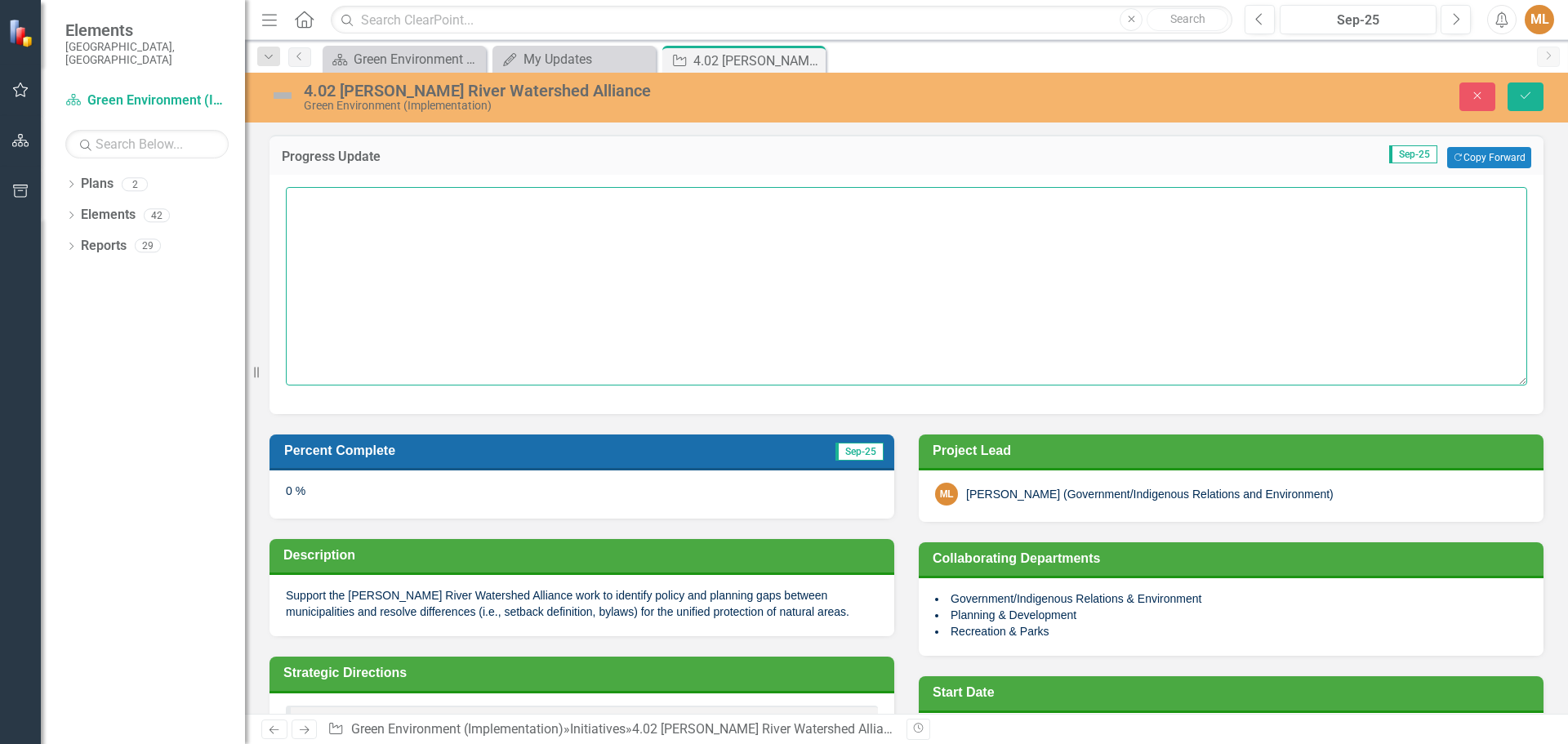
click at [320, 200] on textarea at bounding box center [907, 286] width 1242 height 198
click at [745, 202] on textarea "Meetings ongoing and intermunicipal work will be done in an upcoming grant proj…" at bounding box center [907, 286] width 1242 height 198
click at [841, 202] on textarea "Meetings ongoing and intermunicipal work will be done in an upcoming grant fund…" at bounding box center [907, 286] width 1242 height 198
click at [1004, 199] on textarea "Meetings ongoing and intermunicipal work will be done in an upcoming grant fund…" at bounding box center [907, 286] width 1242 height 198
click at [1138, 206] on textarea "Meetings ongoing and intermunicipal work will be done in an upcoming grant fund…" at bounding box center [907, 286] width 1242 height 198
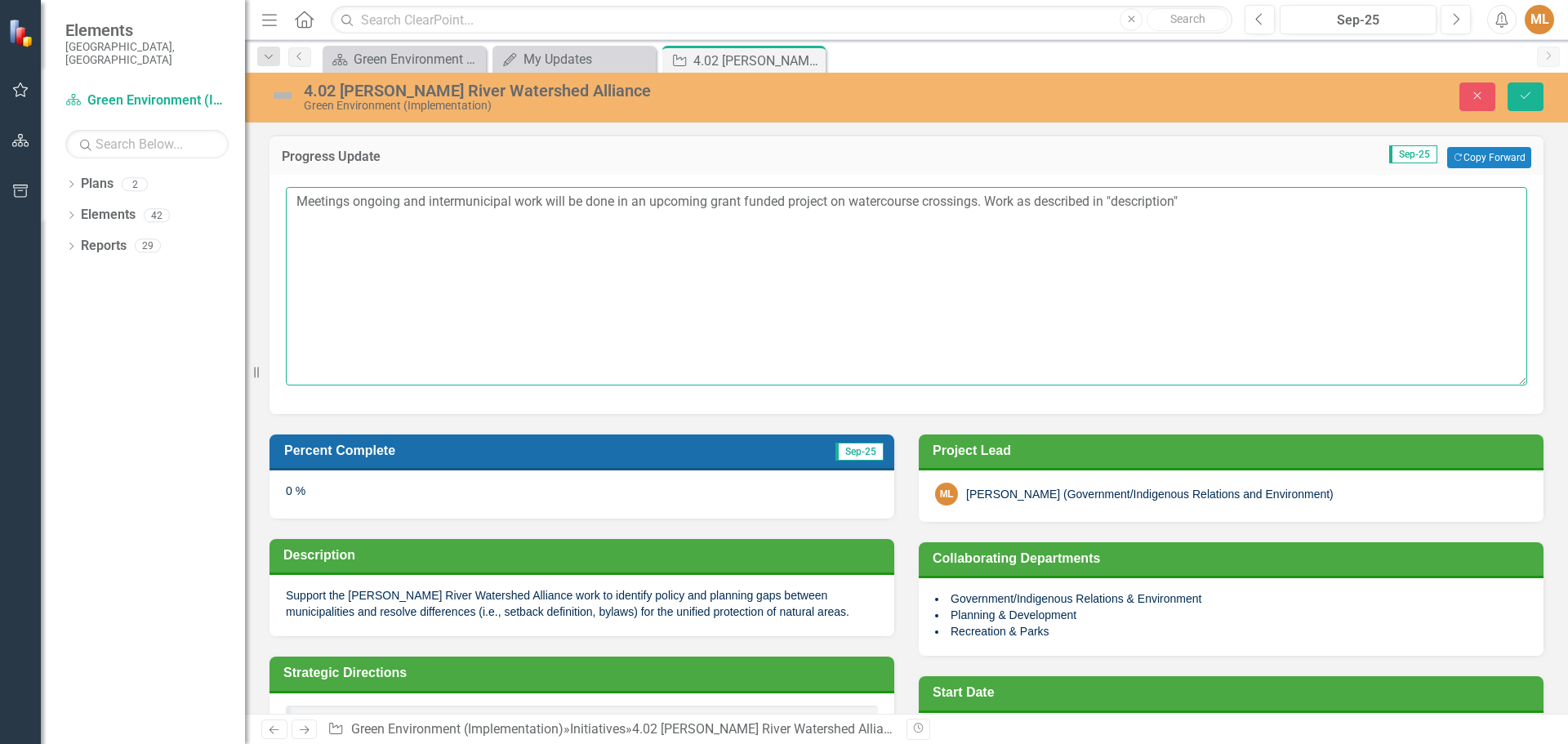
click at [1203, 204] on textarea "Meetings ongoing and intermunicipal work will be done in an upcoming grant fund…" at bounding box center [907, 286] width 1242 height 198
type textarea "Meetings ongoing and intermunicipal work will be done in an upcoming grant fund…"
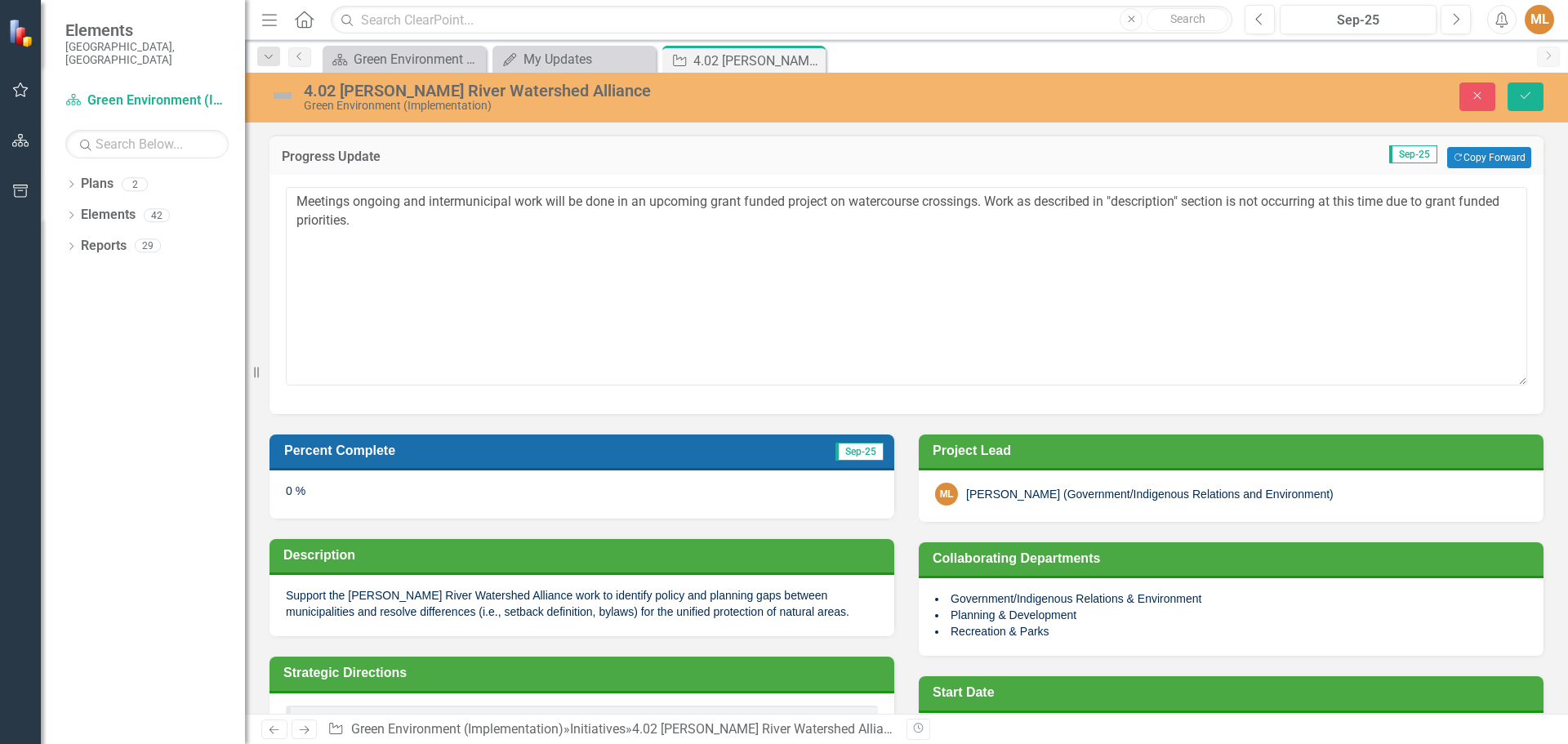
click at [347, 501] on div "0 %" at bounding box center [582, 494] width 625 height 48
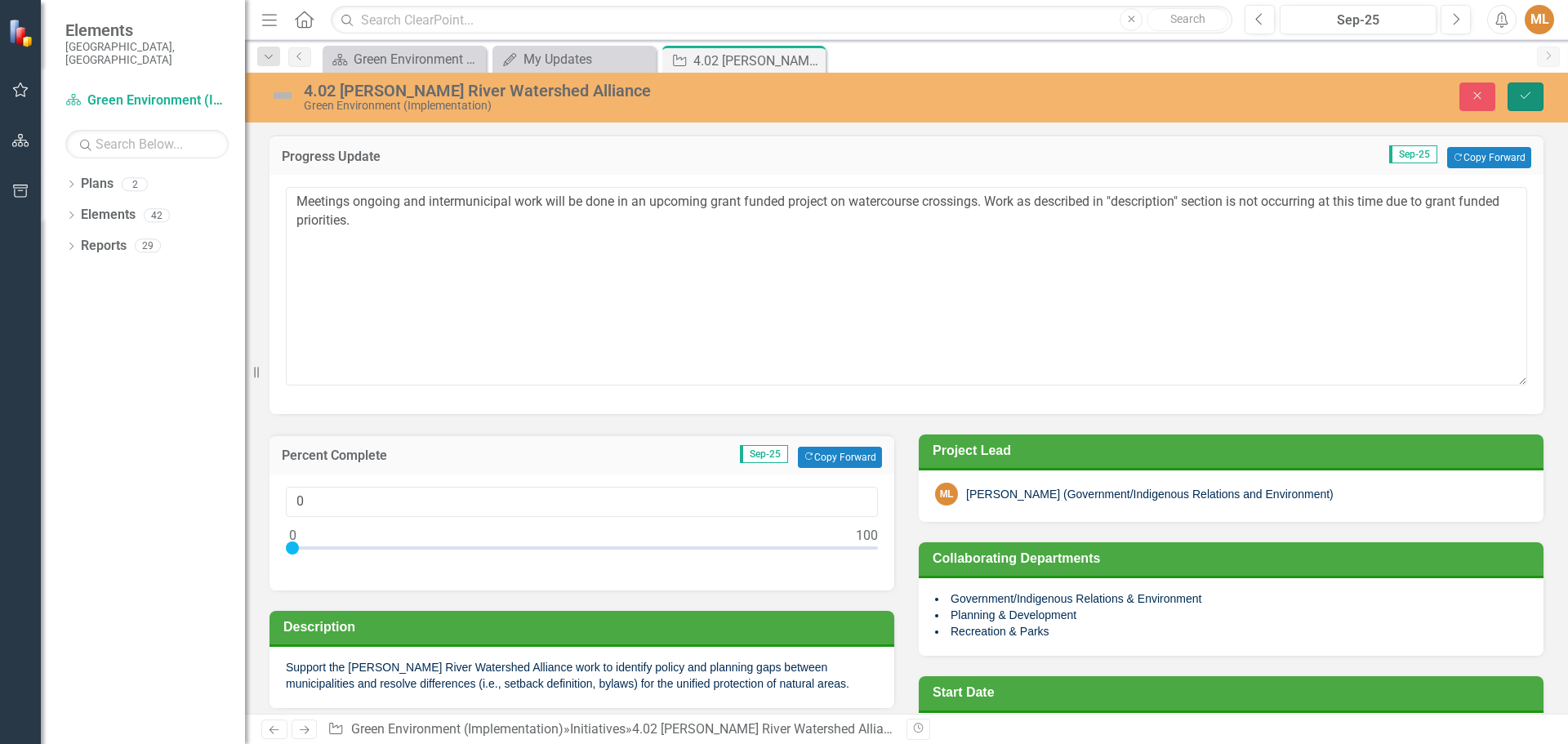
click at [1521, 87] on button "Save" at bounding box center [1525, 96] width 36 height 28
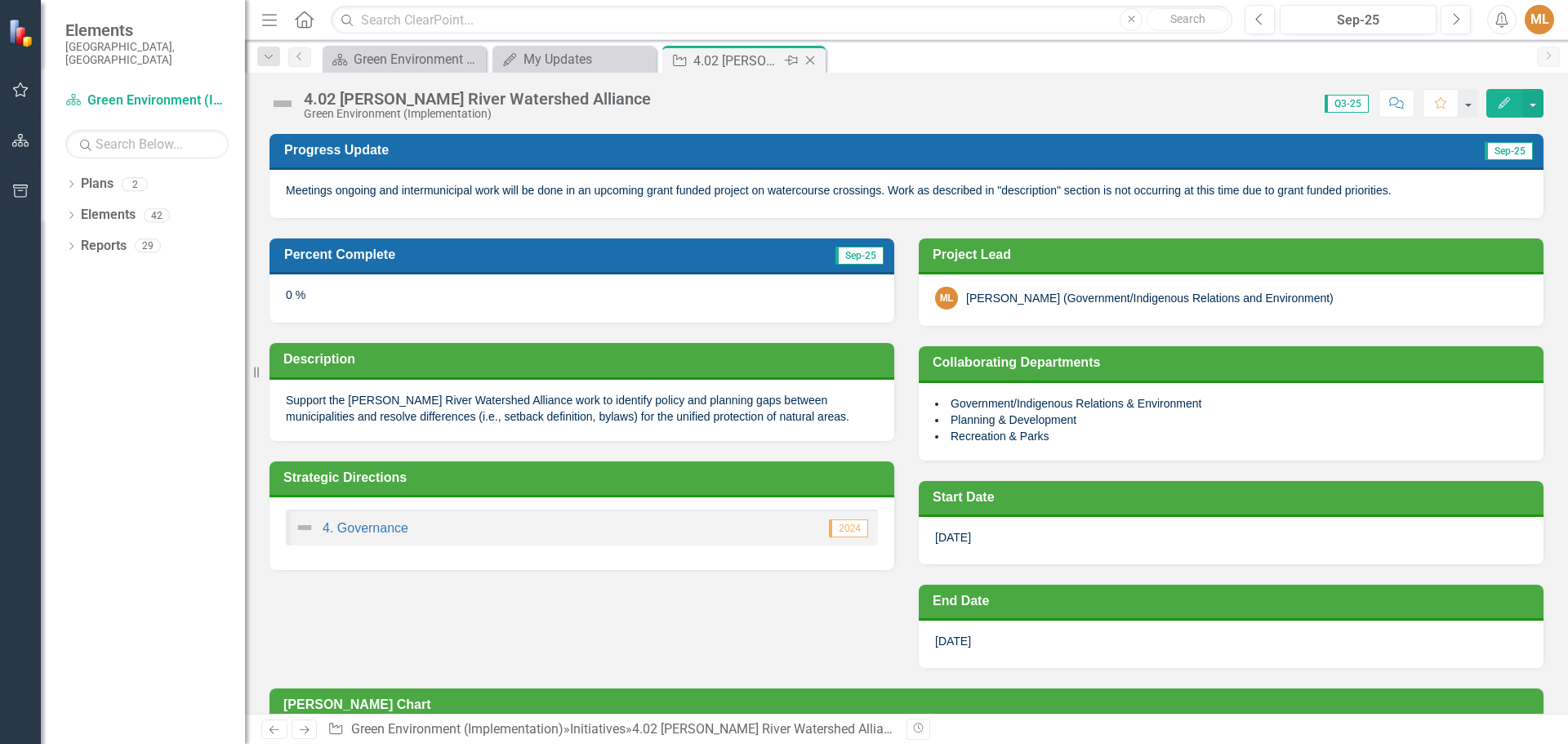
click at [810, 64] on icon "Close" at bounding box center [810, 60] width 16 height 13
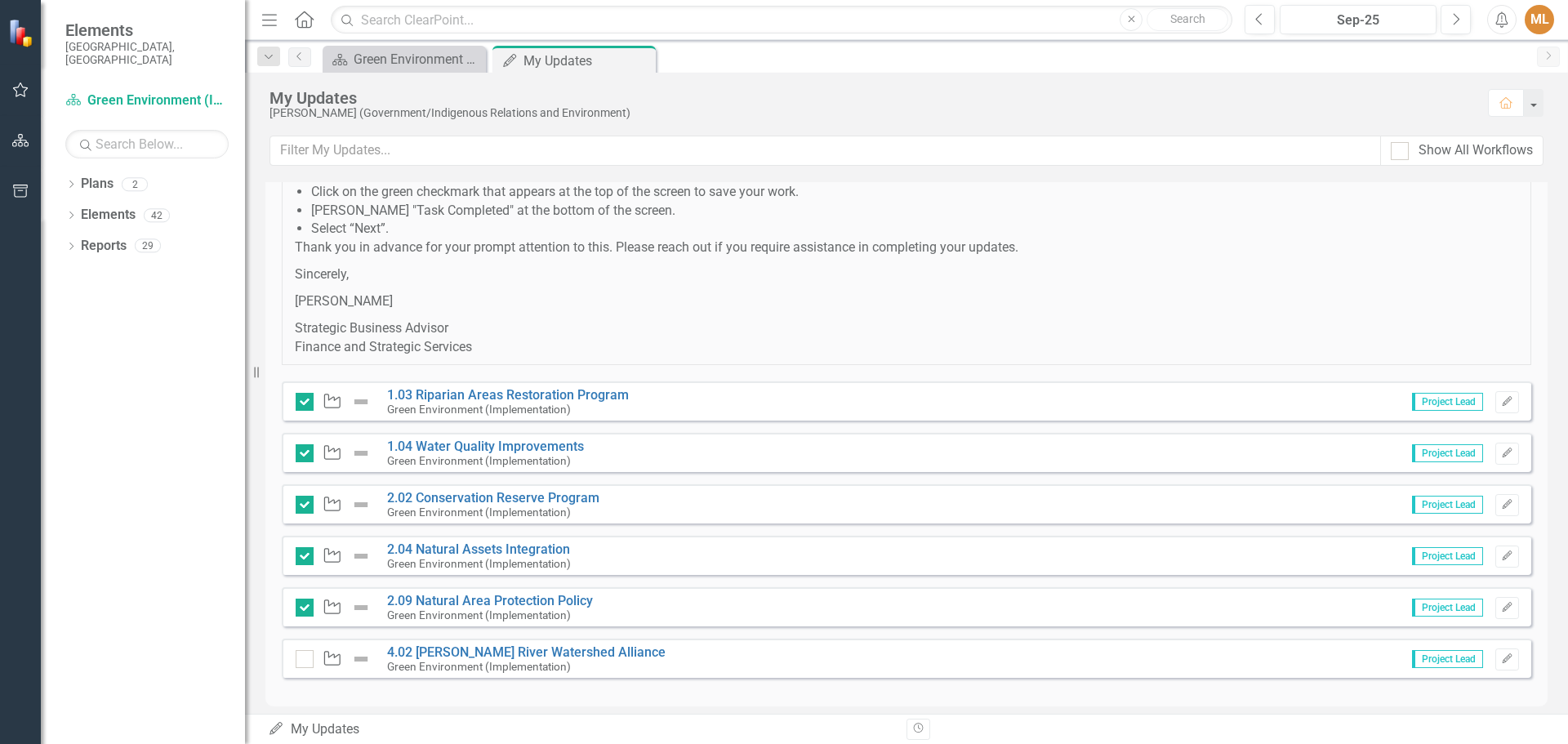
scroll to position [408, 0]
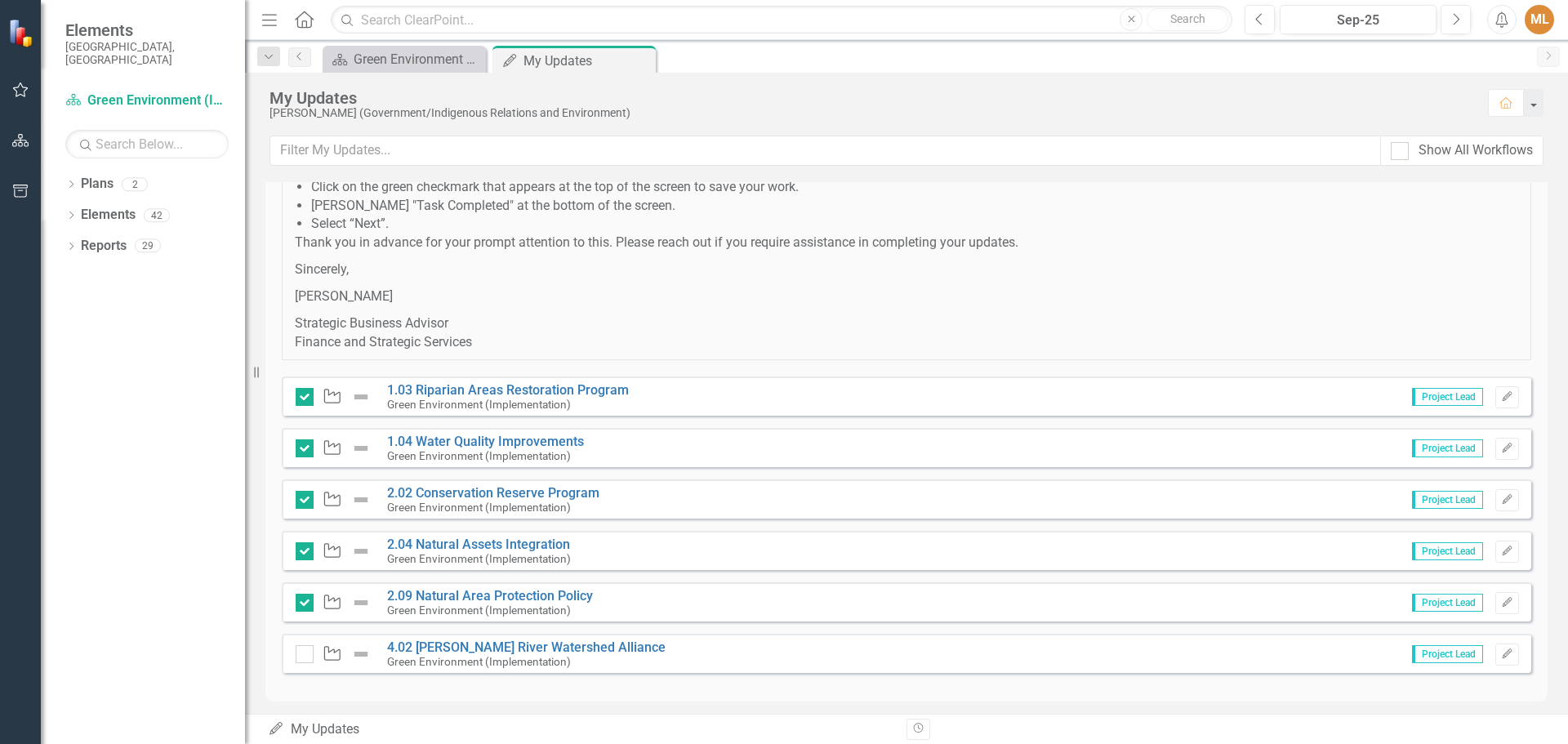
click at [294, 652] on div "Initiative 4.02 [PERSON_NAME] River Watershed Alliance Green Environment (Imple…" at bounding box center [906, 653] width 1250 height 39
click at [308, 657] on div at bounding box center [305, 654] width 18 height 18
click at [307, 656] on input "checkbox" at bounding box center [301, 650] width 11 height 11
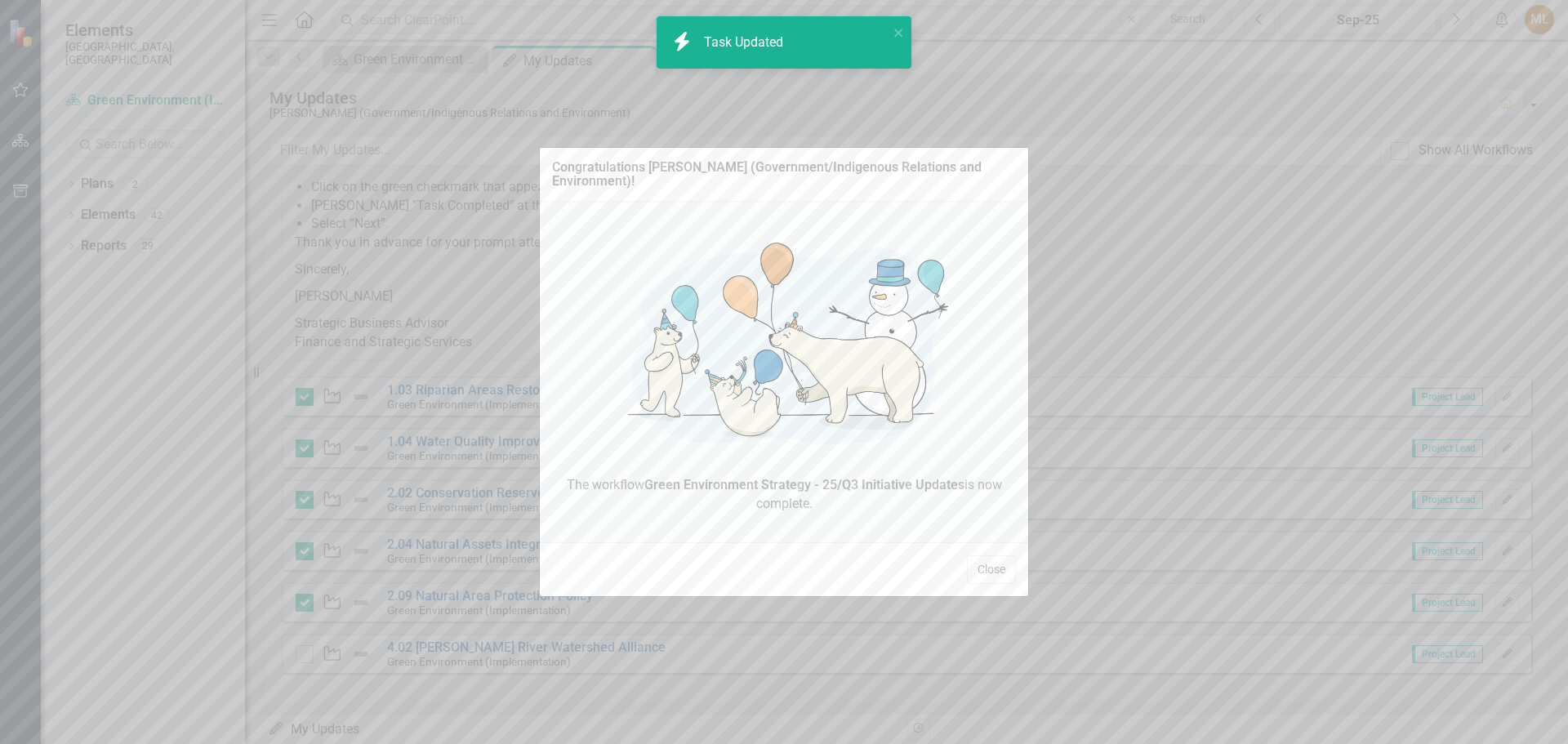
checkbox input "true"
click at [972, 569] on button "Close" at bounding box center [992, 568] width 49 height 28
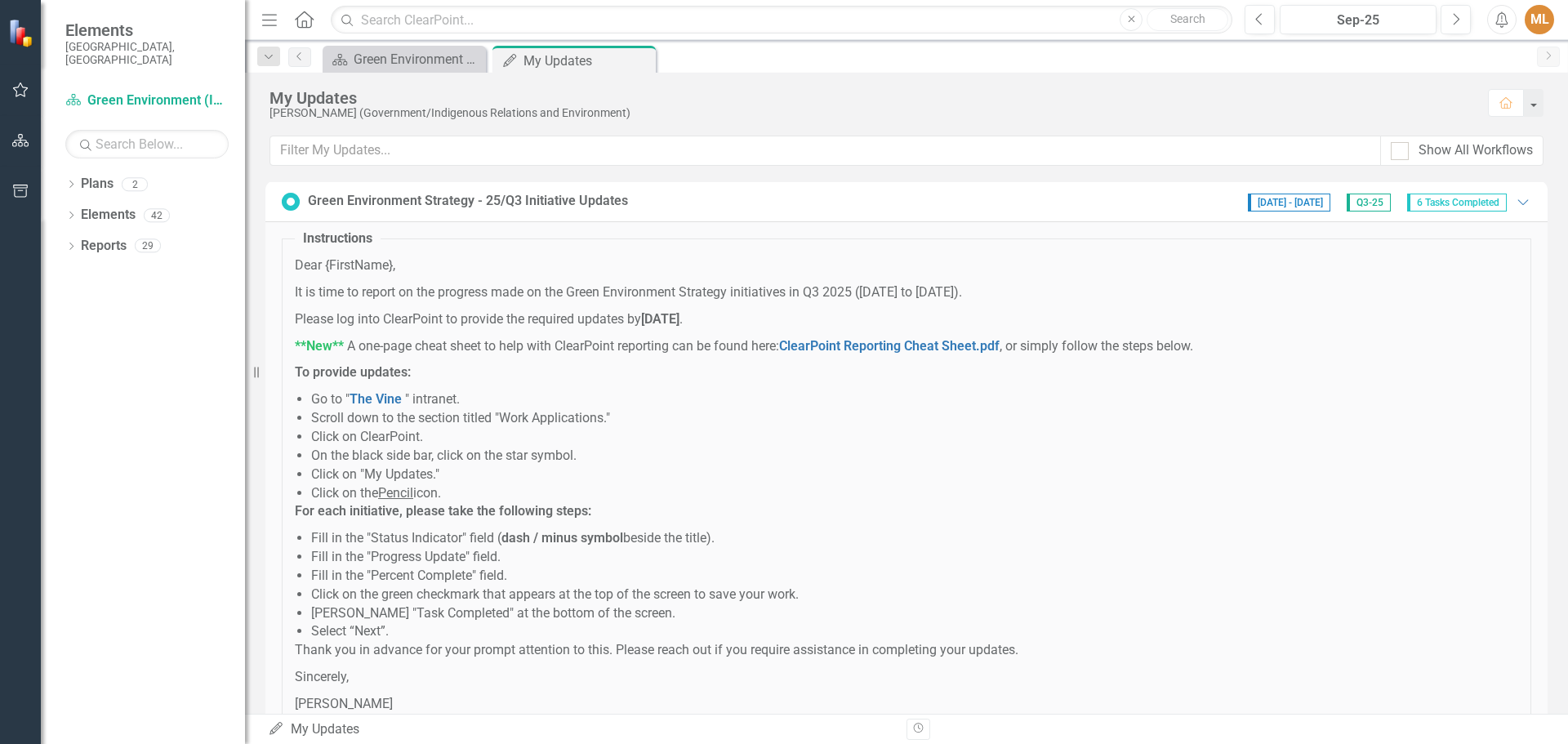
scroll to position [0, 0]
